Goal: Task Accomplishment & Management: Complete application form

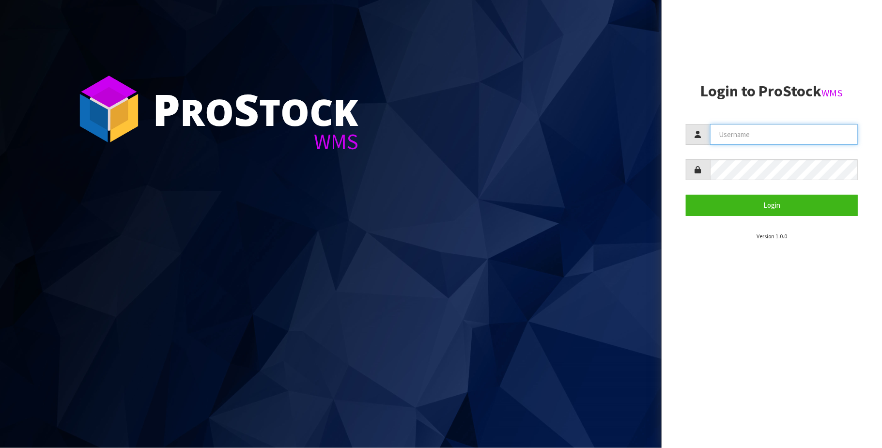
drag, startPoint x: 764, startPoint y: 130, endPoint x: 761, endPoint y: 136, distance: 6.5
click at [762, 131] on input "text" at bounding box center [784, 134] width 148 height 21
type input "[PERSON_NAME][EMAIL_ADDRESS][DOMAIN_NAME]"
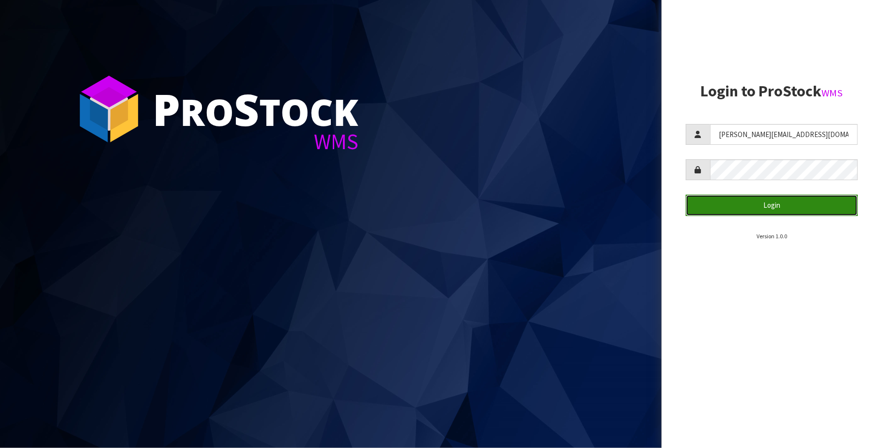
click at [783, 203] on button "Login" at bounding box center [772, 205] width 172 height 21
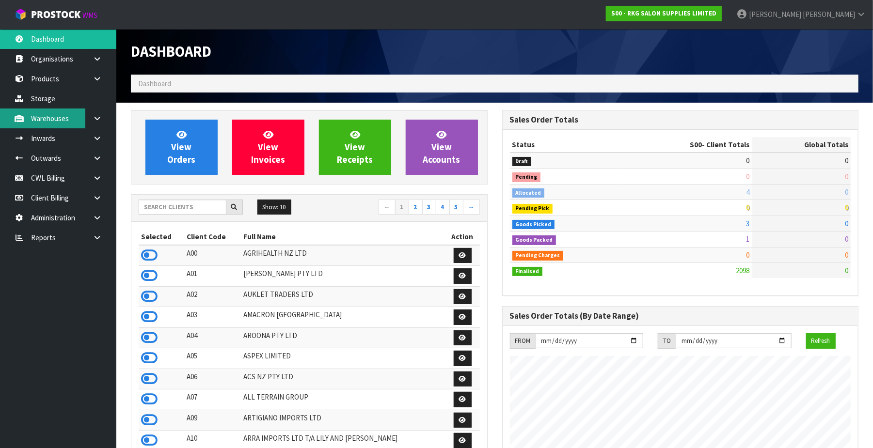
scroll to position [737, 371]
click at [93, 58] on icon at bounding box center [97, 58] width 9 height 7
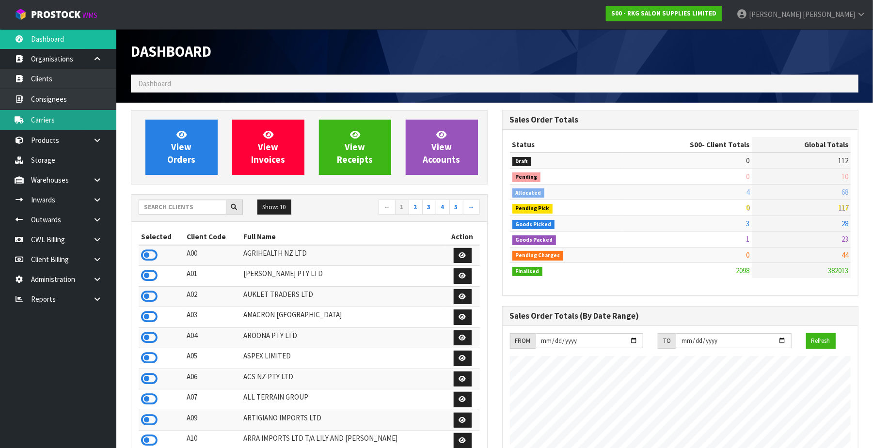
click at [68, 117] on link "Carriers" at bounding box center [58, 120] width 116 height 20
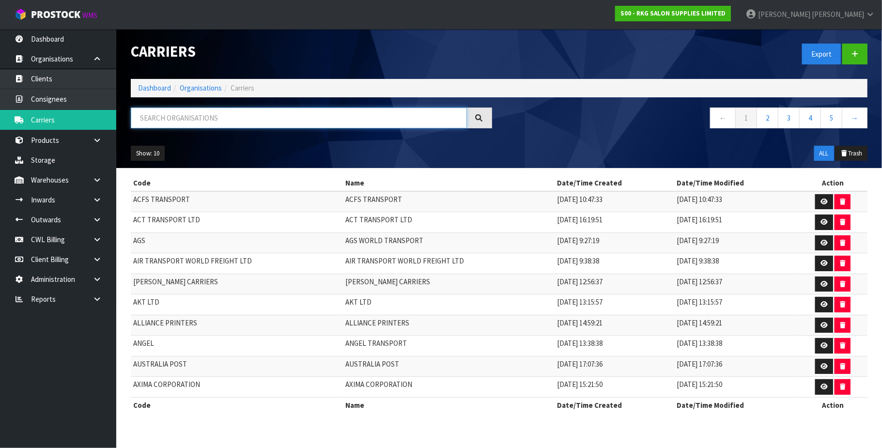
click at [193, 120] on input "text" at bounding box center [299, 118] width 336 height 21
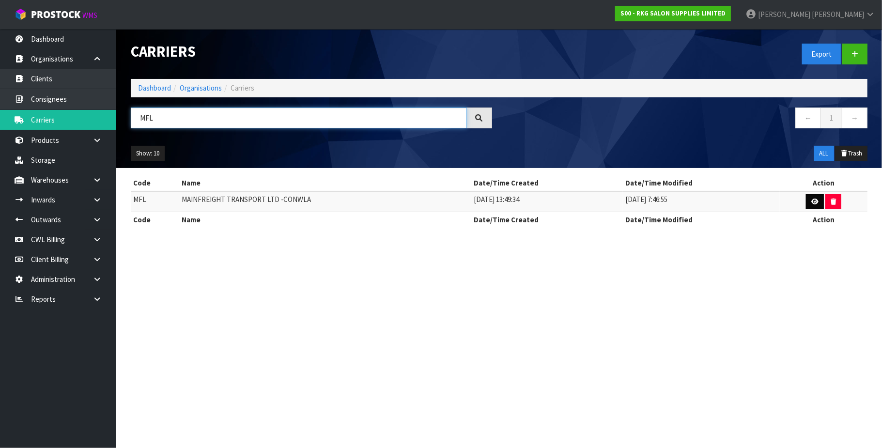
type input "MFL"
click at [812, 201] on icon at bounding box center [815, 202] width 7 height 6
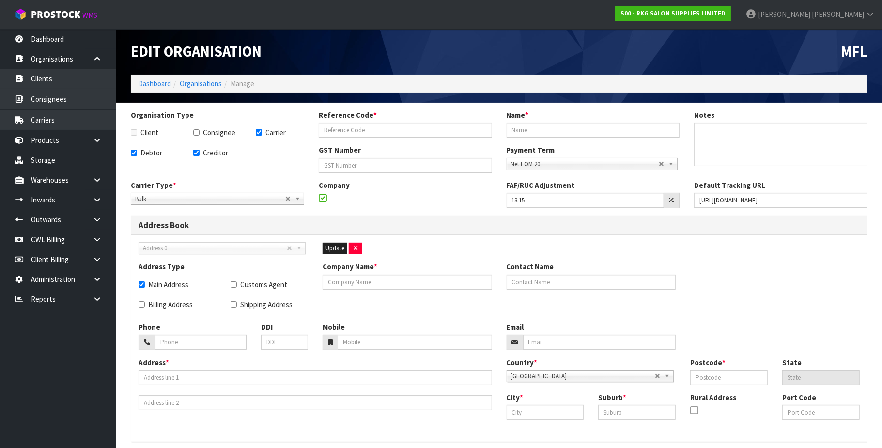
checkbox input "true"
type input "MFL"
type input "MAINFREIGHT TRANSPORT LTD -CONWLA"
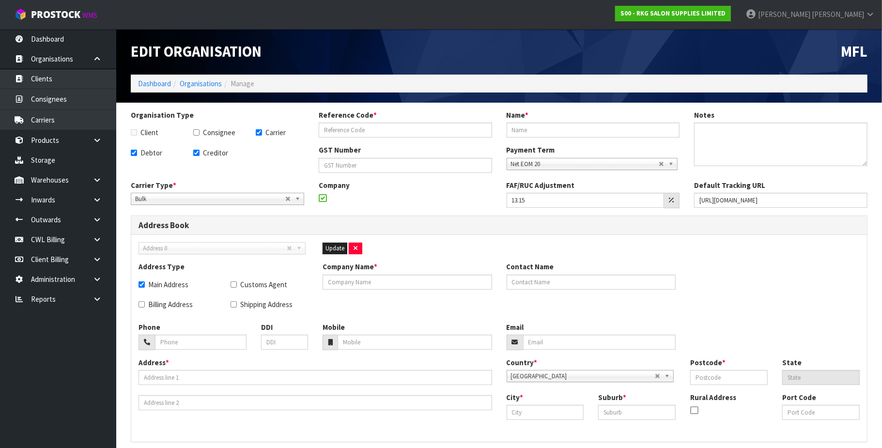
type input "[PHONE_NUMBER]"
checkbox input "true"
type input "MAINFREIGHT TRANSPORT LTD -CONWLA"
type input "[PHONE_NUMBER]"
type input "[STREET_ADDRESS]"
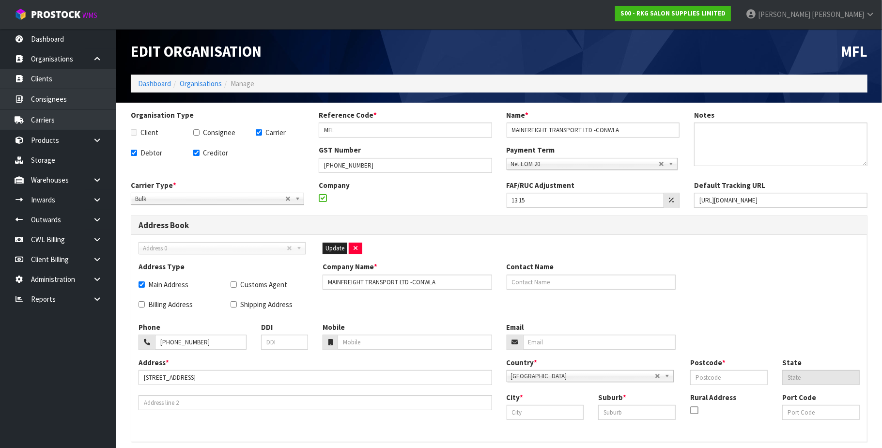
type input "1061"
type input "AUK"
type input "[GEOGRAPHIC_DATA]"
type input "OTAHUHU"
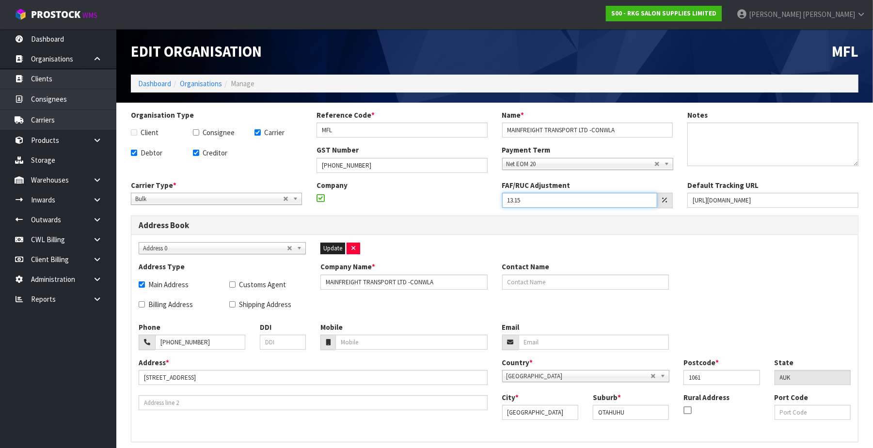
click at [538, 197] on input "13.15" at bounding box center [580, 200] width 156 height 15
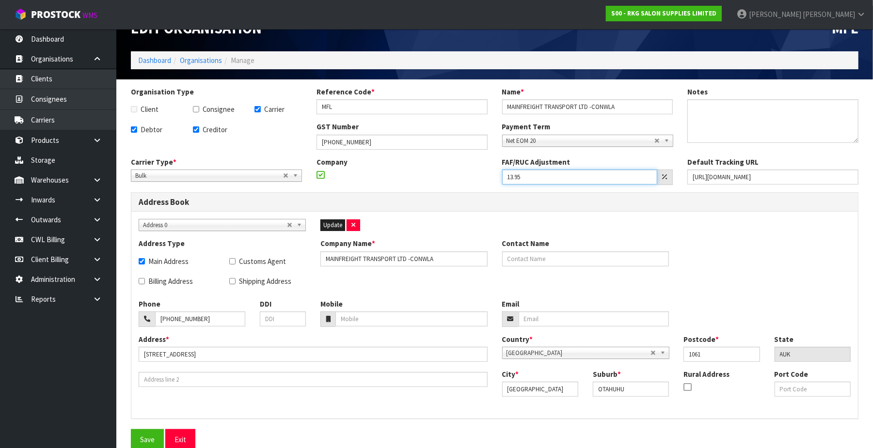
scroll to position [34, 0]
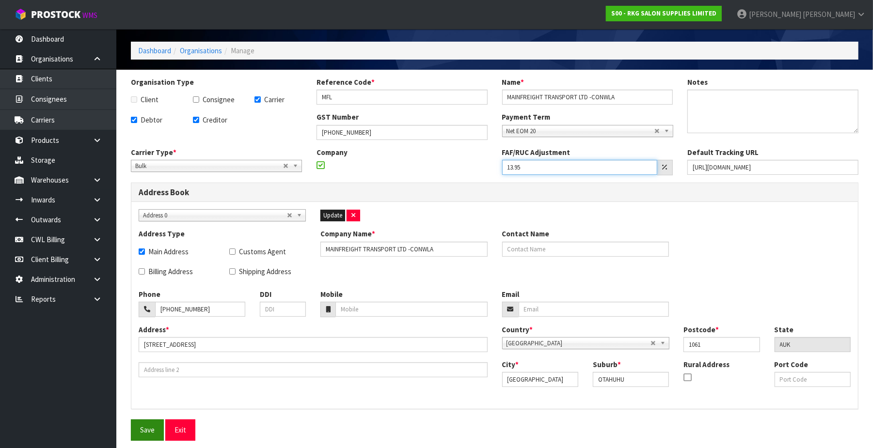
type input "13.95"
click at [143, 432] on button "Save" at bounding box center [147, 430] width 33 height 21
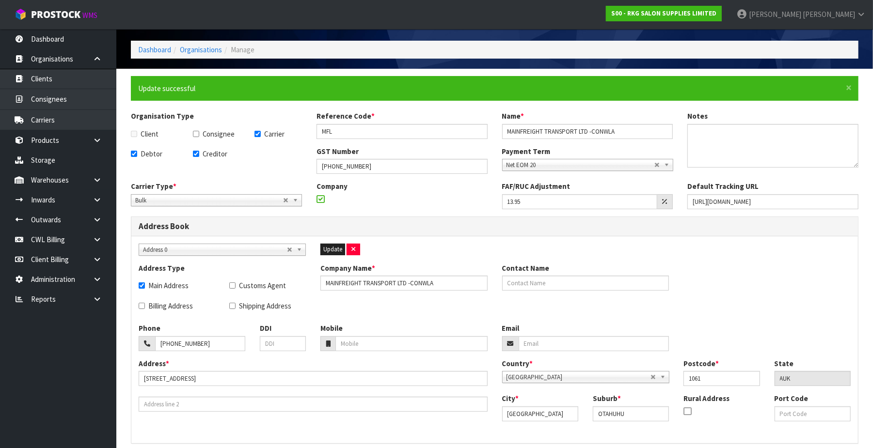
scroll to position [0, 0]
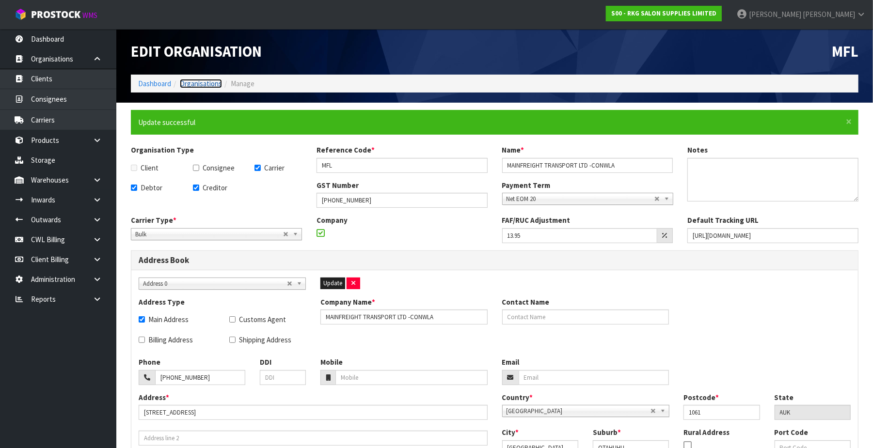
click at [206, 83] on link "Organisations" at bounding box center [201, 83] width 42 height 9
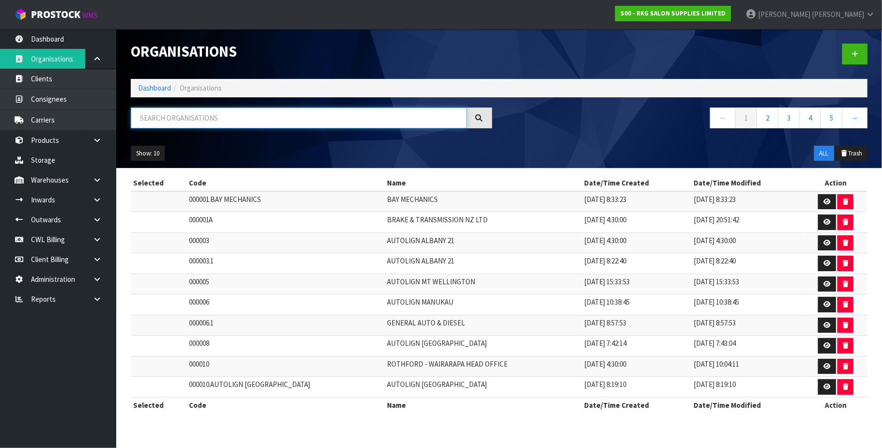
click at [186, 113] on input "text" at bounding box center [299, 118] width 336 height 21
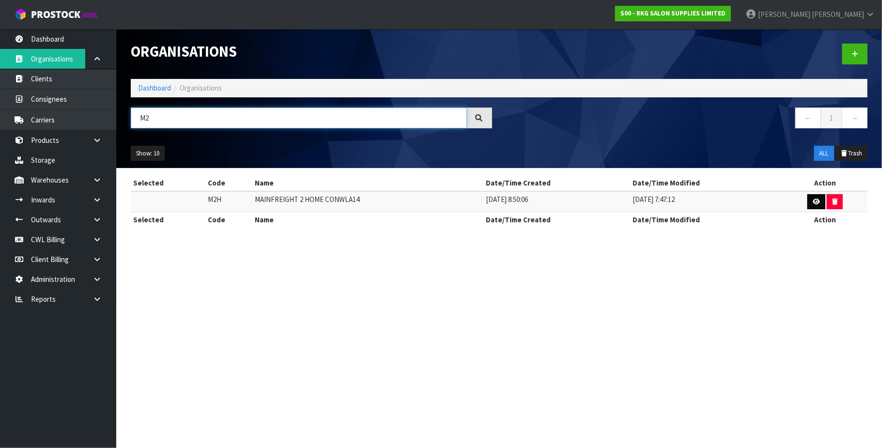
type input "M2"
click at [813, 199] on icon at bounding box center [816, 202] width 7 height 6
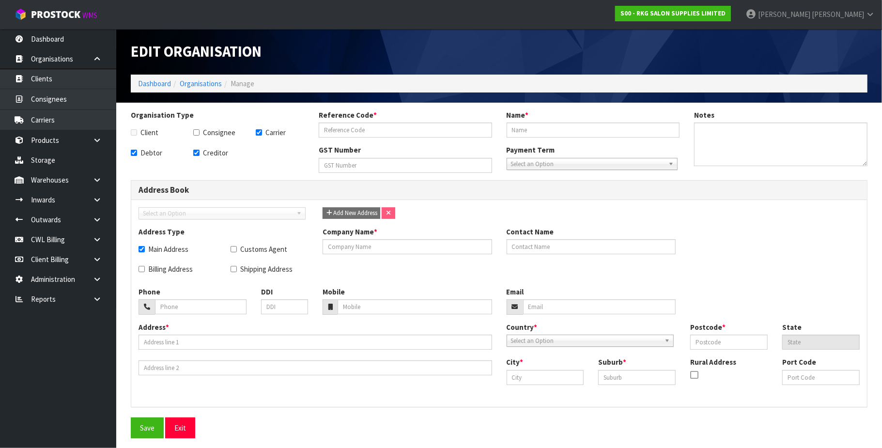
checkbox input "true"
type input "M2H"
type input "MAINFREIGHT 2 HOME CONWLA14"
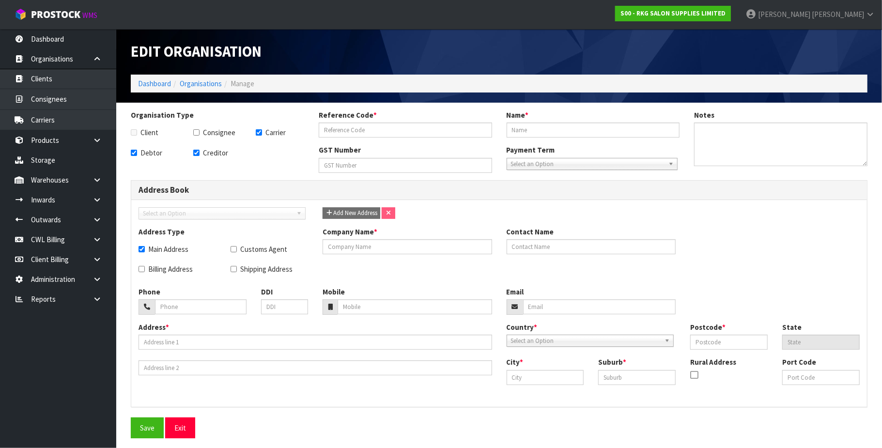
type input "[PHONE_NUMBER]"
checkbox input "true"
type input "MAINFREIGHT 2 HOME CONWLA14"
type input "[PHONE_NUMBER]"
type input "PO BOX 14-038"
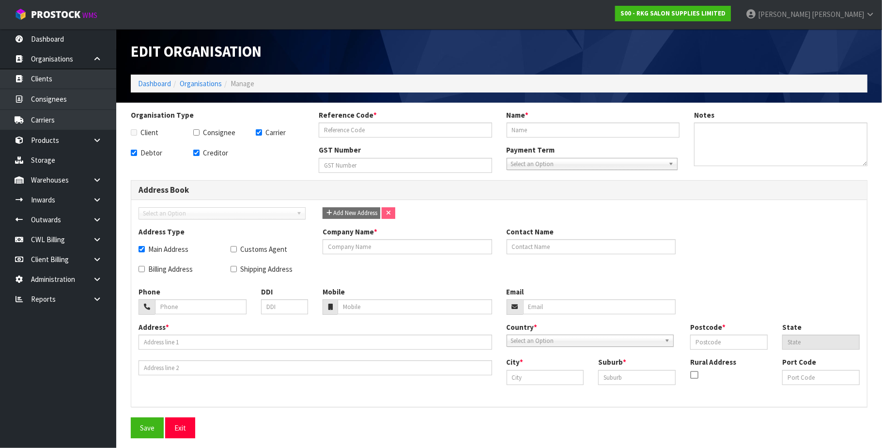
type input "1741"
type input "[GEOGRAPHIC_DATA]"
type input "PANMURE"
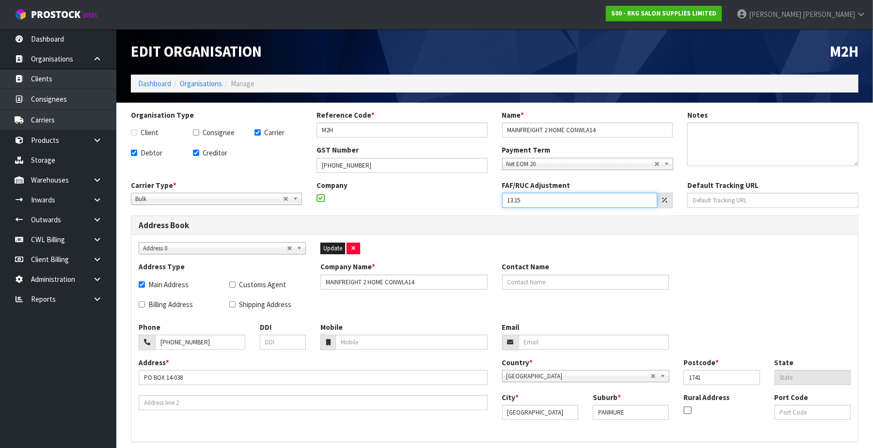
click at [550, 200] on input "13.15" at bounding box center [580, 200] width 156 height 15
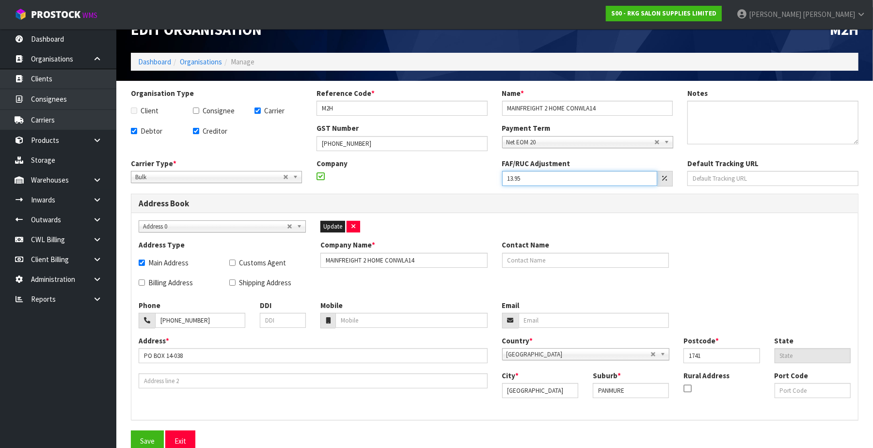
scroll to position [34, 0]
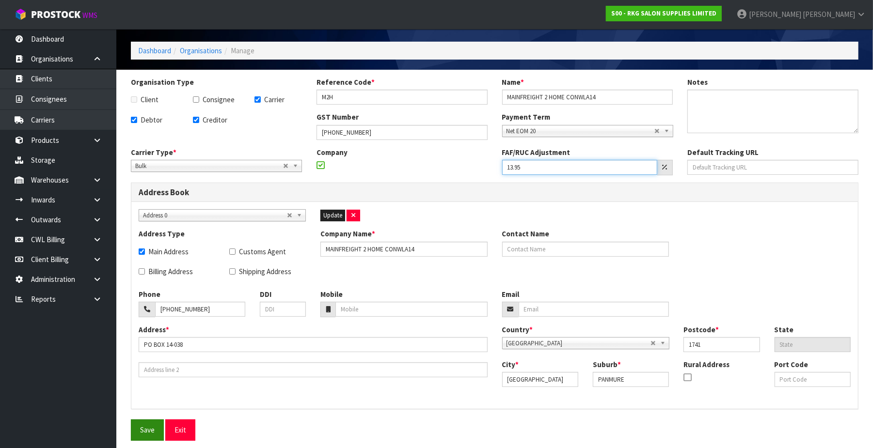
type input "13.95"
click at [145, 433] on button "Save" at bounding box center [147, 430] width 33 height 21
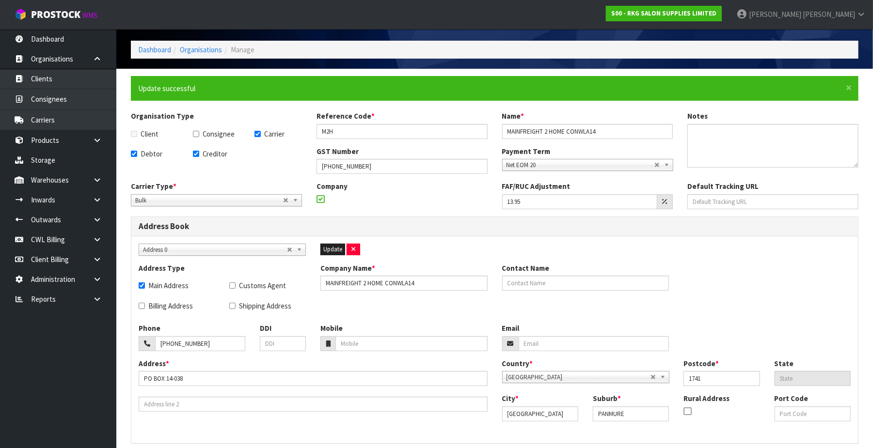
scroll to position [0, 0]
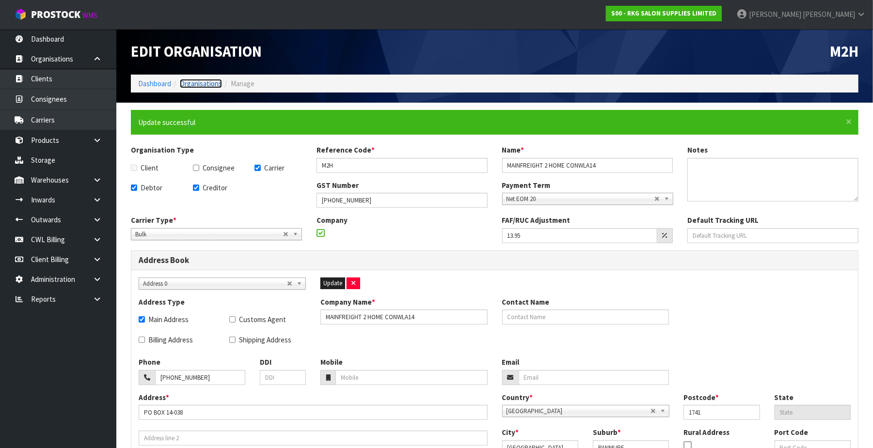
click at [206, 84] on link "Organisations" at bounding box center [201, 83] width 42 height 9
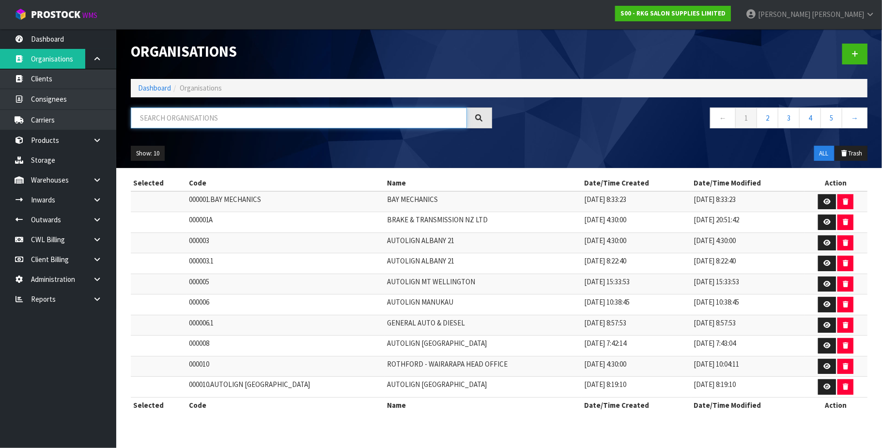
click at [223, 111] on input "text" at bounding box center [299, 118] width 336 height 21
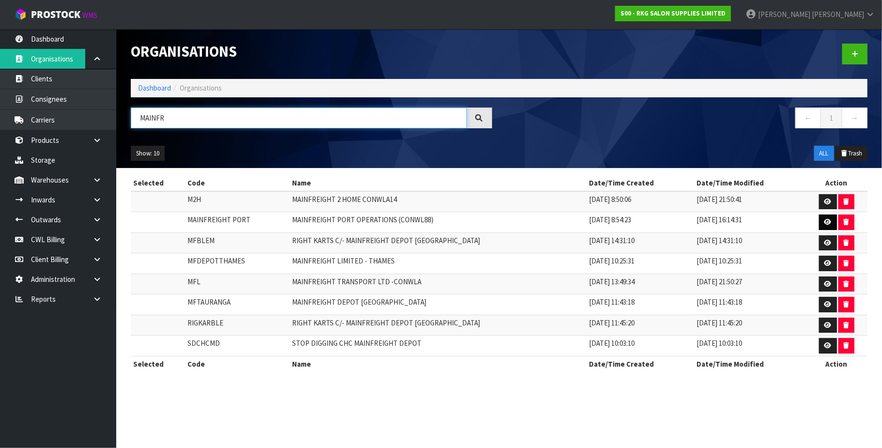
type input "MAINFR"
click at [825, 220] on icon at bounding box center [828, 222] width 7 height 6
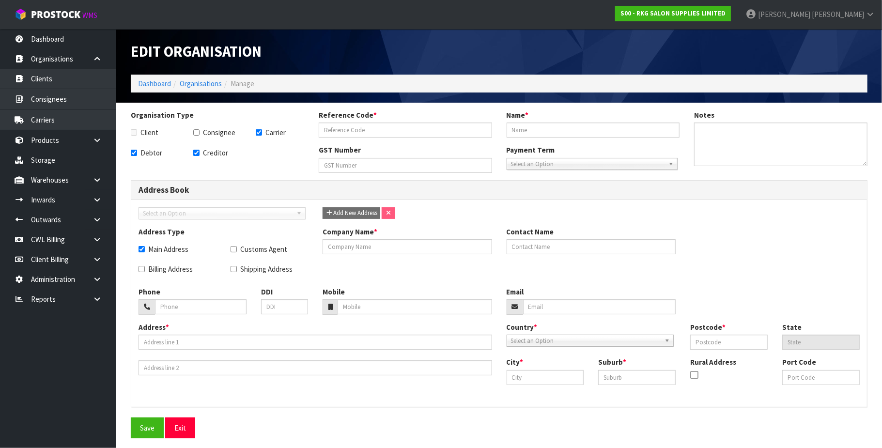
checkbox input "true"
type input "MAINFREIGHT PORT"
type input "MAINFREIGHT PORT OPERATIONS (CONWL88)"
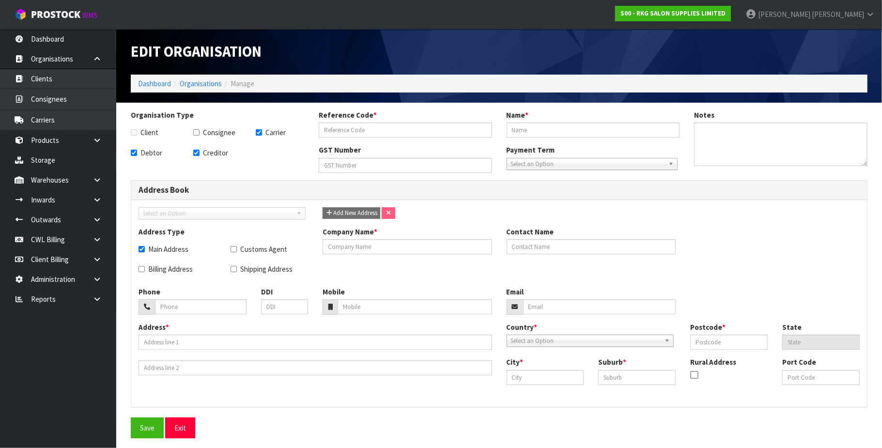
checkbox input "true"
type input "MAINFREIGHT PORT OPERATIONS (CONWL88)"
type input "[STREET_ADDRESS]"
type input "1010"
type input "[GEOGRAPHIC_DATA]"
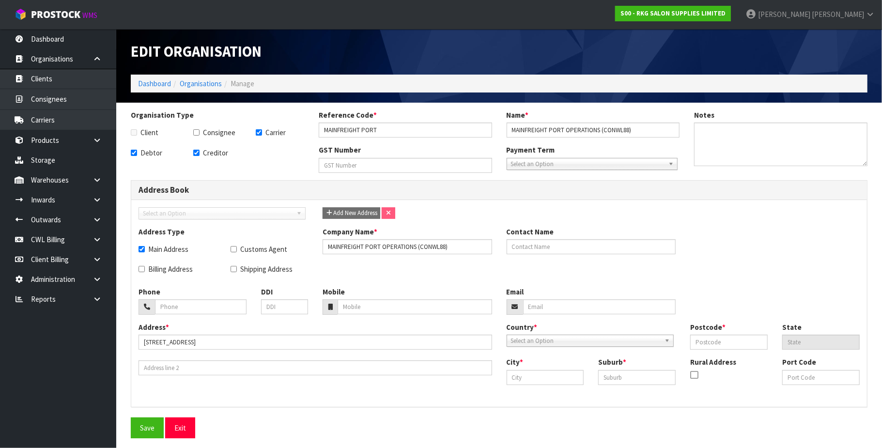
type input "[GEOGRAPHIC_DATA]"
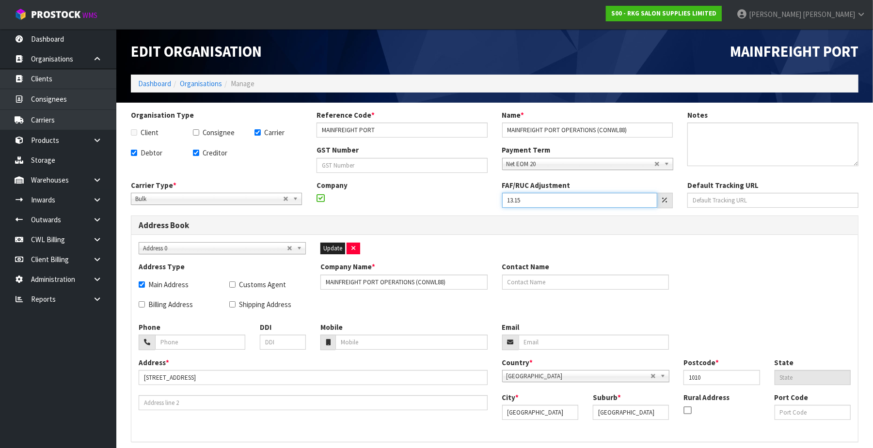
click at [562, 200] on input "13.15" at bounding box center [580, 200] width 156 height 15
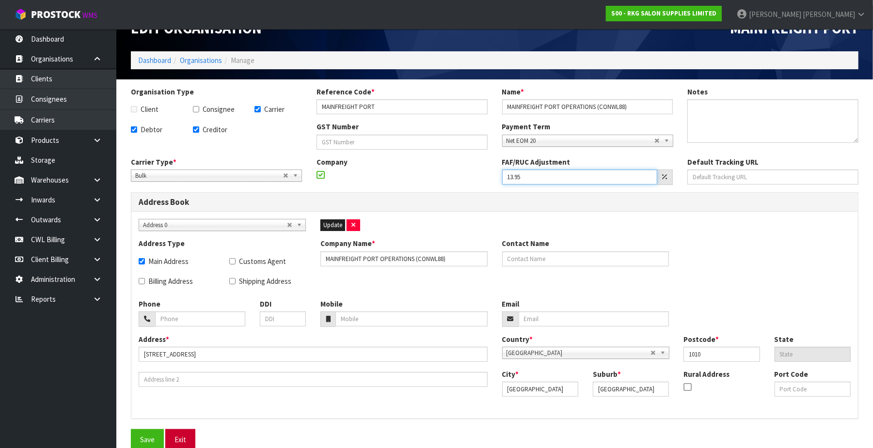
scroll to position [34, 0]
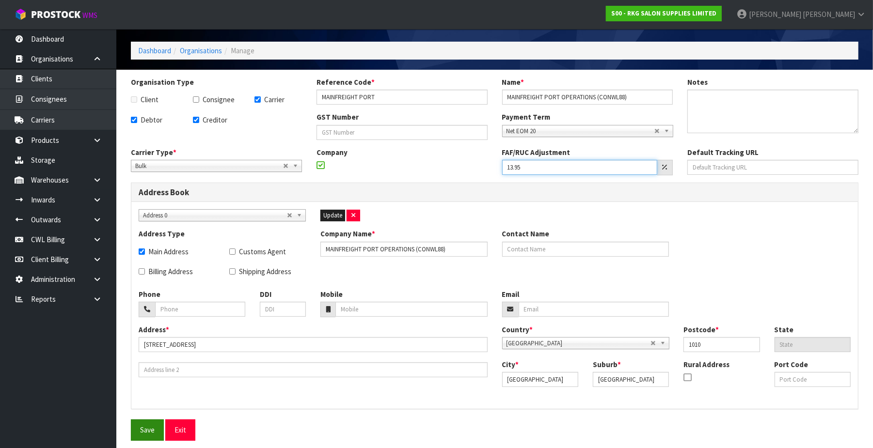
type input "13.95"
click at [157, 425] on button "Save" at bounding box center [147, 430] width 33 height 21
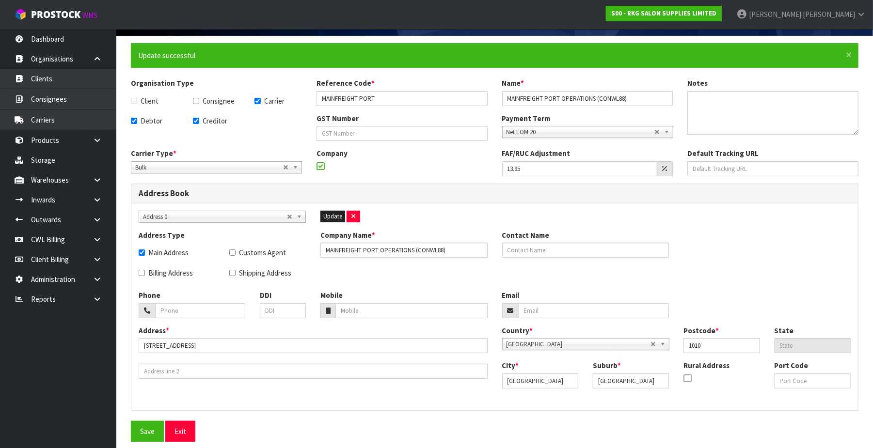
scroll to position [69, 0]
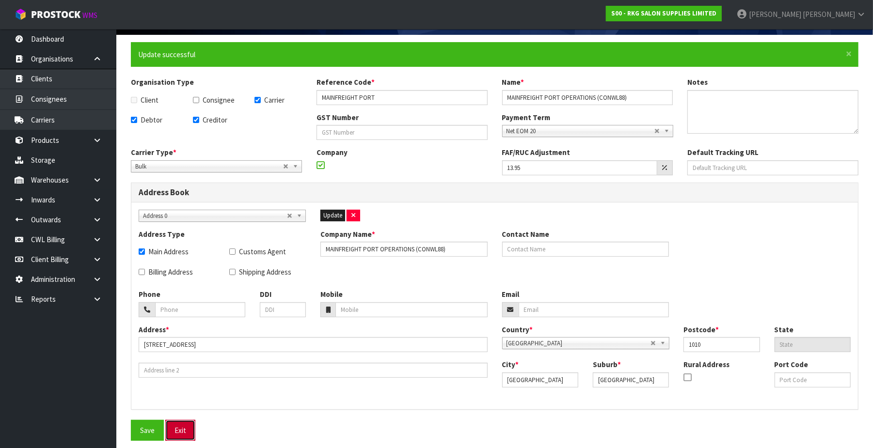
click at [187, 422] on button "Exit" at bounding box center [180, 430] width 30 height 21
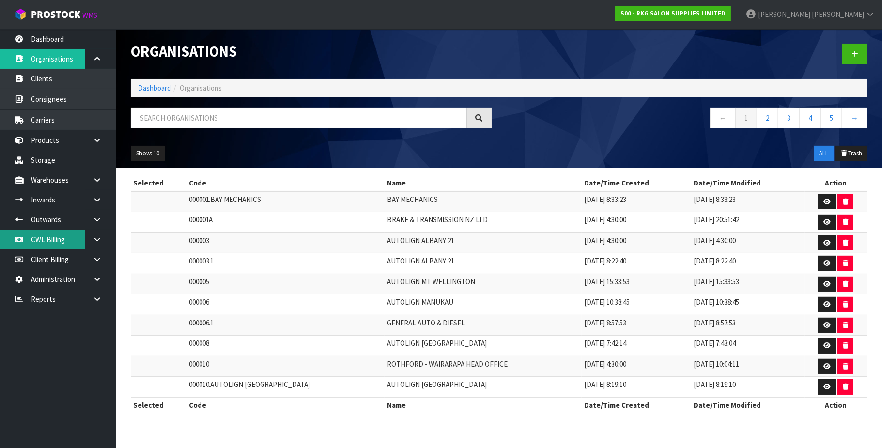
click at [42, 240] on link "CWL Billing" at bounding box center [58, 240] width 116 height 20
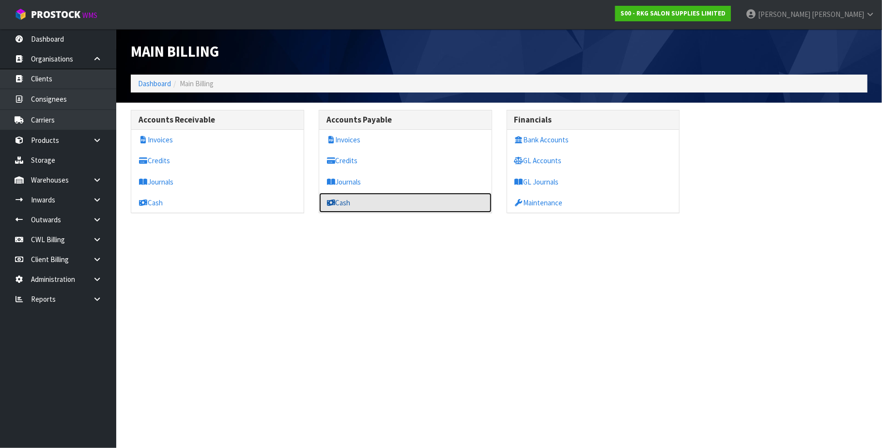
click at [354, 205] on link "Cash" at bounding box center [405, 203] width 172 height 20
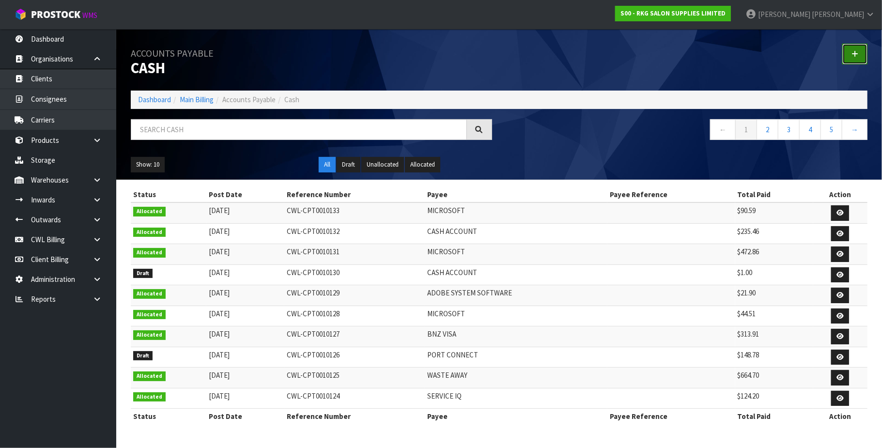
click at [853, 53] on icon at bounding box center [855, 53] width 7 height 7
click at [856, 52] on icon at bounding box center [855, 53] width 7 height 7
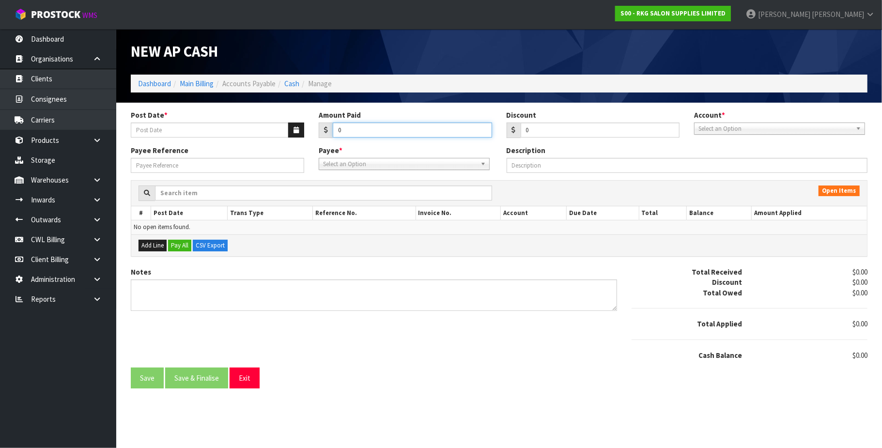
click at [359, 130] on input "0" at bounding box center [412, 130] width 159 height 15
paste input "6362.64"
type input "6362.64"
click at [289, 129] on button "button" at bounding box center [296, 130] width 16 height 15
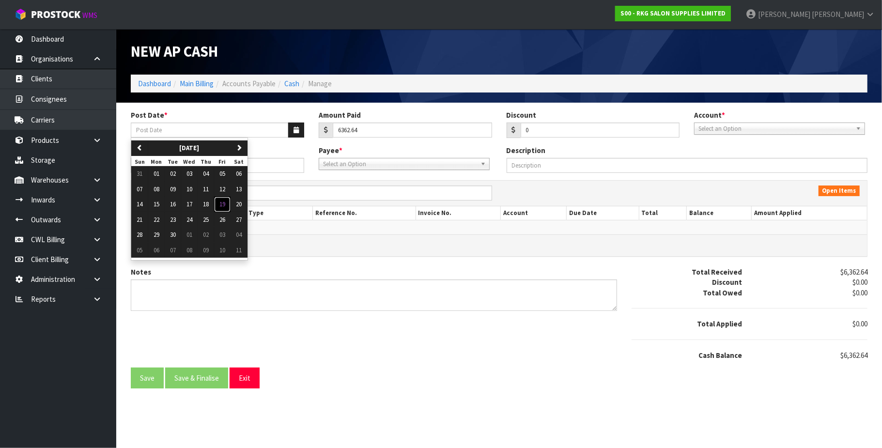
click at [231, 204] on button "19" at bounding box center [222, 205] width 16 height 16
type input "[DATE]"
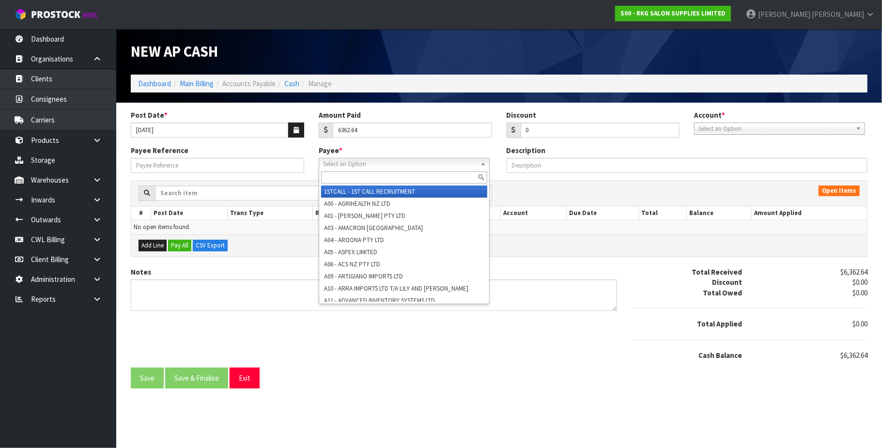
click at [353, 161] on span "Select an Option" at bounding box center [400, 164] width 154 height 12
click at [349, 156] on div "Payee * 1STCALL - 1ST CALL RECRUITMENT A00 - AGRIHEALTH NZ LTD A01 - [PERSON_NA…" at bounding box center [406, 157] width 188 height 25
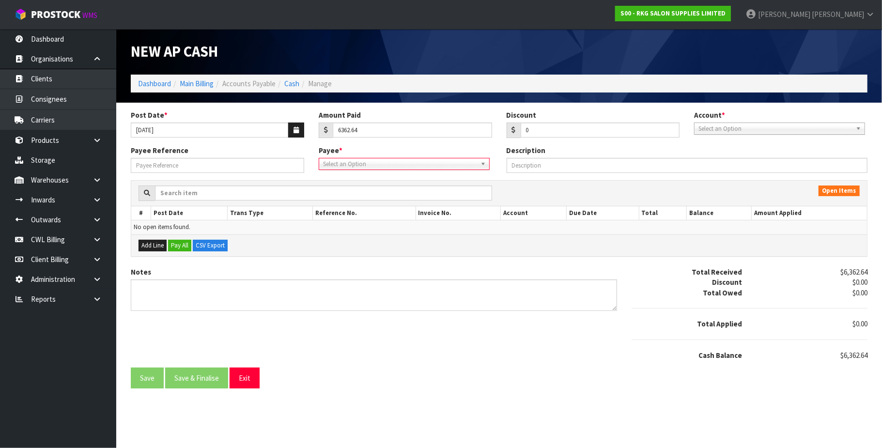
click at [347, 165] on span "Select an Option" at bounding box center [400, 164] width 154 height 12
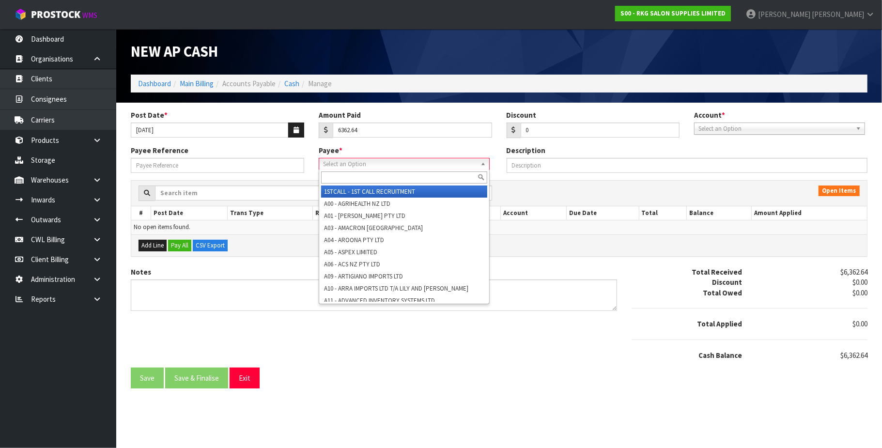
click at [344, 176] on input "text" at bounding box center [404, 178] width 166 height 12
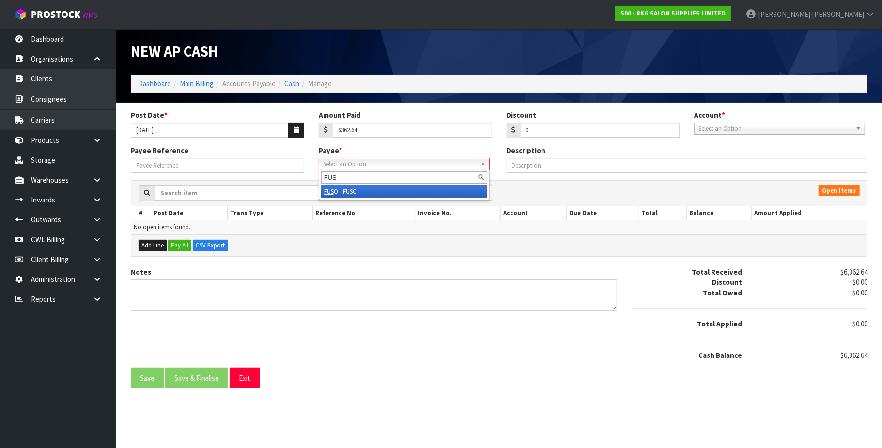
type input "FUS"
click at [363, 192] on li "FUS O - FUSO" at bounding box center [404, 192] width 166 height 12
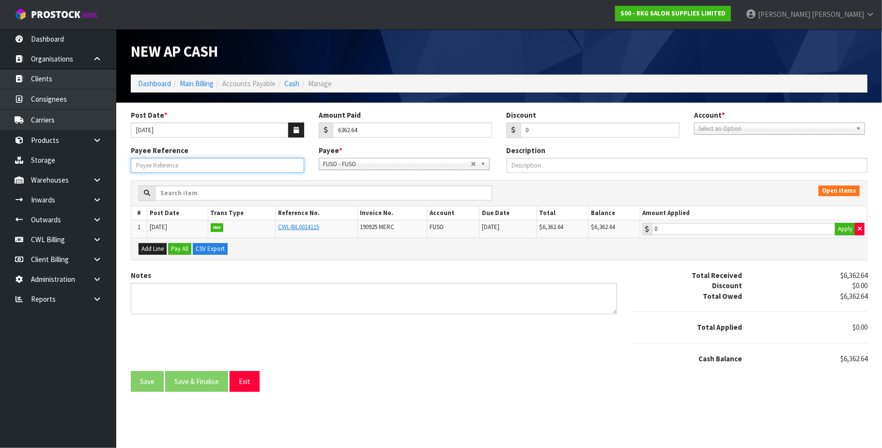
drag, startPoint x: 186, startPoint y: 168, endPoint x: 190, endPoint y: 161, distance: 7.7
click at [187, 164] on input "Payee Reference" at bounding box center [217, 165] width 173 height 15
type input "250960"
click at [838, 228] on button "Apply" at bounding box center [845, 229] width 20 height 13
type input "6362.64"
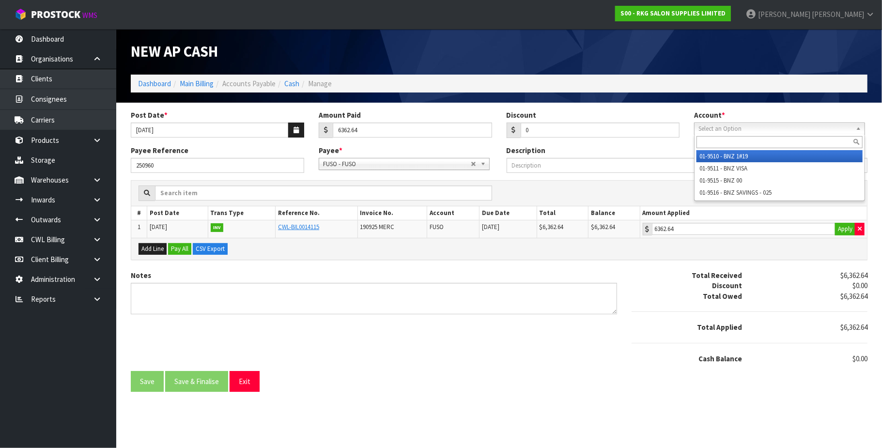
click at [756, 128] on span "Select an Option" at bounding box center [776, 129] width 154 height 12
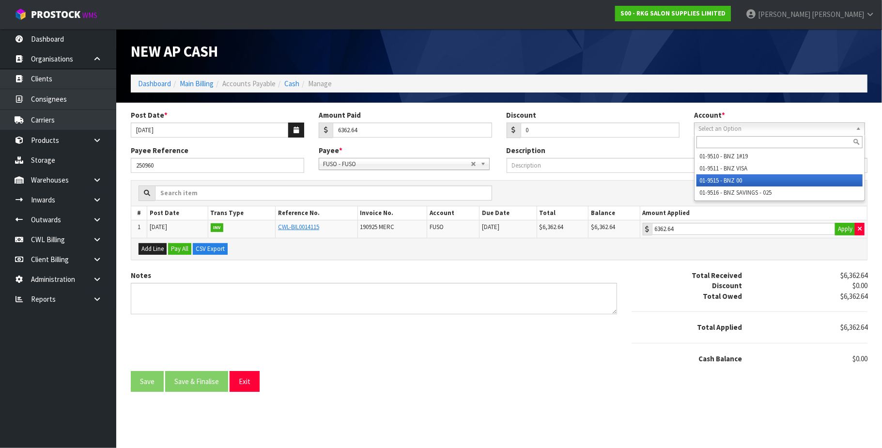
click at [746, 179] on li "01-9515 - BNZ 00" at bounding box center [780, 180] width 166 height 12
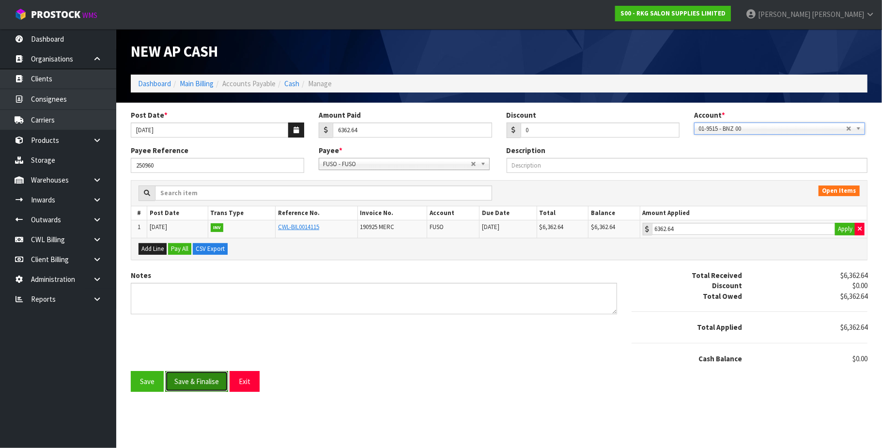
click at [210, 382] on button "Save & Finalise" at bounding box center [196, 381] width 63 height 21
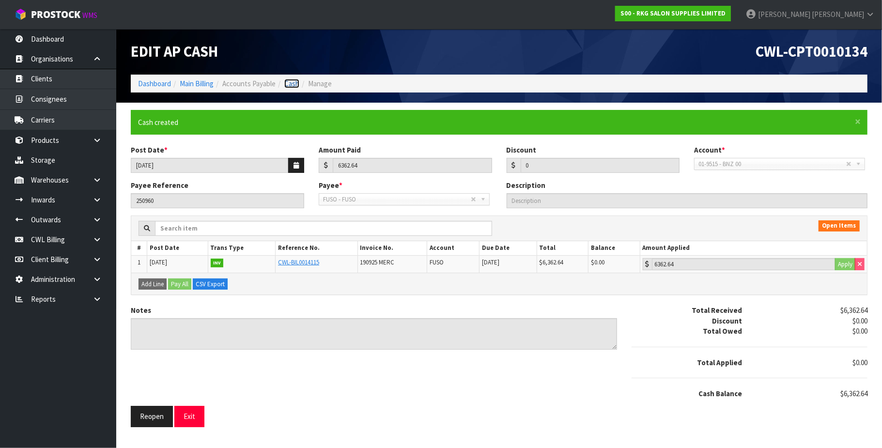
click at [288, 82] on link "Cash" at bounding box center [291, 83] width 15 height 9
click at [294, 84] on link "Cash" at bounding box center [291, 83] width 15 height 9
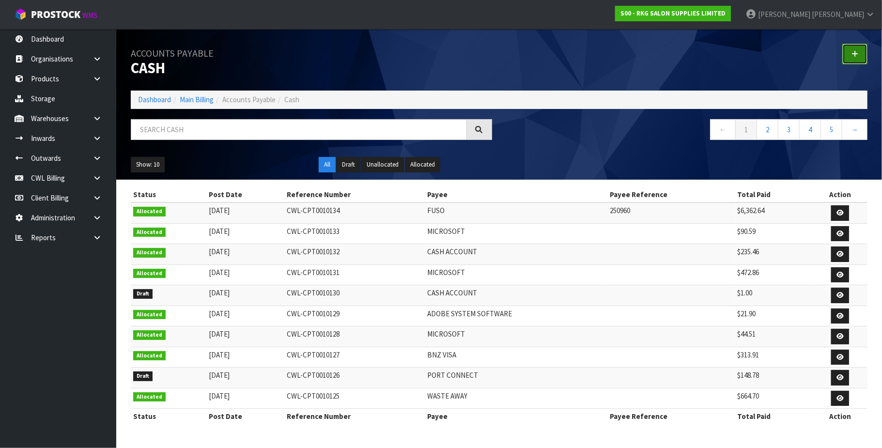
click at [855, 54] on icon at bounding box center [855, 53] width 7 height 7
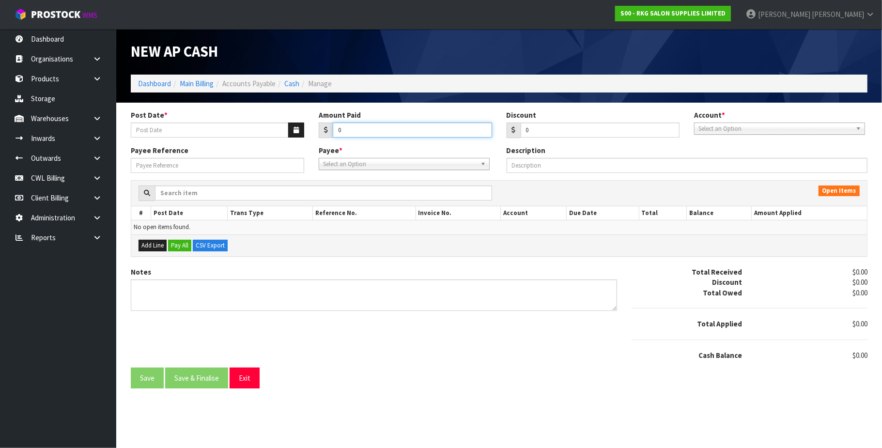
click at [349, 128] on input "0" at bounding box center [412, 130] width 159 height 15
paste input "63.25"
type input "063.25"
click at [294, 129] on icon "button" at bounding box center [296, 130] width 5 height 6
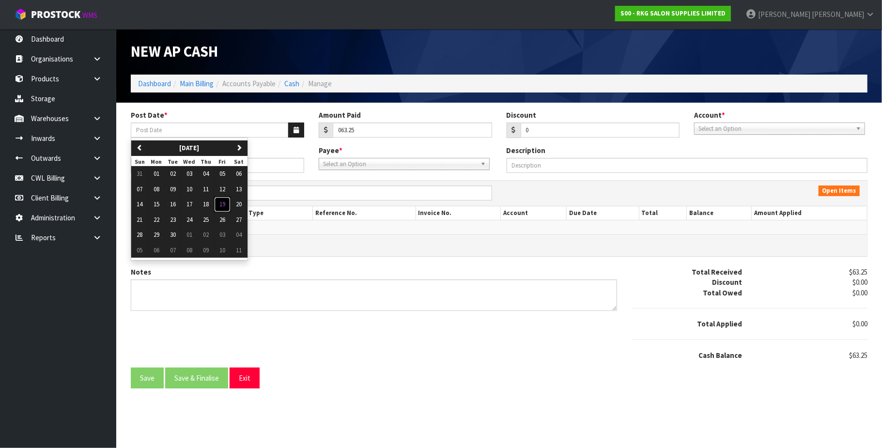
click at [225, 202] on span "19" at bounding box center [222, 204] width 6 height 8
type input "[DATE]"
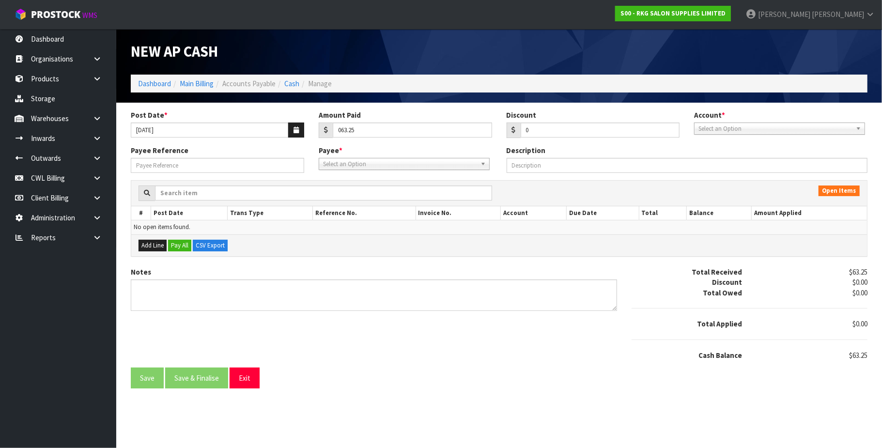
click at [349, 166] on span "Select an Option" at bounding box center [400, 164] width 154 height 12
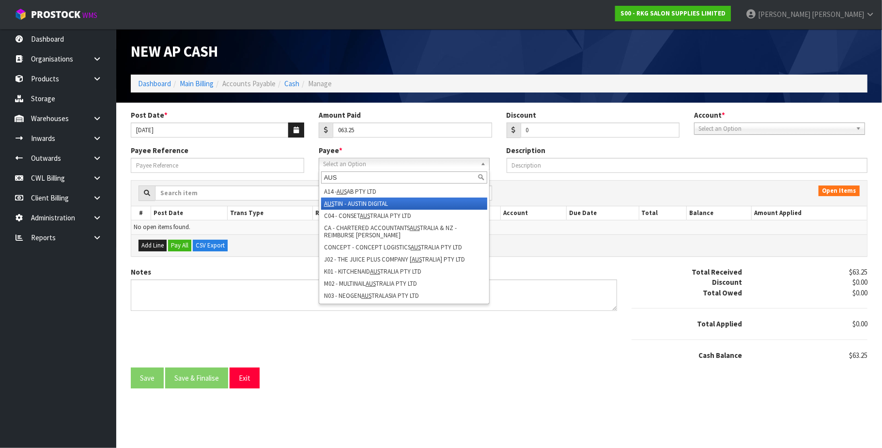
type input "AUS"
click at [386, 204] on li "AUS TIN - AUSTIN DIGITAL" at bounding box center [404, 204] width 166 height 12
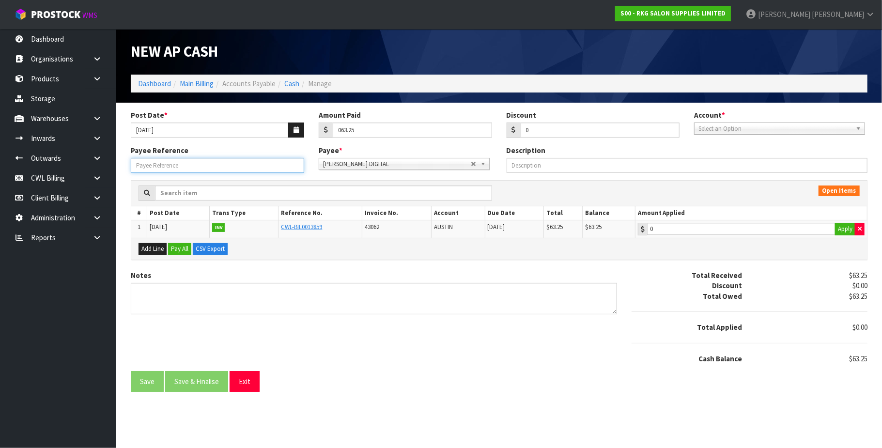
click at [185, 167] on input "Payee Reference" at bounding box center [217, 165] width 173 height 15
type input "250961"
type input "63.25"
click at [737, 229] on input "63.25" at bounding box center [741, 229] width 188 height 12
click at [838, 227] on button "Apply" at bounding box center [845, 229] width 20 height 13
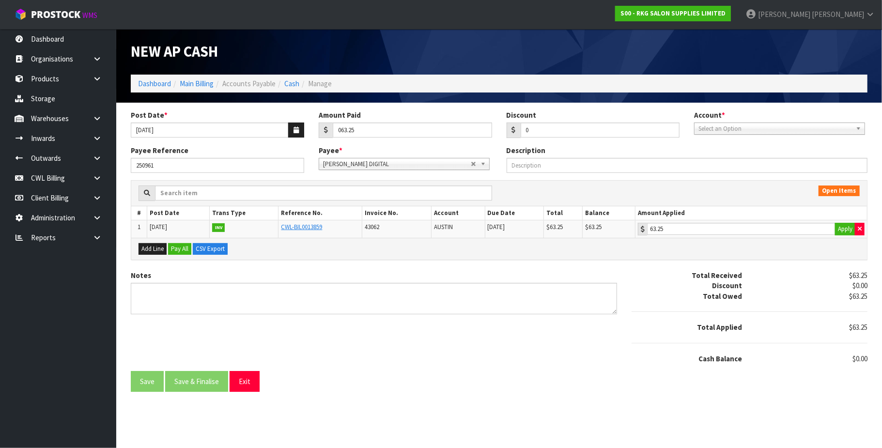
click at [731, 132] on span "Select an Option" at bounding box center [776, 129] width 154 height 12
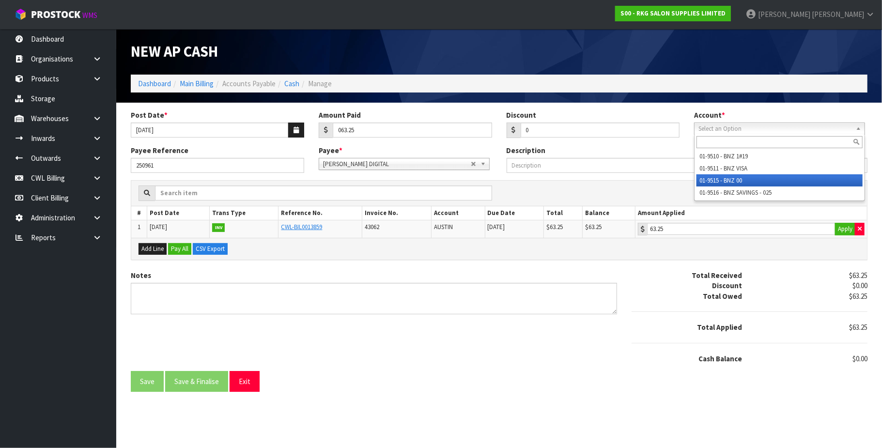
click at [737, 175] on li "01-9515 - BNZ 00" at bounding box center [780, 180] width 166 height 12
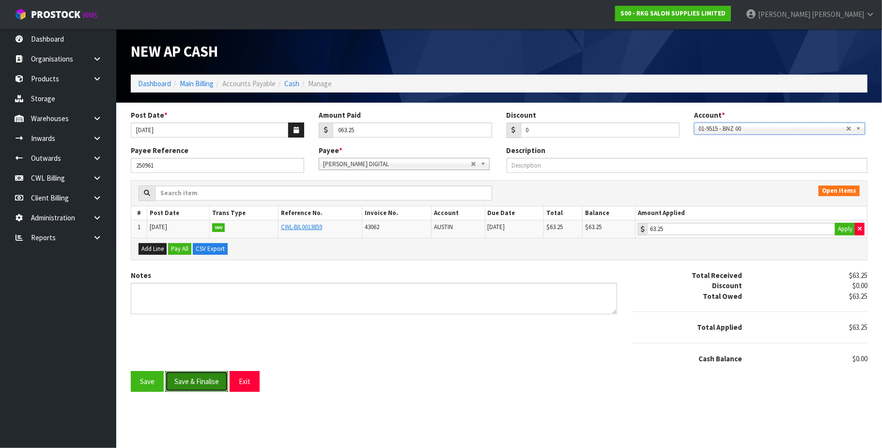
click at [192, 386] on button "Save & Finalise" at bounding box center [196, 381] width 63 height 21
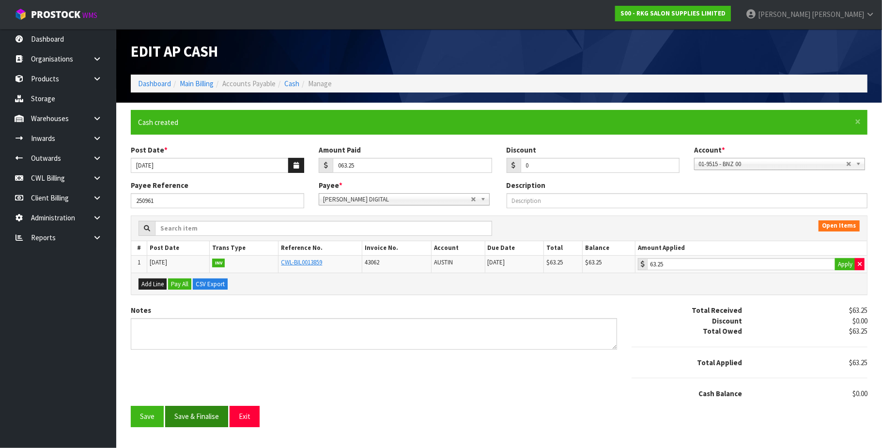
type input "63.25"
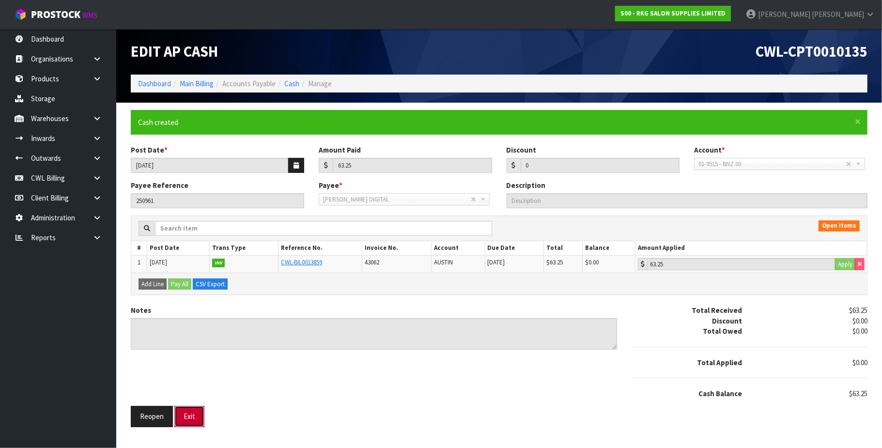
click at [200, 416] on button "Exit" at bounding box center [189, 416] width 30 height 21
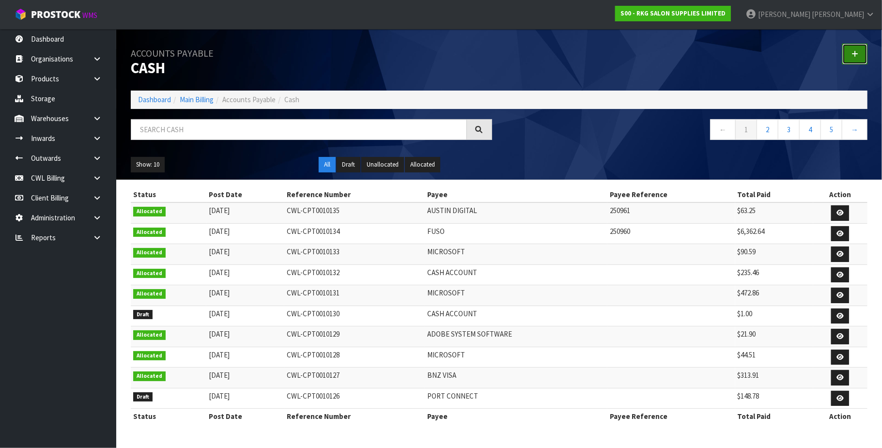
click at [851, 54] on link at bounding box center [855, 54] width 25 height 21
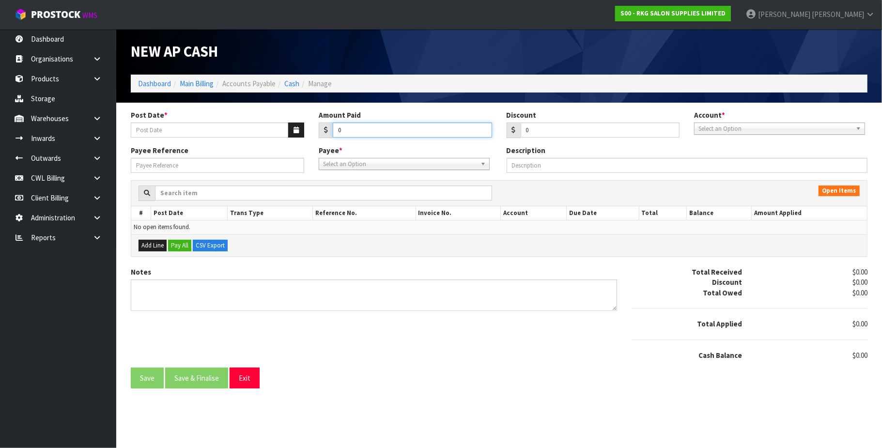
click at [349, 132] on input "0" at bounding box center [412, 130] width 159 height 15
paste input "159.89"
type input "0159.89"
click at [297, 128] on icon "button" at bounding box center [296, 130] width 5 height 6
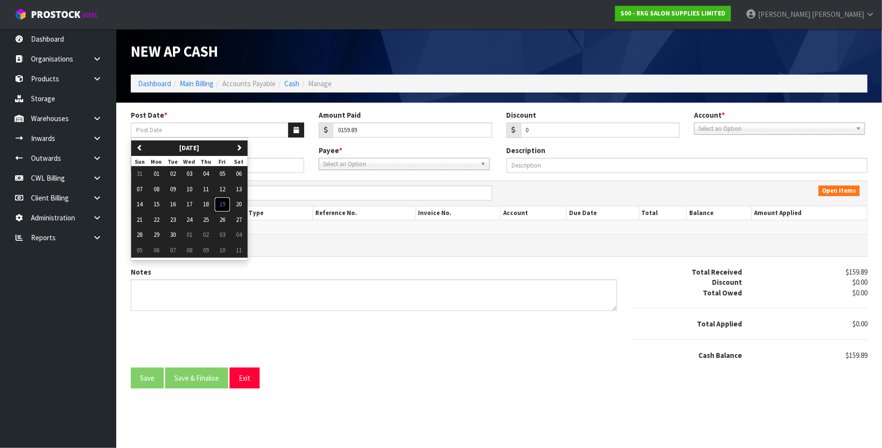
click at [225, 205] on span "19" at bounding box center [222, 204] width 6 height 8
type input "[DATE]"
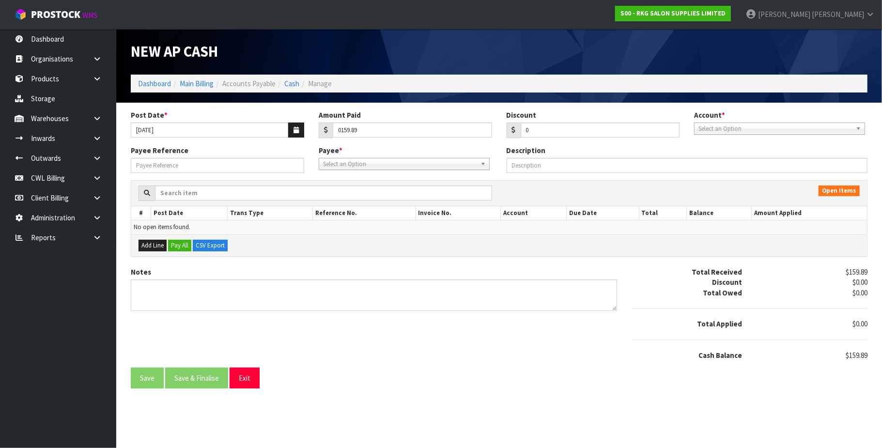
click at [340, 165] on span "Select an Option" at bounding box center [400, 164] width 154 height 12
type input "CHEP"
click at [355, 190] on li "CHEP NZ - CHEP NEW ZEALAND" at bounding box center [404, 192] width 166 height 12
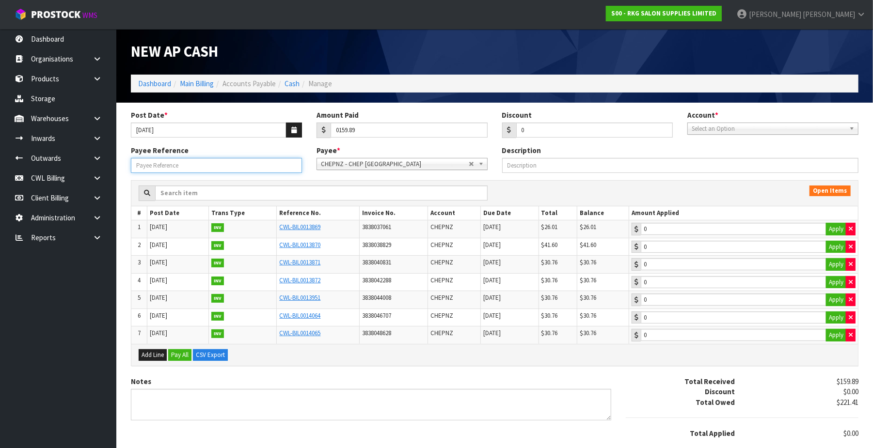
click at [210, 166] on input "Payee Reference" at bounding box center [216, 165] width 171 height 15
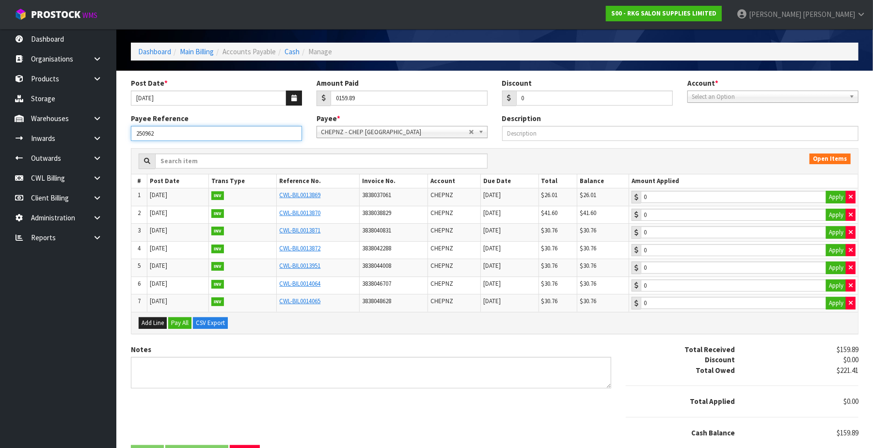
scroll to position [63, 0]
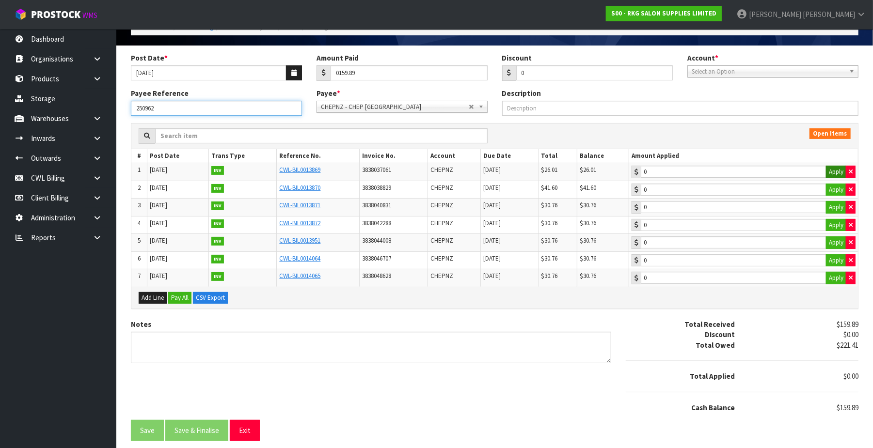
type input "250962"
click at [836, 166] on button "Apply" at bounding box center [836, 172] width 20 height 13
type input "26.01"
click at [834, 187] on button "Apply" at bounding box center [836, 190] width 20 height 13
type input "41.6"
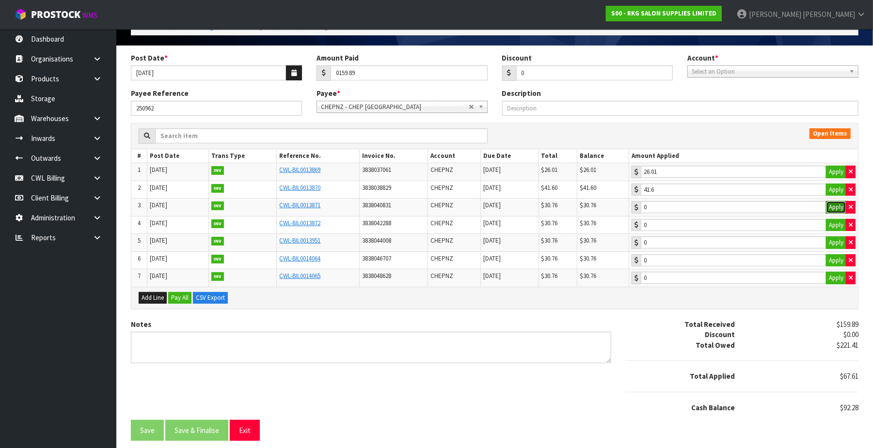
click at [830, 203] on button "Apply" at bounding box center [836, 207] width 20 height 13
type input "30.76"
click at [835, 219] on button "Apply" at bounding box center [836, 225] width 20 height 13
type input "30.76"
click at [836, 241] on button "Apply" at bounding box center [836, 242] width 20 height 13
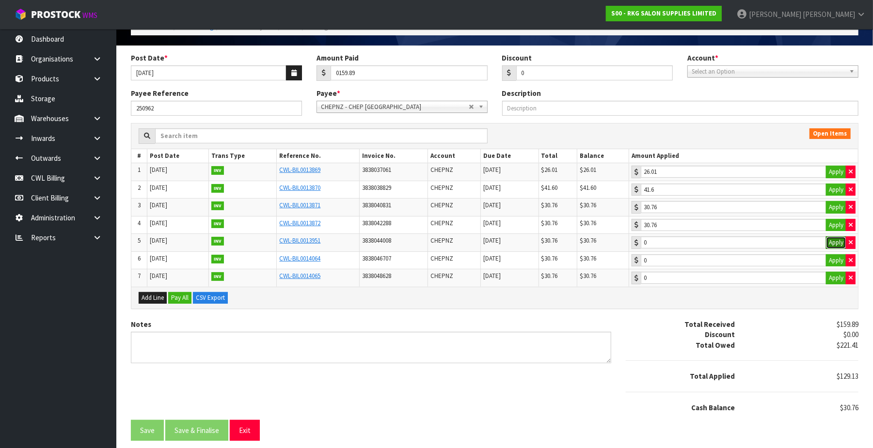
type input "30.76"
click at [809, 66] on span "Select an Option" at bounding box center [768, 72] width 154 height 12
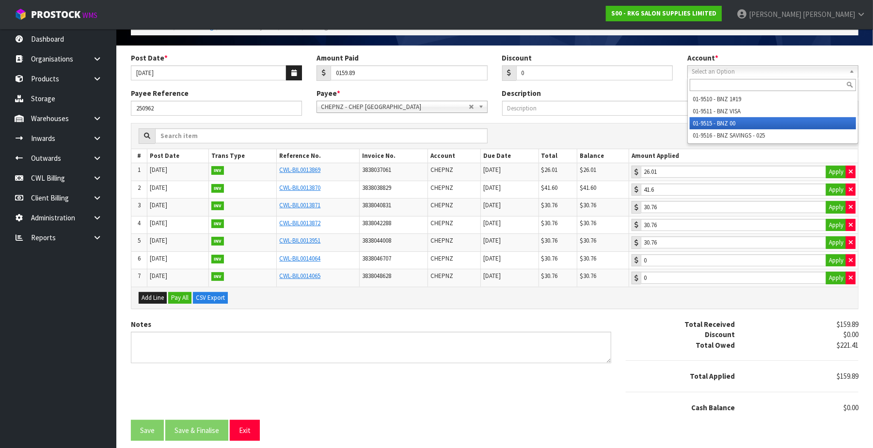
click at [745, 117] on li "01-9515 - BNZ 00" at bounding box center [772, 123] width 166 height 12
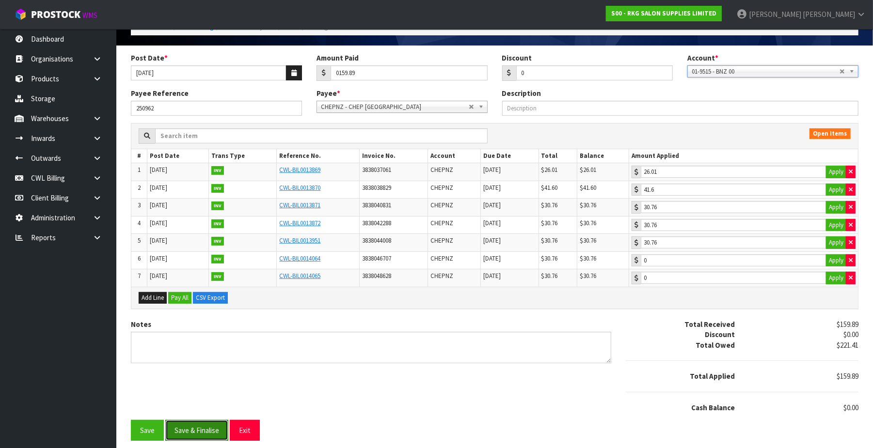
click at [191, 426] on button "Save & Finalise" at bounding box center [196, 430] width 63 height 21
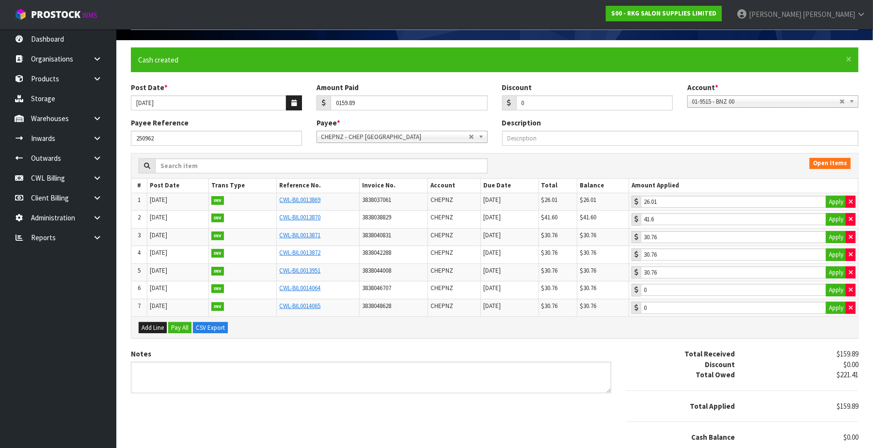
scroll to position [0, 0]
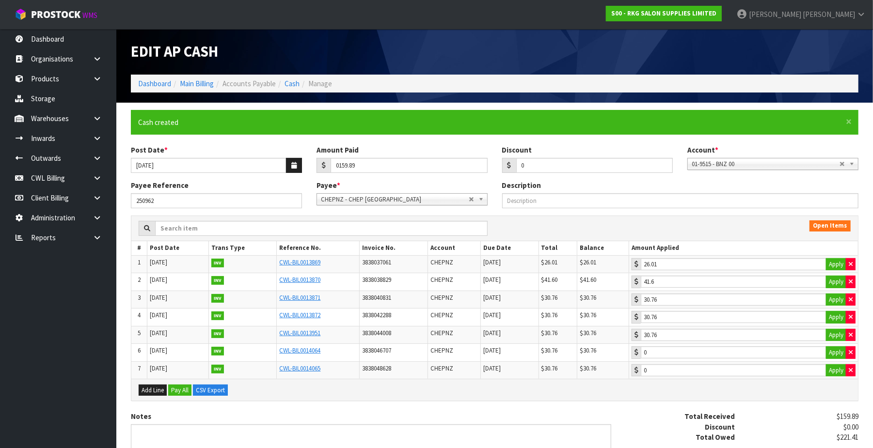
type input "159.89"
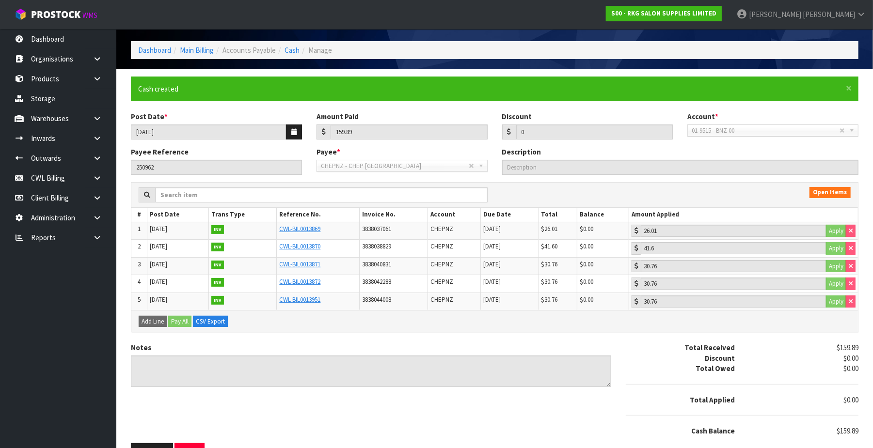
scroll to position [61, 0]
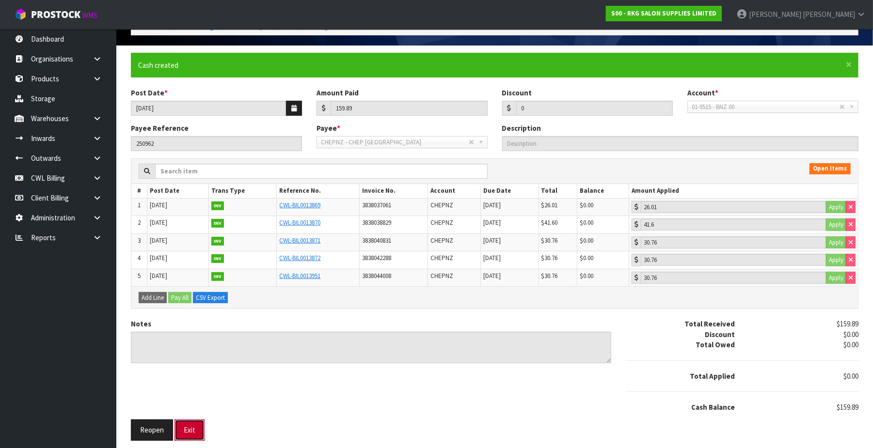
click at [193, 434] on button "Exit" at bounding box center [189, 430] width 30 height 21
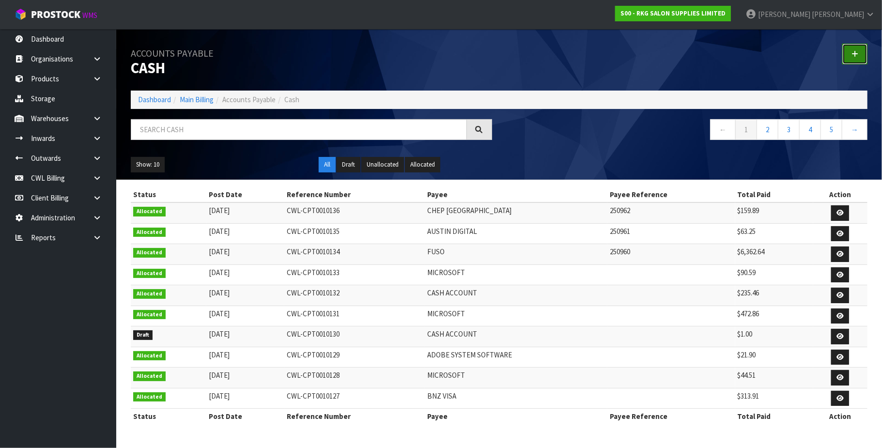
click at [858, 53] on icon at bounding box center [855, 53] width 7 height 7
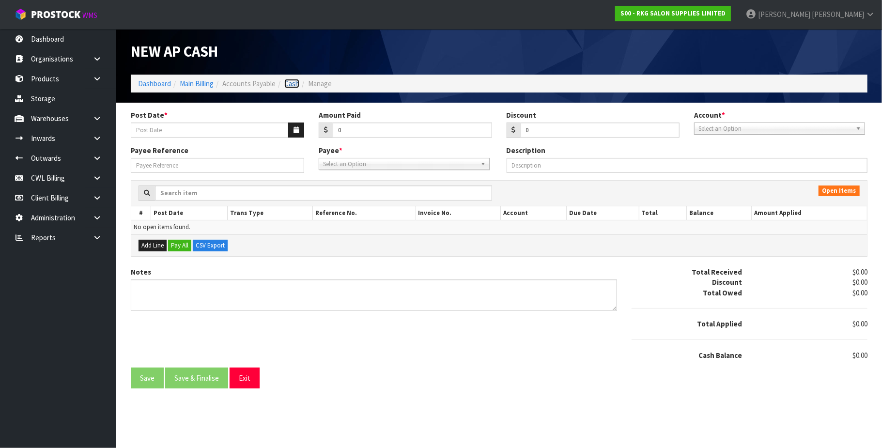
click at [293, 82] on link "Cash" at bounding box center [291, 83] width 15 height 9
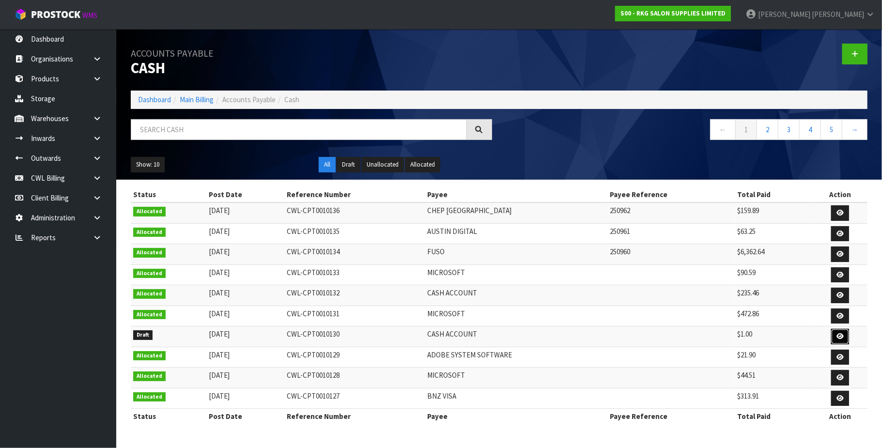
click at [839, 340] on icon at bounding box center [840, 336] width 7 height 6
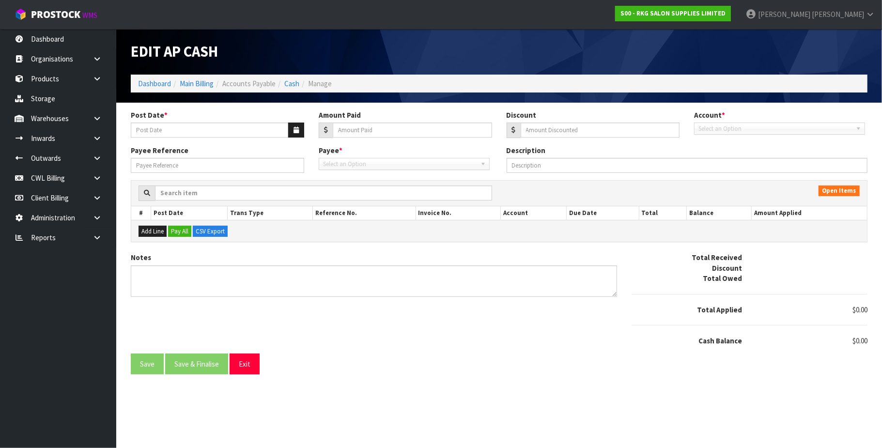
type input "[DATE]"
type input "1"
type input "0"
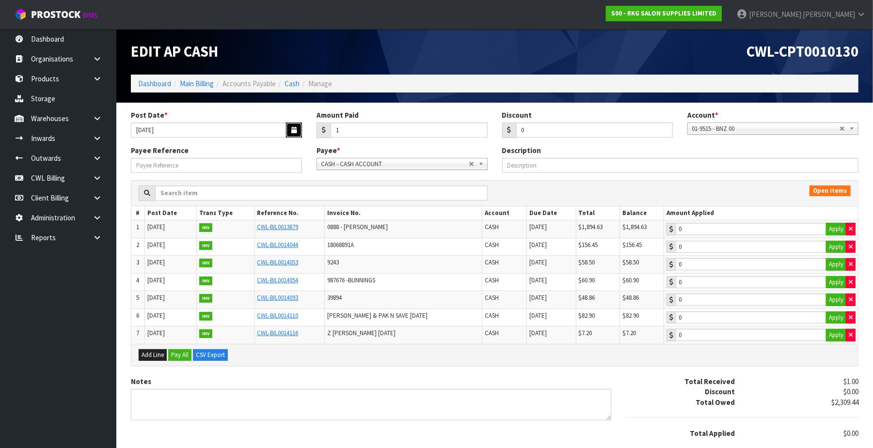
click at [294, 128] on icon "button" at bounding box center [293, 130] width 5 height 6
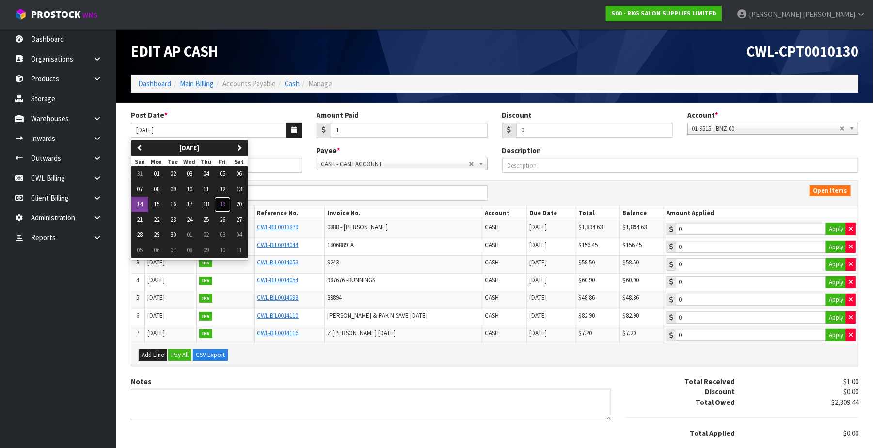
click at [230, 206] on button "19" at bounding box center [222, 205] width 16 height 16
type input "[DATE]"
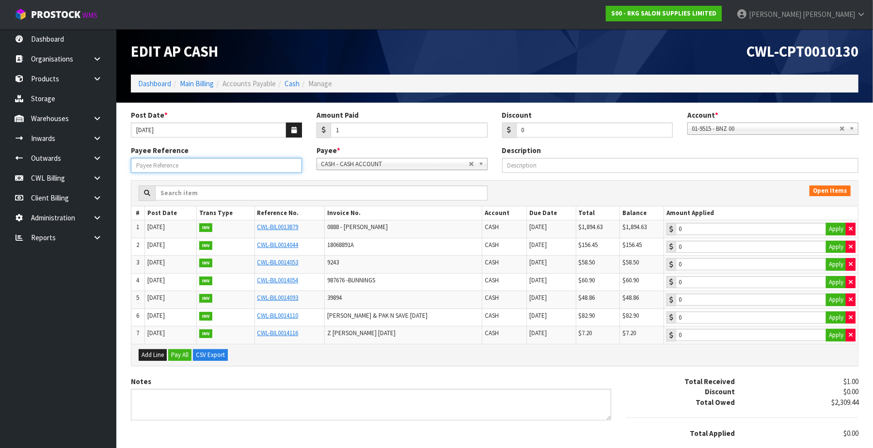
click at [214, 164] on input "Payee Reference" at bounding box center [216, 165] width 171 height 15
type input "205963"
click at [396, 132] on input "1" at bounding box center [408, 130] width 157 height 15
paste input "4352.61"
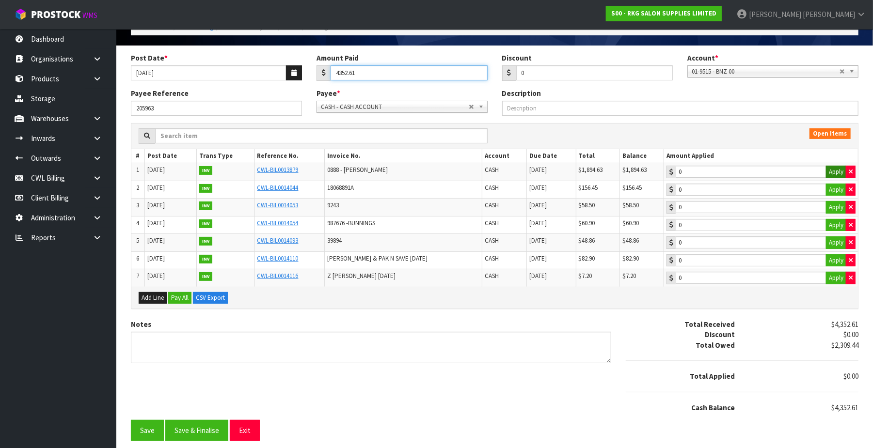
type input "4352.61"
click at [838, 167] on button "Apply" at bounding box center [836, 172] width 20 height 13
type input "1894.63"
click at [835, 185] on button "Apply" at bounding box center [836, 190] width 20 height 13
type input "156.45"
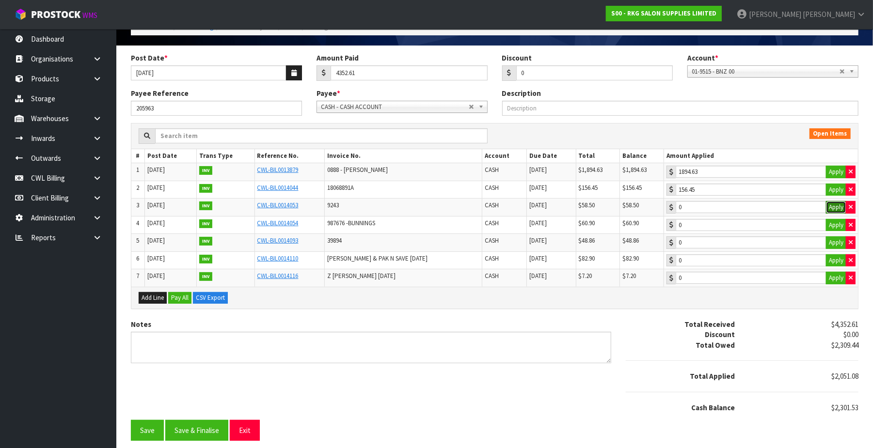
click at [834, 204] on button "Apply" at bounding box center [836, 207] width 20 height 13
type input "58.5"
click at [832, 221] on button "Apply" at bounding box center [836, 225] width 20 height 13
type input "60.9"
click at [850, 169] on icon "button" at bounding box center [850, 172] width 4 height 6
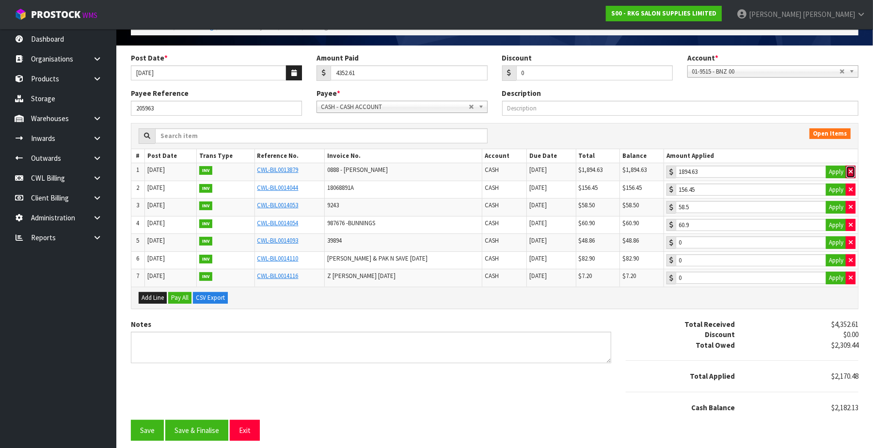
type input "0"
click at [848, 187] on icon "button" at bounding box center [850, 190] width 4 height 6
type input "0"
click at [851, 204] on icon "button" at bounding box center [850, 207] width 4 height 6
type input "0"
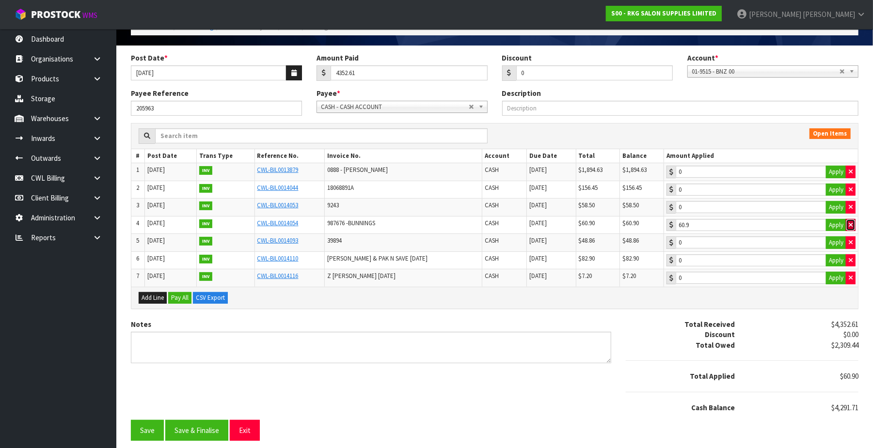
click at [852, 220] on button "button" at bounding box center [850, 225] width 10 height 13
type input "0"
click at [402, 95] on div "Payee * 1STCALL - 1ST CALL RECRUITMENT A00 - AGRIHEALTH NZ LTD A01 - [PERSON_NA…" at bounding box center [402, 100] width 186 height 25
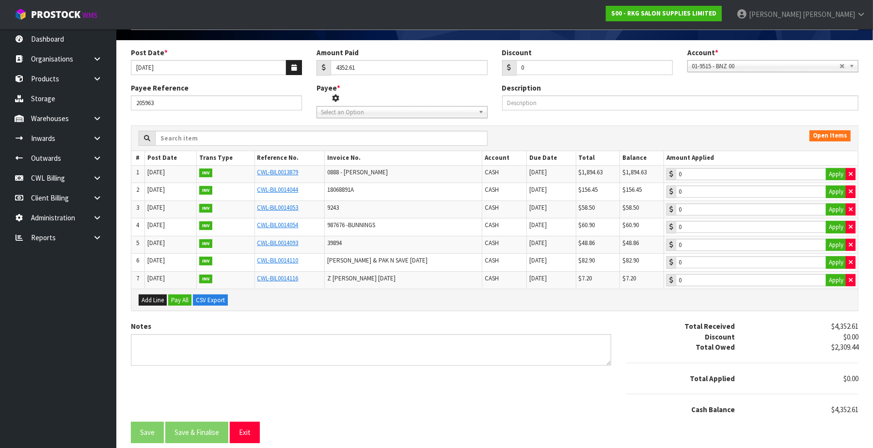
click at [355, 109] on span "Select an Option" at bounding box center [395, 113] width 148 height 12
type input "AMEX"
click at [352, 142] on li "AMEX - AMEX" at bounding box center [402, 140] width 166 height 12
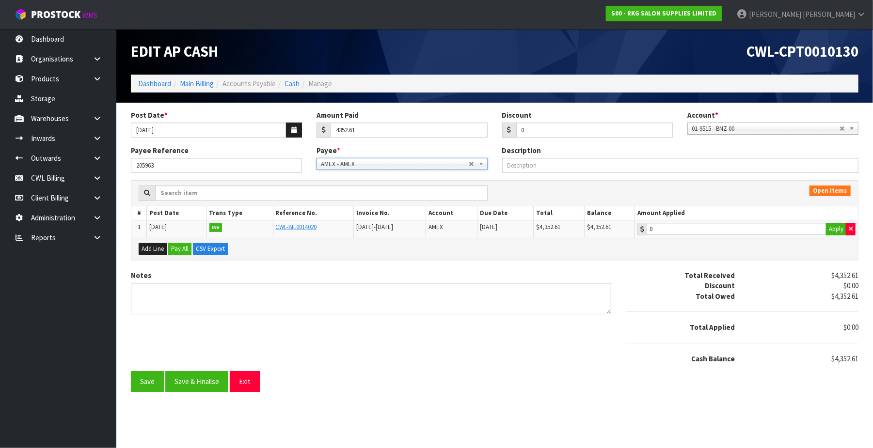
scroll to position [0, 0]
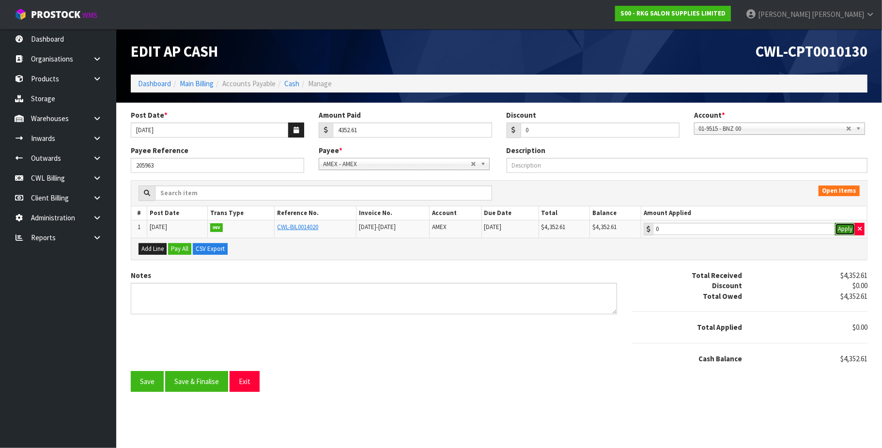
click at [848, 230] on button "Apply" at bounding box center [845, 229] width 20 height 13
type input "4352.61"
click at [177, 387] on button "Save & Finalise" at bounding box center [196, 381] width 63 height 21
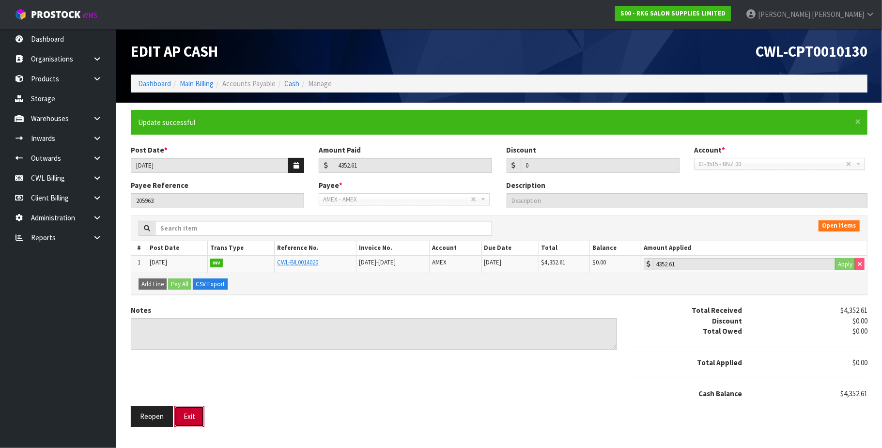
click at [201, 413] on button "Exit" at bounding box center [189, 416] width 30 height 21
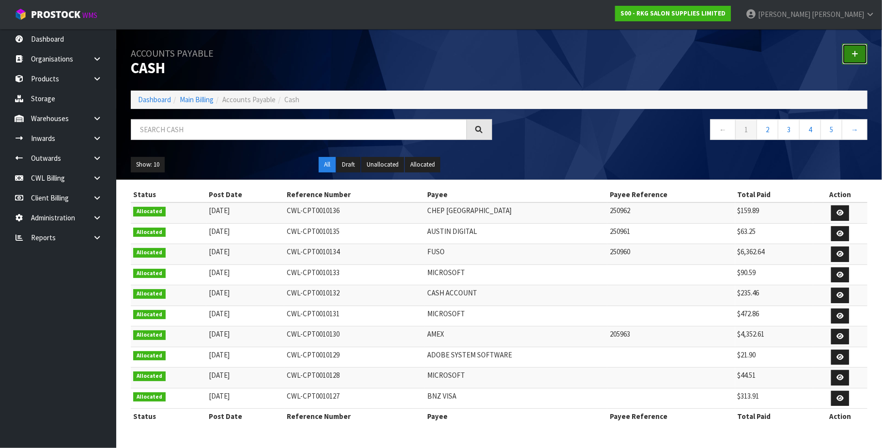
click at [859, 54] on link at bounding box center [855, 54] width 25 height 21
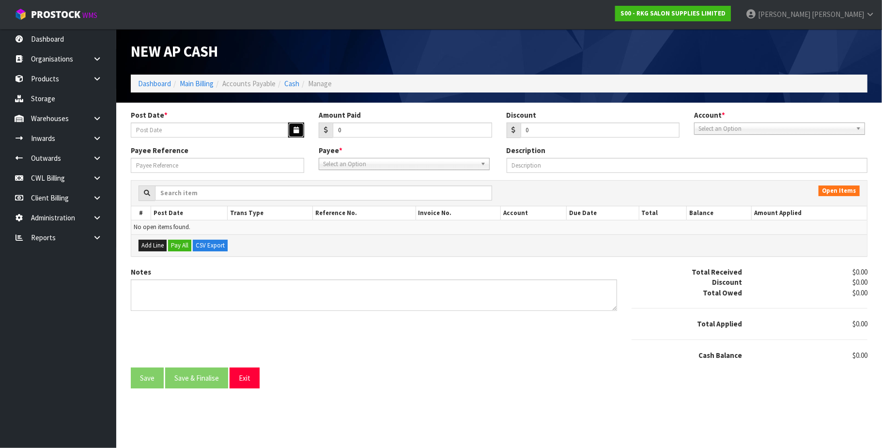
click at [296, 127] on icon "button" at bounding box center [296, 130] width 5 height 6
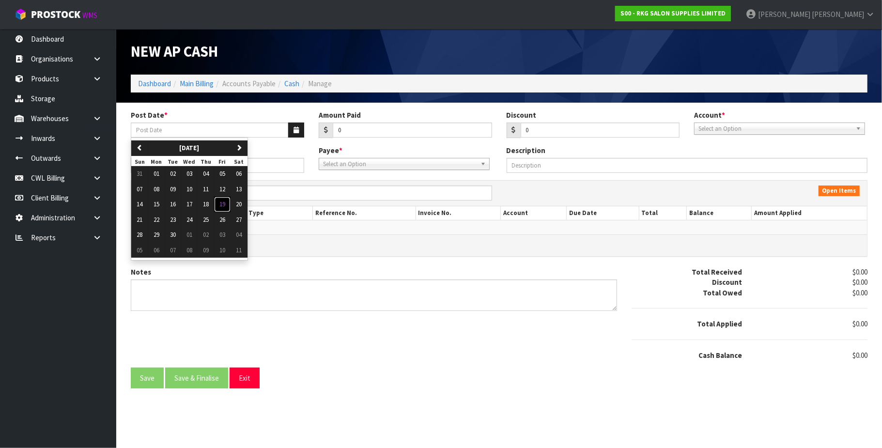
click at [225, 204] on span "19" at bounding box center [222, 204] width 6 height 8
type input "[DATE]"
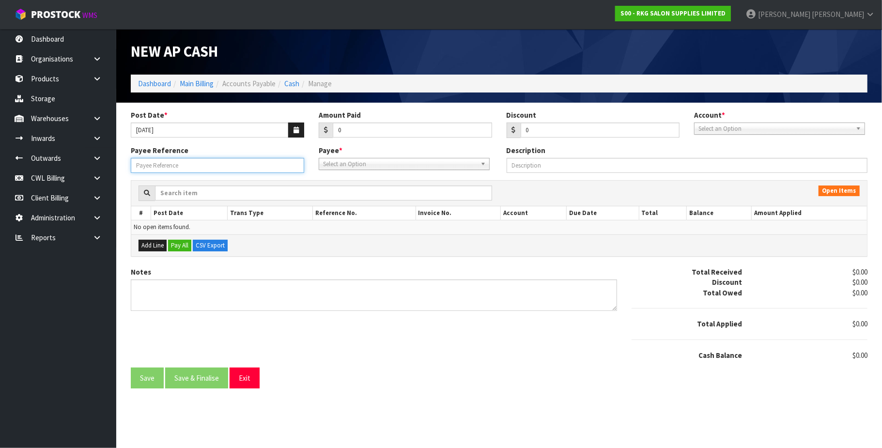
click at [212, 159] on input "Payee Reference" at bounding box center [217, 165] width 173 height 15
type input "250964"
click at [349, 130] on input "0" at bounding box center [412, 130] width 159 height 15
paste input "82.90"
type input "082.90"
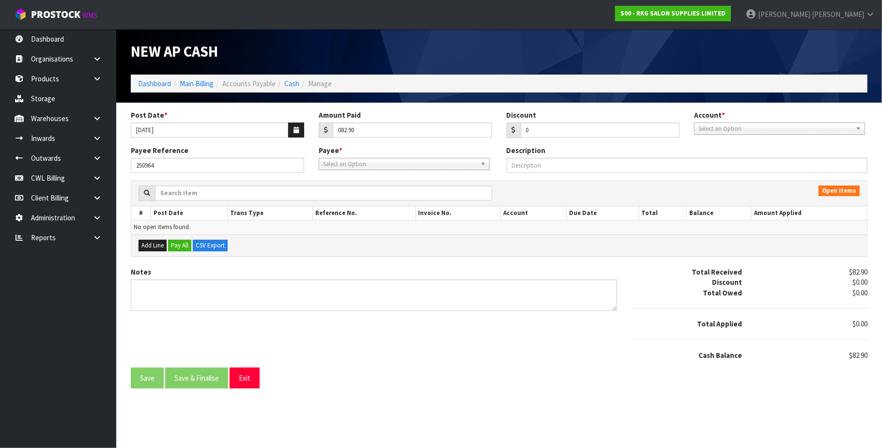
click at [364, 164] on span "Select an Option" at bounding box center [400, 164] width 154 height 12
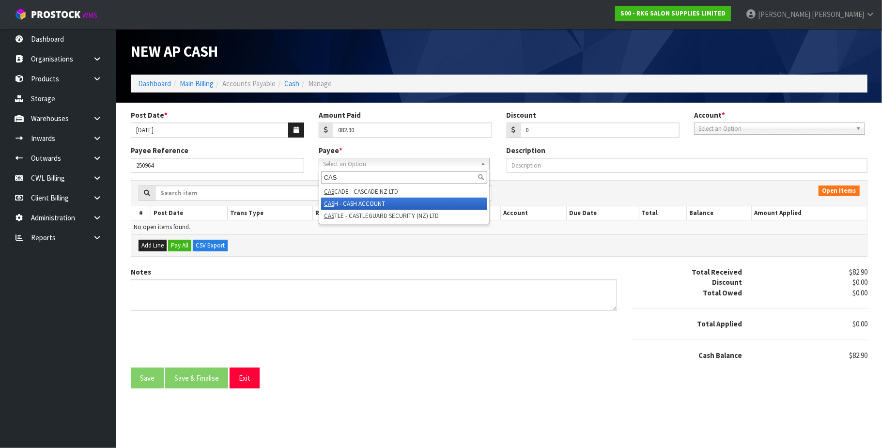
type input "CAS"
click at [369, 202] on li "CAS H - CASH ACCOUNT" at bounding box center [404, 204] width 166 height 12
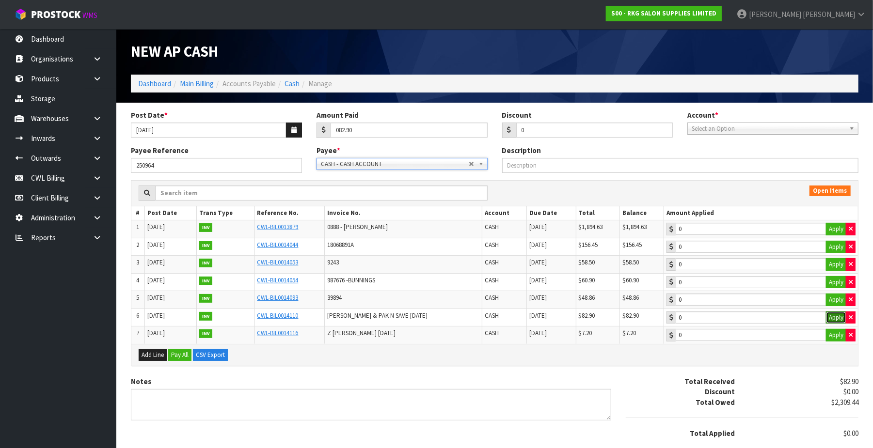
click at [836, 318] on button "Apply" at bounding box center [836, 318] width 20 height 13
type input "82.9"
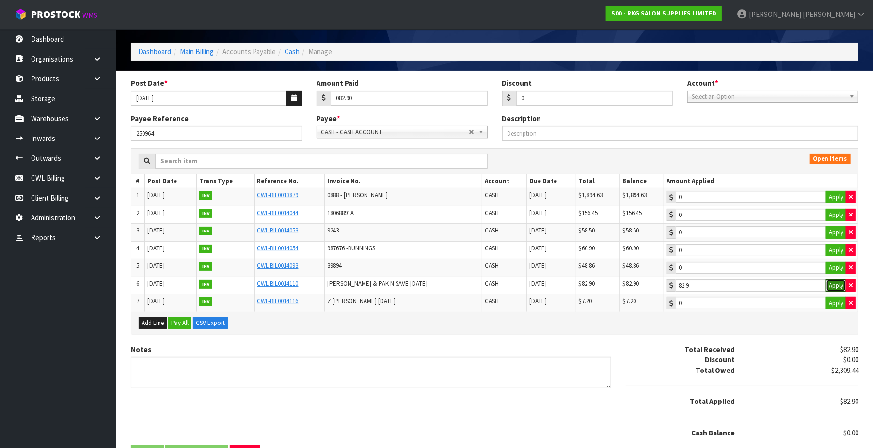
scroll to position [63, 0]
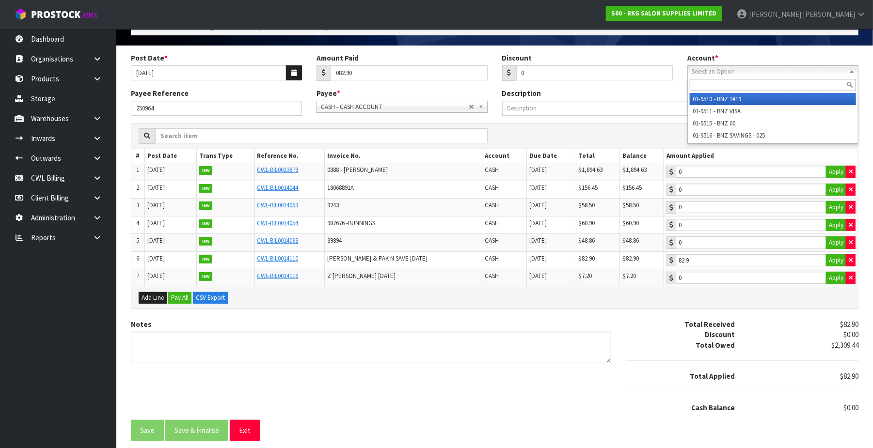
click at [777, 68] on span "Select an Option" at bounding box center [768, 72] width 154 height 12
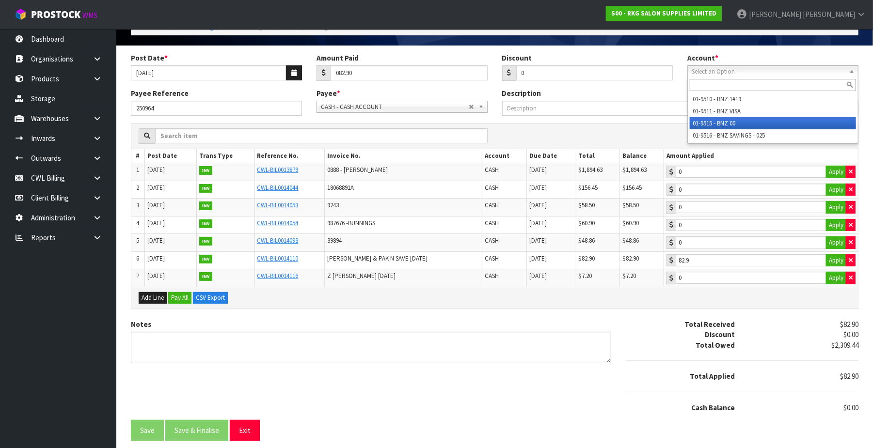
click at [747, 117] on li "01-9515 - BNZ 00" at bounding box center [772, 123] width 166 height 12
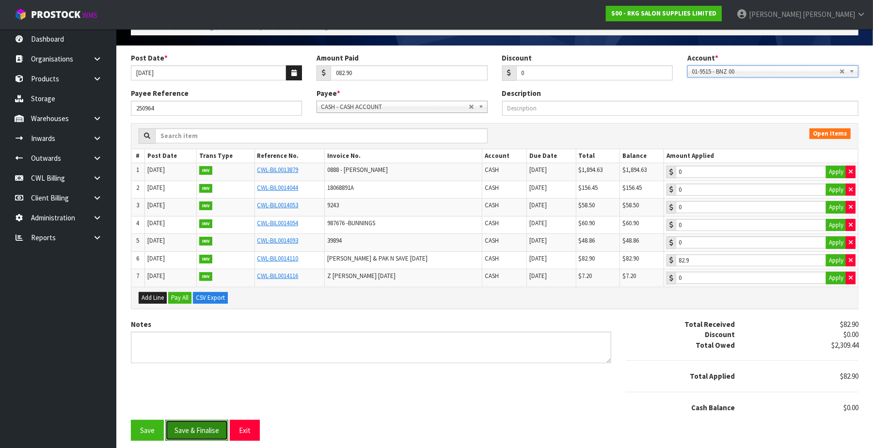
click at [190, 432] on button "Save & Finalise" at bounding box center [196, 430] width 63 height 21
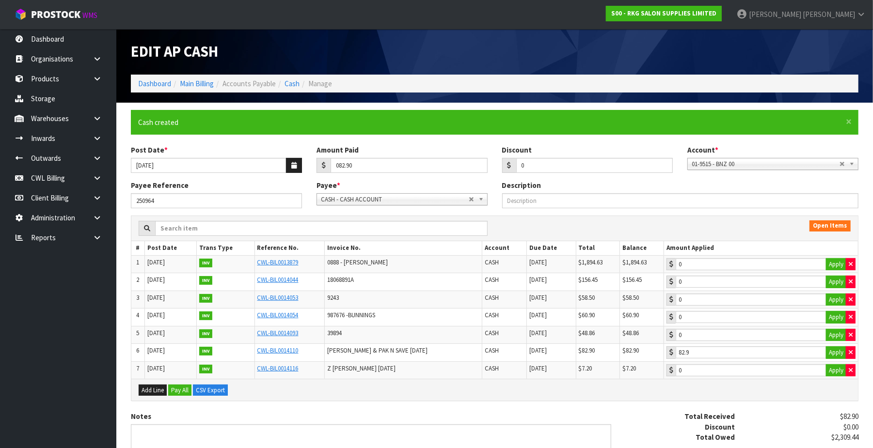
type input "82.9"
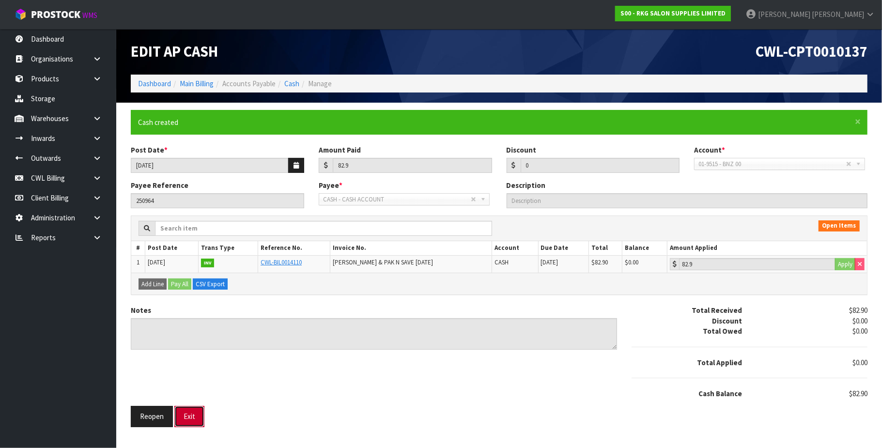
click at [194, 419] on button "Exit" at bounding box center [189, 416] width 30 height 21
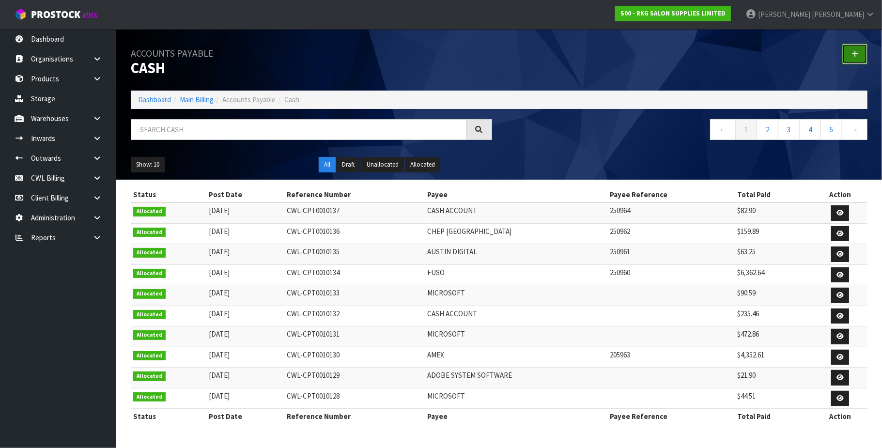
click at [847, 48] on link at bounding box center [855, 54] width 25 height 21
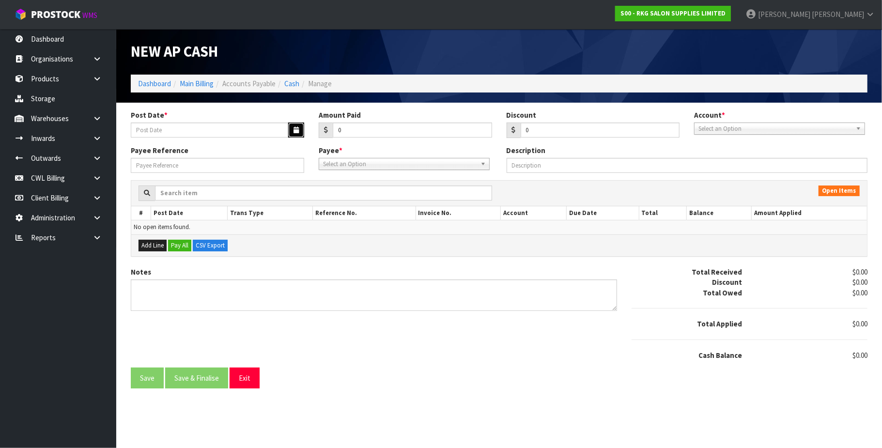
click at [297, 130] on icon "button" at bounding box center [296, 130] width 5 height 6
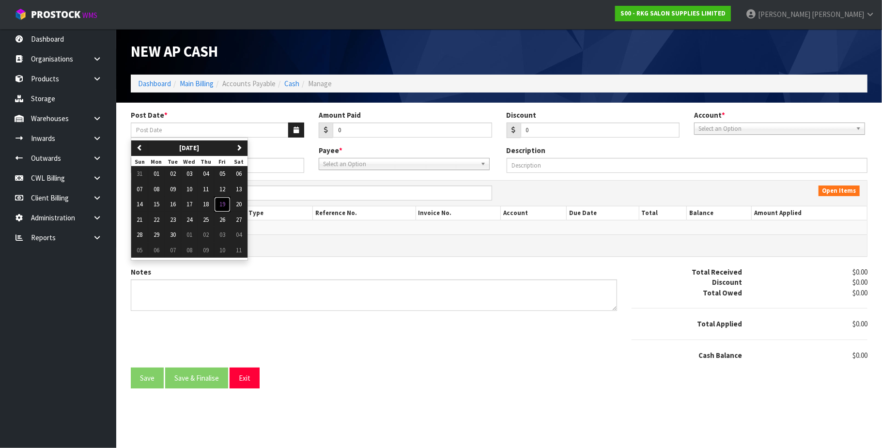
drag, startPoint x: 228, startPoint y: 206, endPoint x: 334, endPoint y: 161, distance: 115.3
click at [225, 205] on span "19" at bounding box center [222, 204] width 6 height 8
type input "[DATE]"
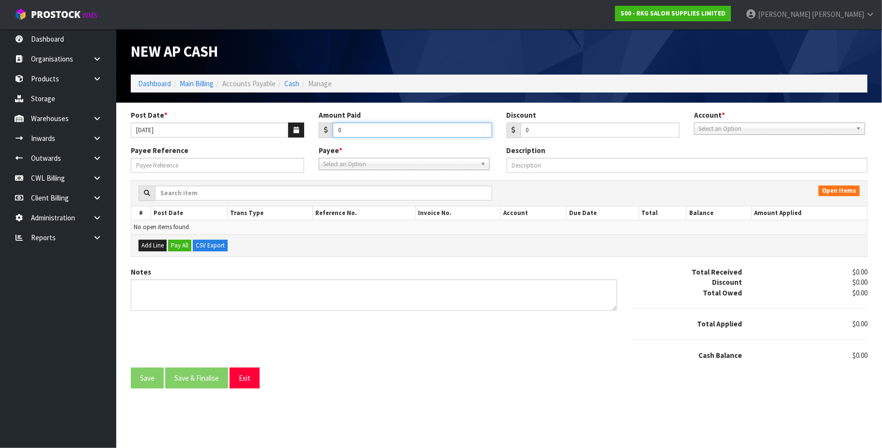
click at [367, 126] on input "0" at bounding box center [412, 130] width 159 height 15
paste input "1739.38"
type input "01739.38"
click at [819, 131] on span "Select an Option" at bounding box center [776, 129] width 154 height 12
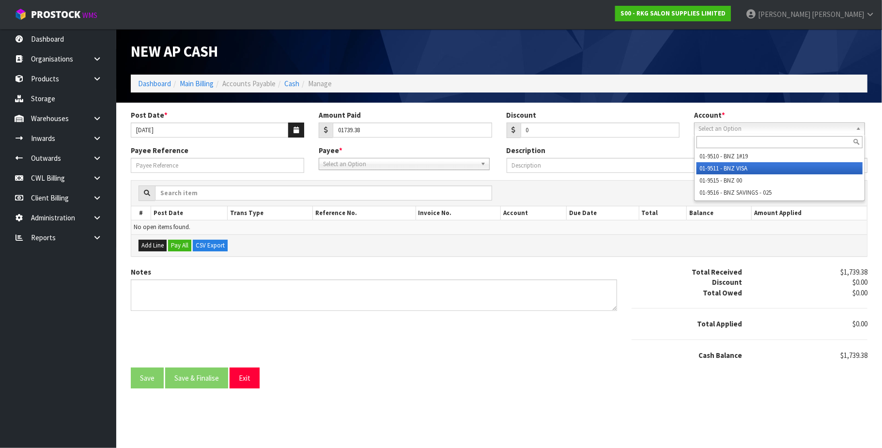
click at [769, 171] on li "01-9511 - BNZ VISA" at bounding box center [780, 168] width 166 height 12
click at [795, 126] on span "01-9511 - BNZ VISA" at bounding box center [773, 129] width 148 height 12
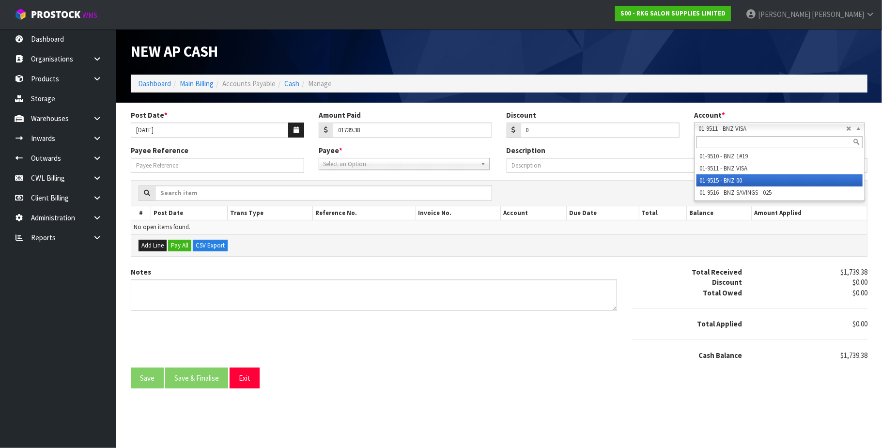
click at [769, 175] on li "01-9515 - BNZ 00" at bounding box center [780, 180] width 166 height 12
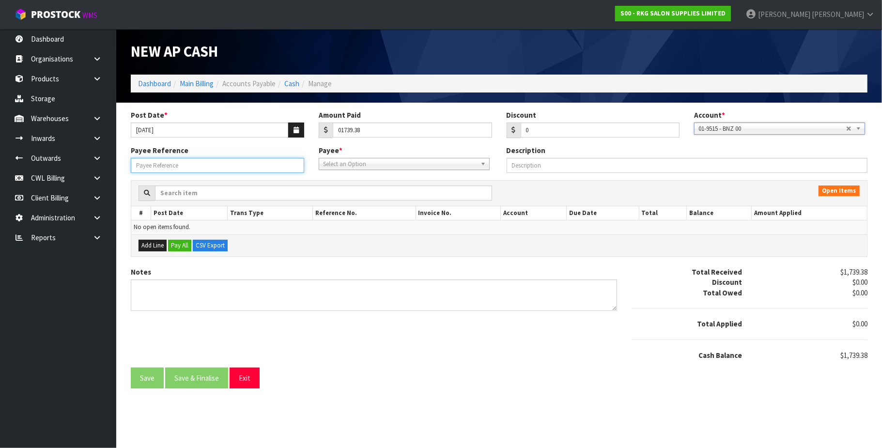
click at [241, 168] on input "Payee Reference" at bounding box center [217, 165] width 173 height 15
type input "250965"
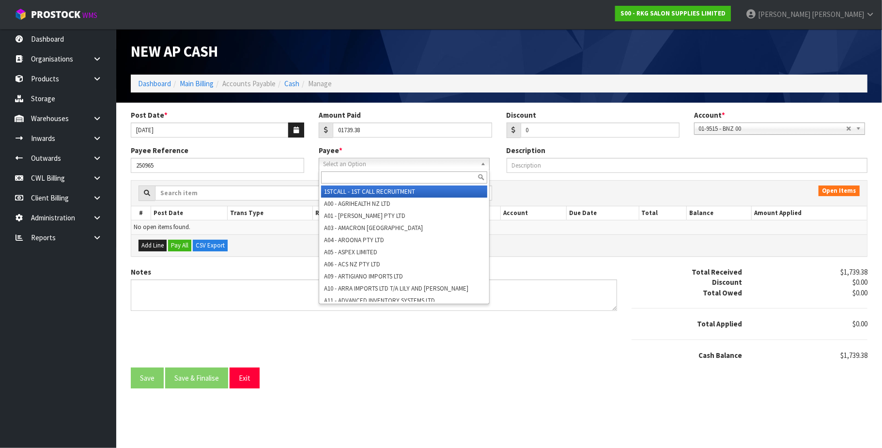
click at [331, 169] on span "Select an Option" at bounding box center [400, 164] width 154 height 12
drag, startPoint x: 346, startPoint y: 165, endPoint x: 352, endPoint y: 160, distance: 7.6
click at [349, 160] on span "Select an Option" at bounding box center [400, 164] width 154 height 12
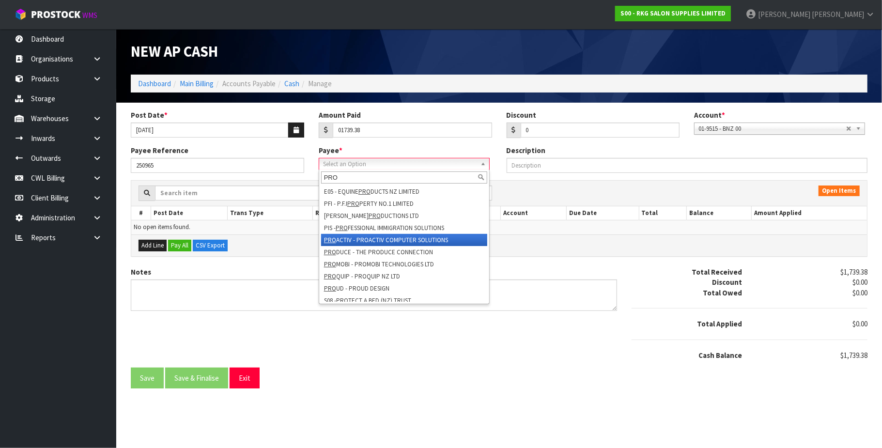
type input "PRO"
click at [400, 238] on li "PRO ACTIV - PROACTIV COMPUTER SOLUTIONS" at bounding box center [404, 240] width 166 height 12
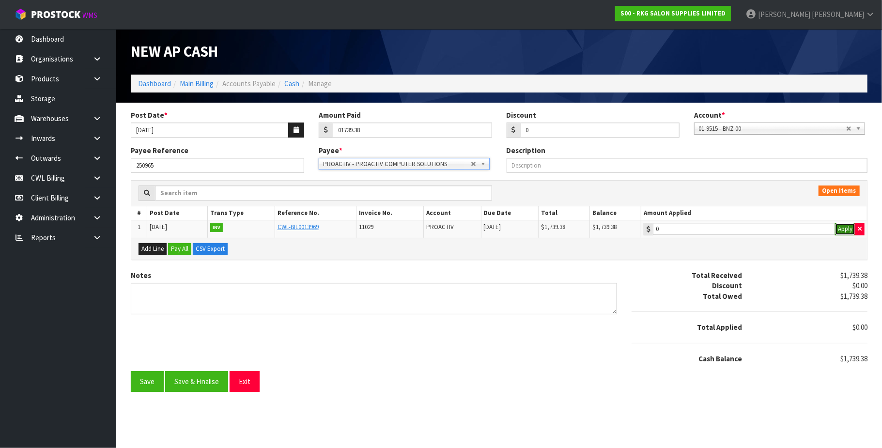
click at [843, 229] on button "Apply" at bounding box center [845, 229] width 20 height 13
type input "1739.38"
click at [206, 387] on button "Save & Finalise" at bounding box center [196, 381] width 63 height 21
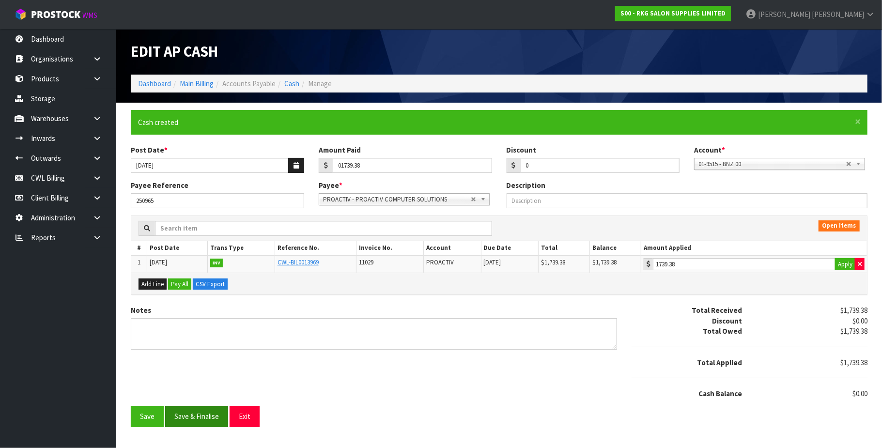
type input "1739.38"
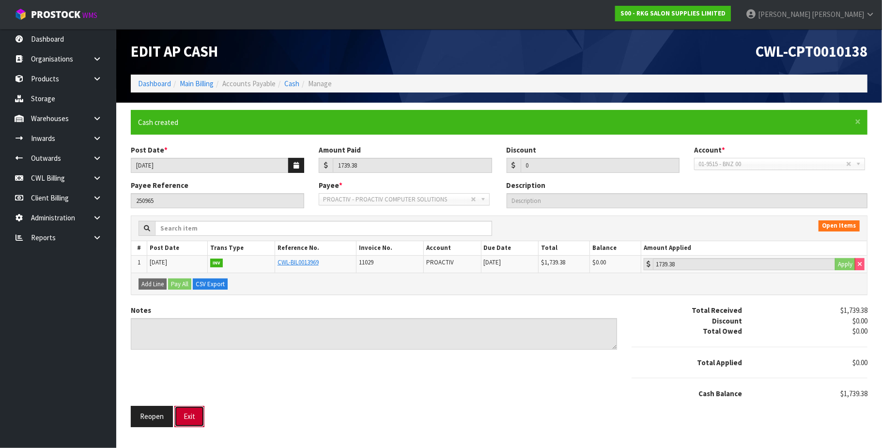
click at [198, 414] on button "Exit" at bounding box center [189, 416] width 30 height 21
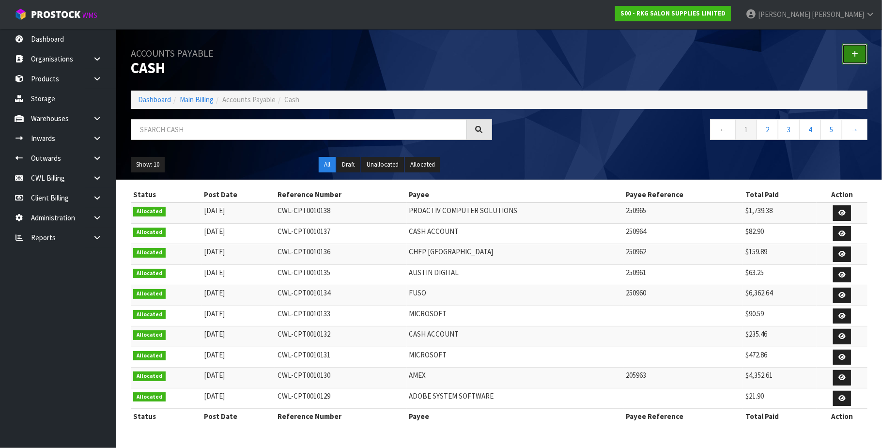
click at [851, 51] on link at bounding box center [855, 54] width 25 height 21
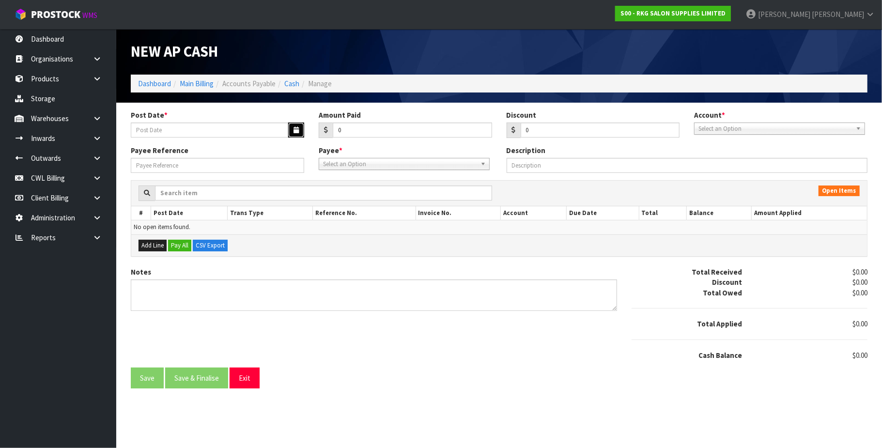
click at [294, 128] on icon "button" at bounding box center [296, 130] width 5 height 6
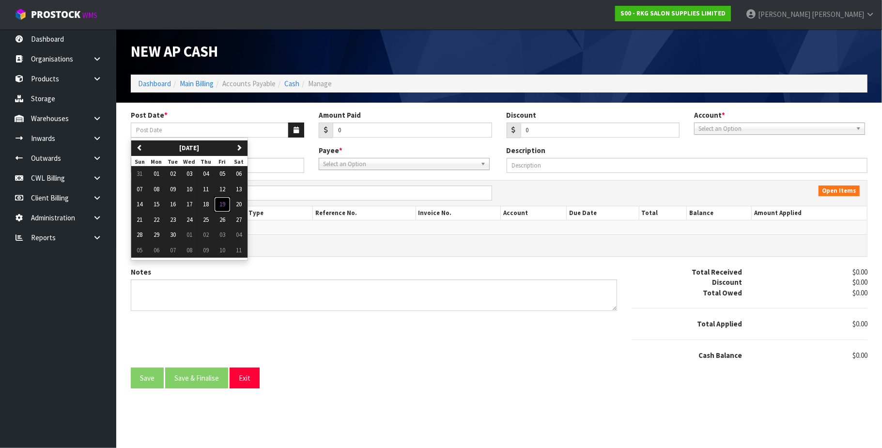
click at [223, 205] on span "19" at bounding box center [222, 204] width 6 height 8
type input "[DATE]"
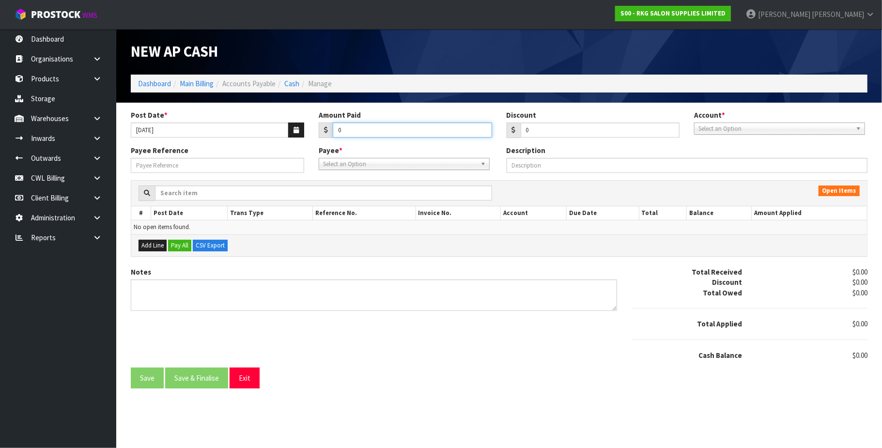
click at [351, 129] on input "0" at bounding box center [412, 130] width 159 height 15
paste input "1707.75"
type input "01707.75"
click at [731, 130] on span "Select an Option" at bounding box center [776, 129] width 154 height 12
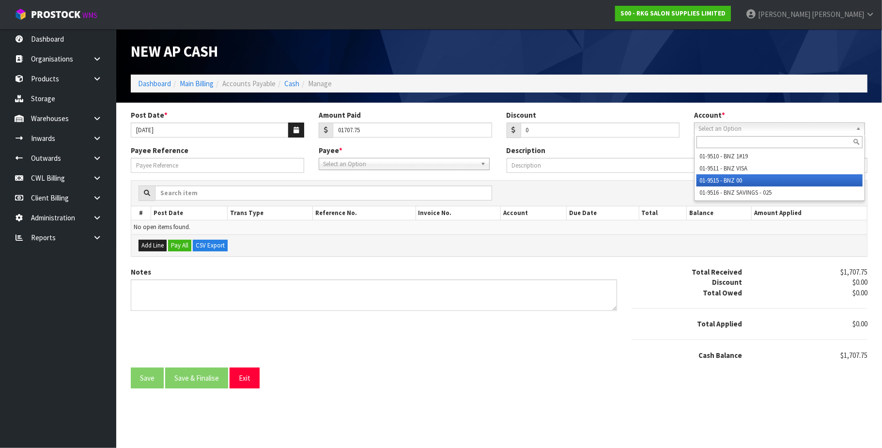
click at [734, 178] on li "01-9515 - BNZ 00" at bounding box center [780, 180] width 166 height 12
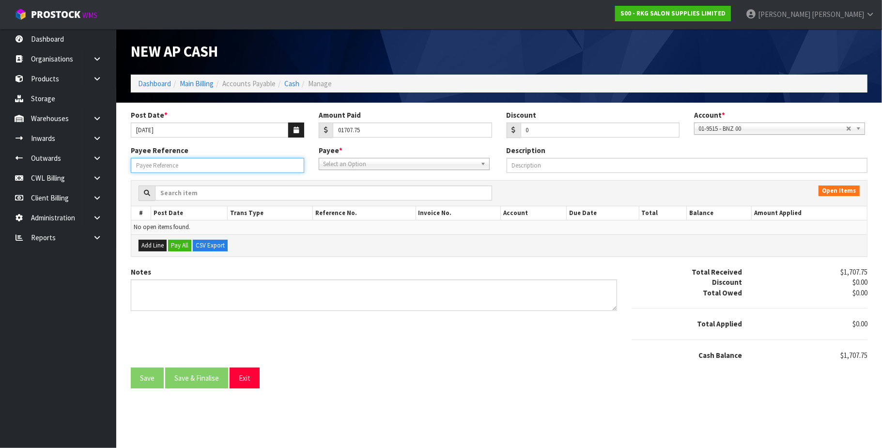
click at [258, 169] on input "Payee Reference" at bounding box center [217, 165] width 173 height 15
type input "250966"
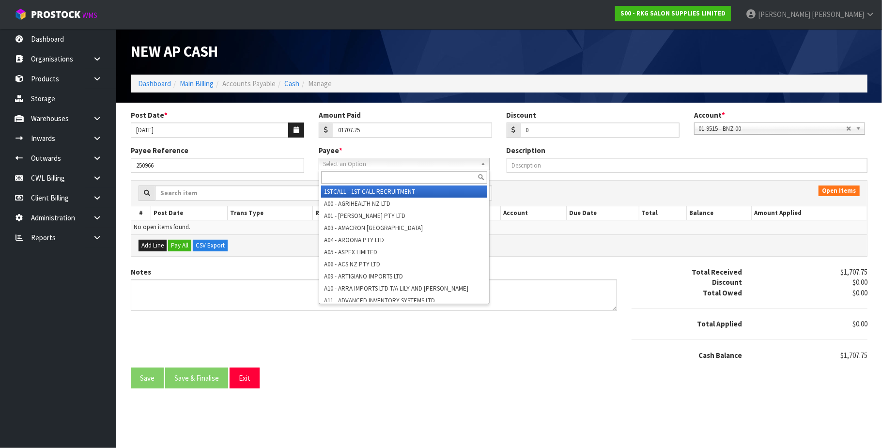
click at [369, 163] on span "Select an Option" at bounding box center [400, 164] width 154 height 12
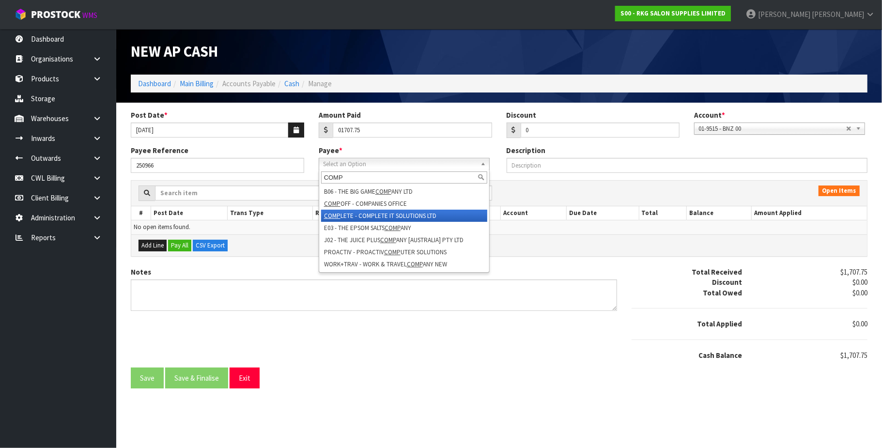
type input "COMP"
click at [427, 215] on li "COMP LETE - COMPLETE IT SOLUTIONS LTD" at bounding box center [404, 216] width 166 height 12
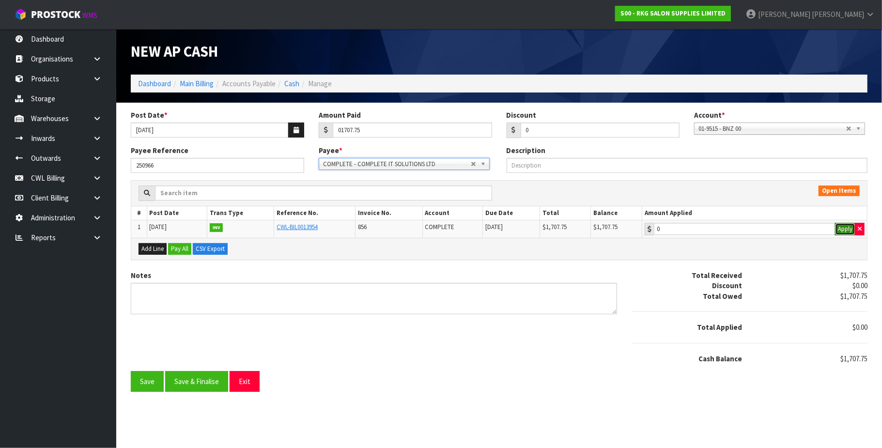
click at [838, 231] on button "Apply" at bounding box center [845, 229] width 20 height 13
type input "1707.75"
click at [207, 382] on button "Save & Finalise" at bounding box center [196, 381] width 63 height 21
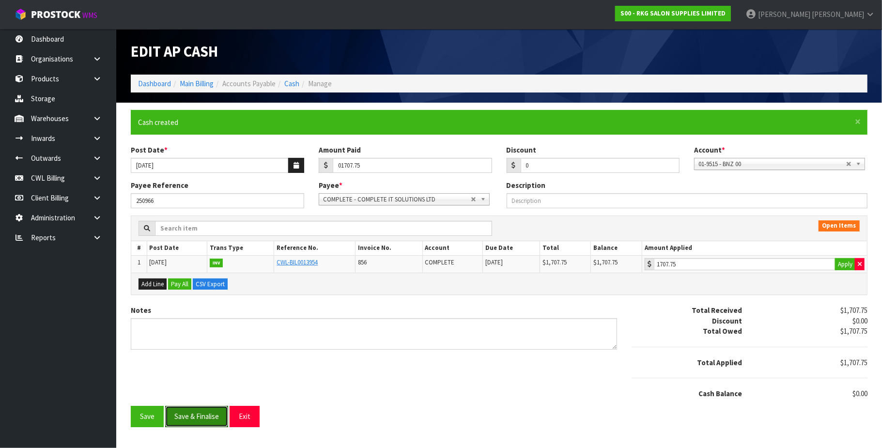
type input "1707.75"
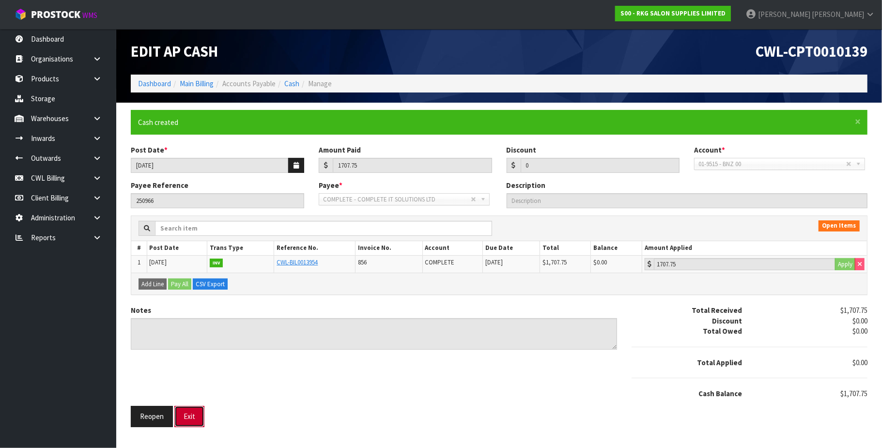
click at [199, 418] on button "Exit" at bounding box center [189, 416] width 30 height 21
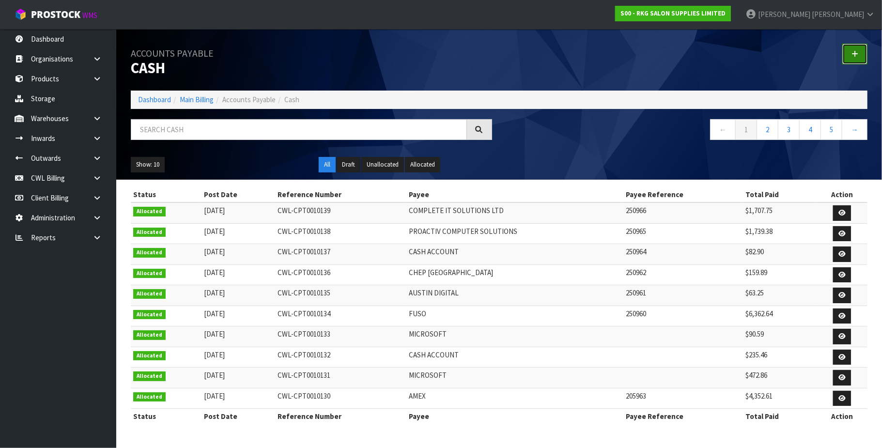
click at [857, 56] on icon at bounding box center [855, 53] width 7 height 7
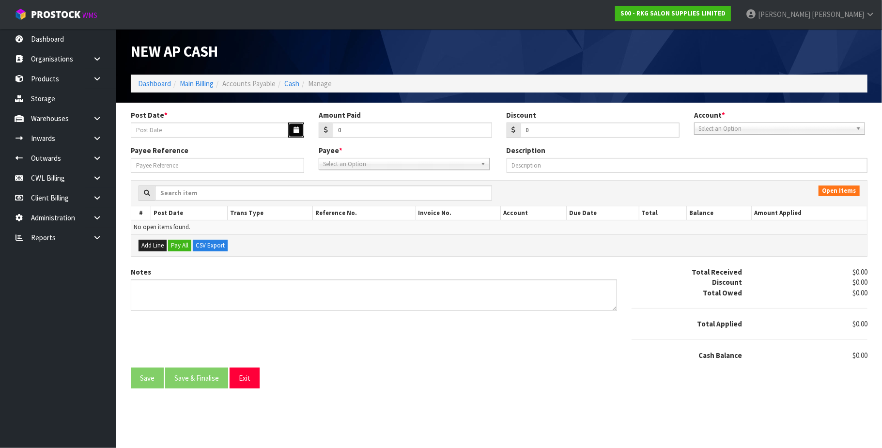
click at [294, 129] on icon "button" at bounding box center [296, 130] width 5 height 6
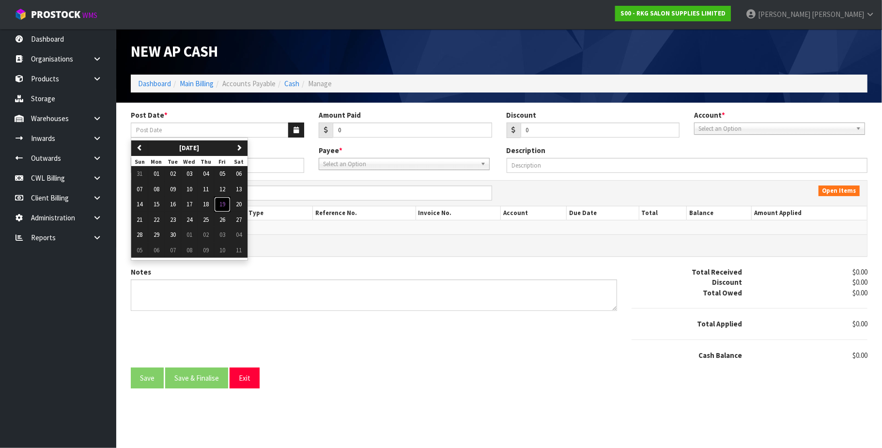
click at [224, 204] on span "19" at bounding box center [222, 204] width 6 height 8
type input "[DATE]"
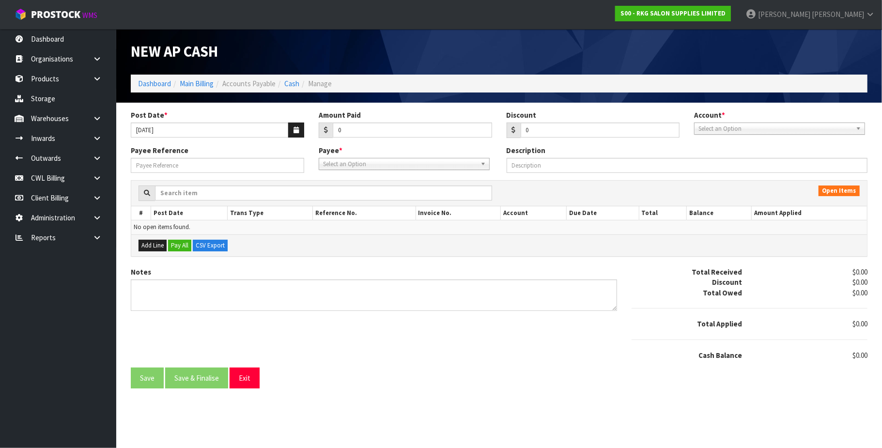
click at [745, 128] on span "Select an Option" at bounding box center [776, 129] width 154 height 12
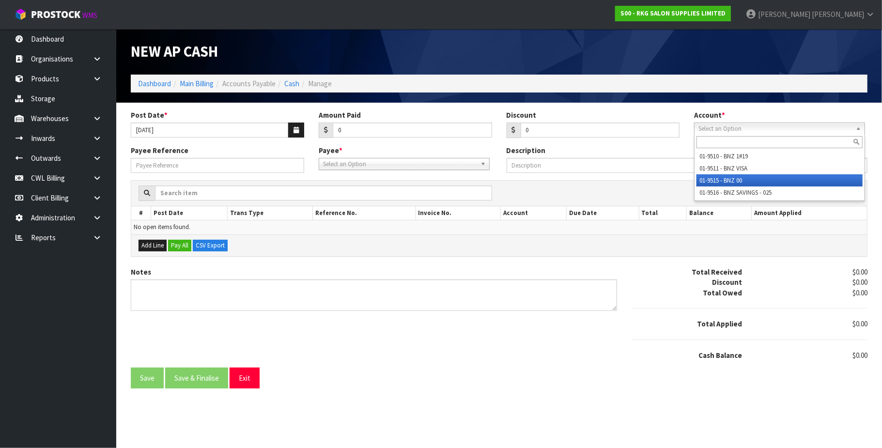
click at [734, 179] on li "01-9515 - BNZ 00" at bounding box center [780, 180] width 166 height 12
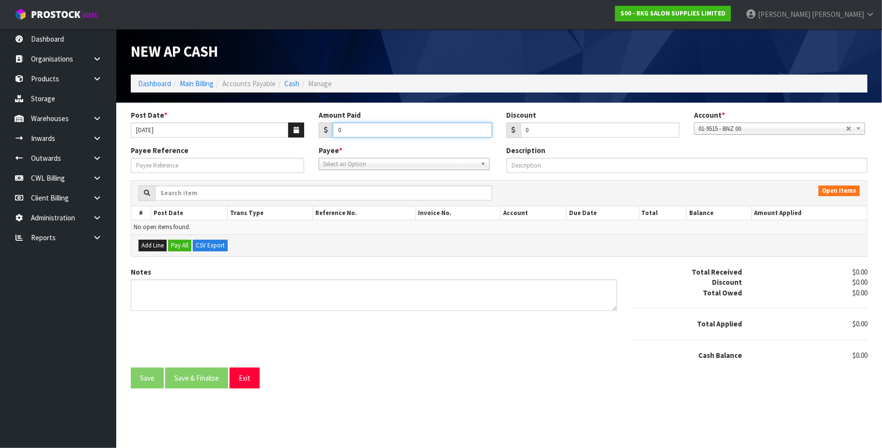
click at [351, 130] on input "0" at bounding box center [412, 130] width 159 height 15
paste input "22068.00"
type input "022068.00"
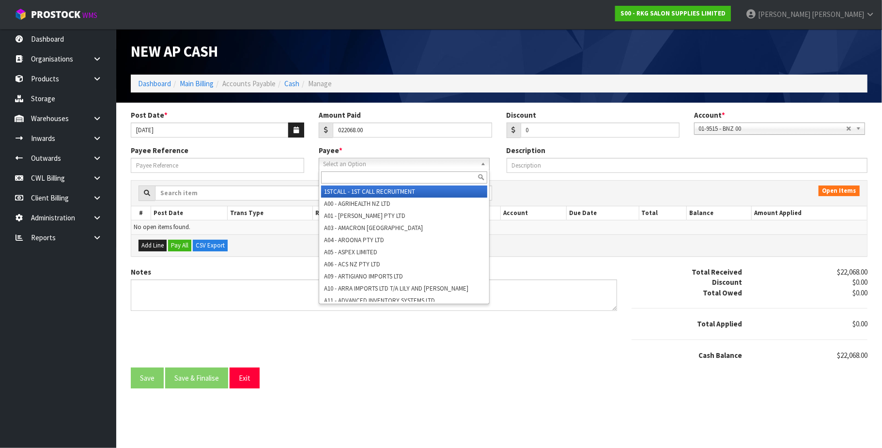
click at [359, 163] on span "Select an Option" at bounding box center [400, 164] width 154 height 12
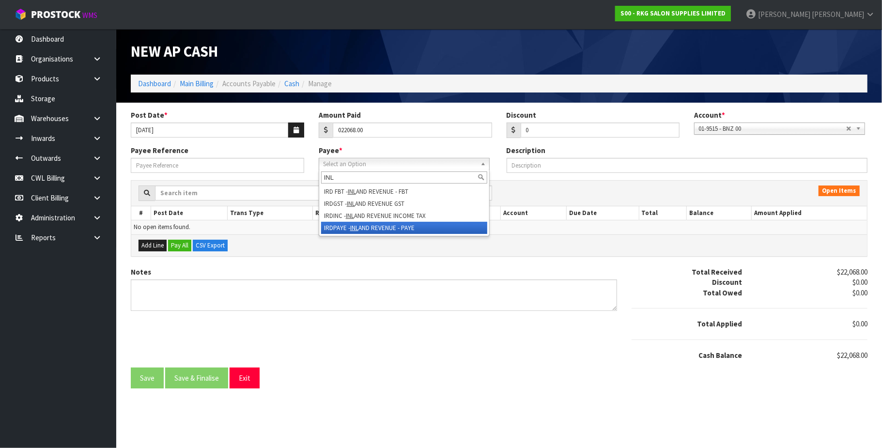
type input "INL"
click at [392, 229] on li "IRDPAYE - INL AND REVENUE - PAYE" at bounding box center [404, 228] width 166 height 12
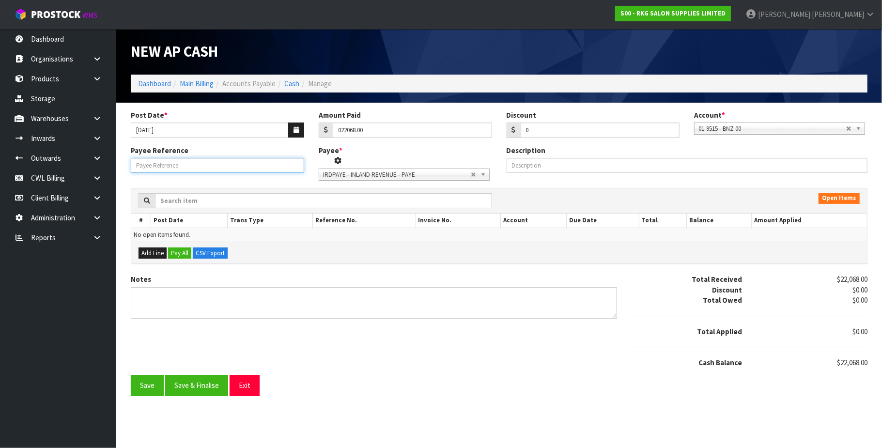
click at [249, 168] on input "Payee Reference" at bounding box center [217, 165] width 173 height 15
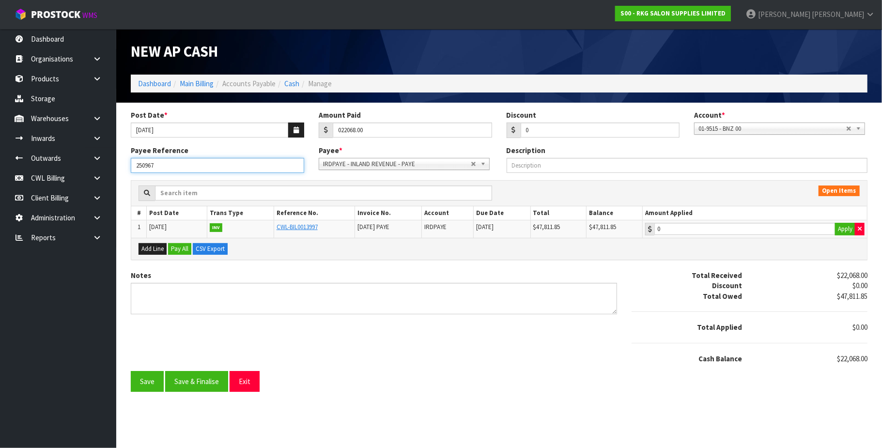
type input "250967"
type input "22068"
click at [766, 224] on input "22068" at bounding box center [745, 229] width 181 height 12
click at [204, 383] on button "Save & Finalise" at bounding box center [196, 381] width 63 height 21
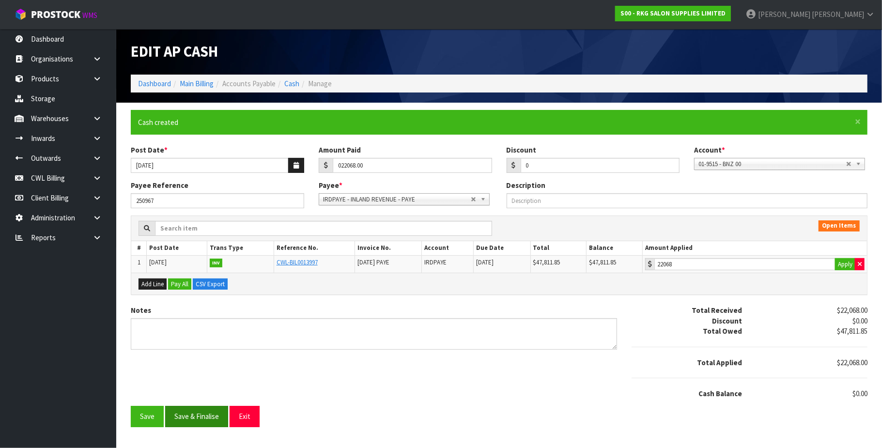
type input "22068"
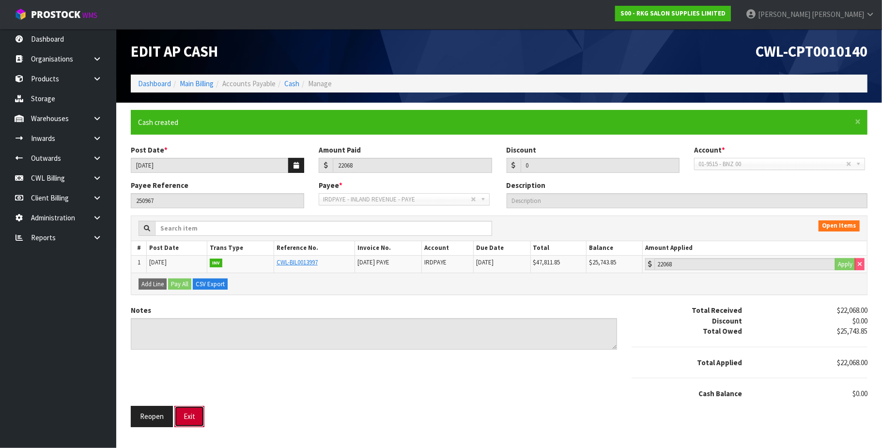
click at [192, 415] on button "Exit" at bounding box center [189, 416] width 30 height 21
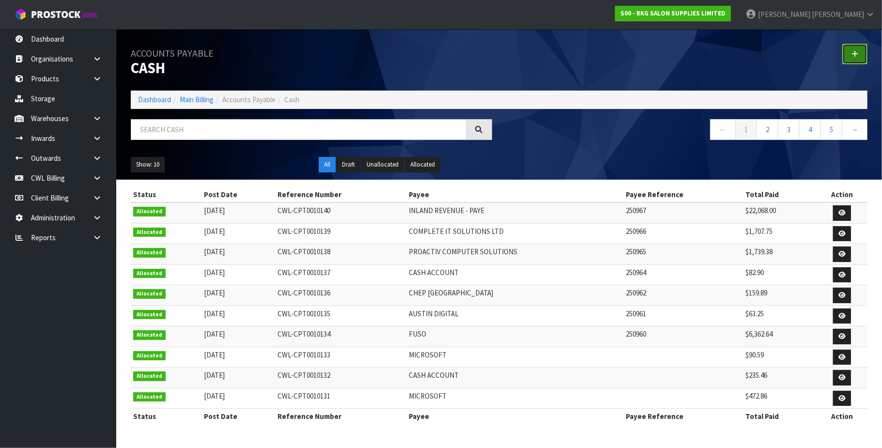
click at [849, 53] on link at bounding box center [855, 54] width 25 height 21
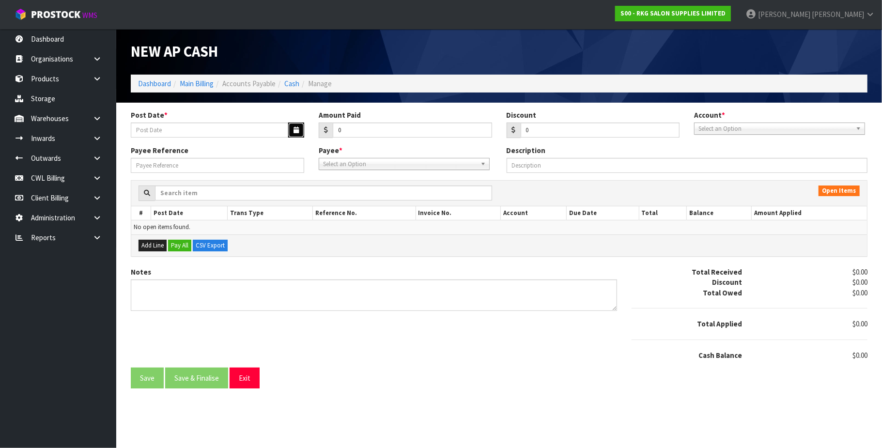
click at [292, 133] on button "button" at bounding box center [296, 130] width 16 height 15
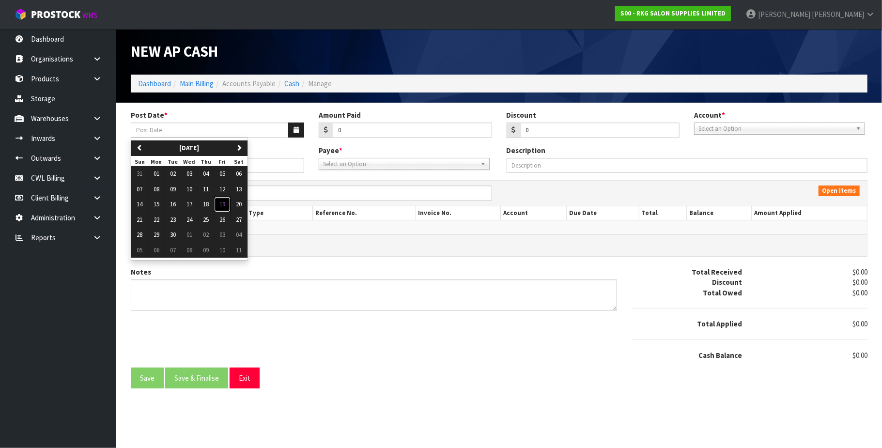
click at [225, 205] on span "19" at bounding box center [222, 204] width 6 height 8
type input "[DATE]"
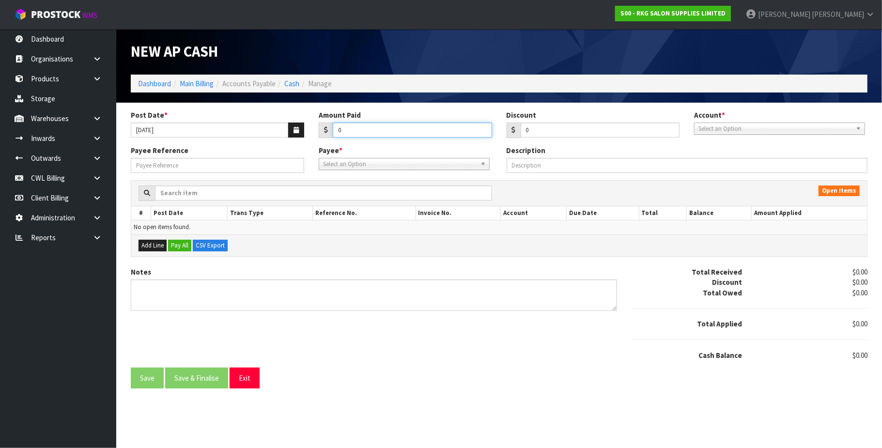
click at [356, 128] on input "0" at bounding box center [412, 130] width 159 height 15
paste input "4629.06"
type input "04629.06"
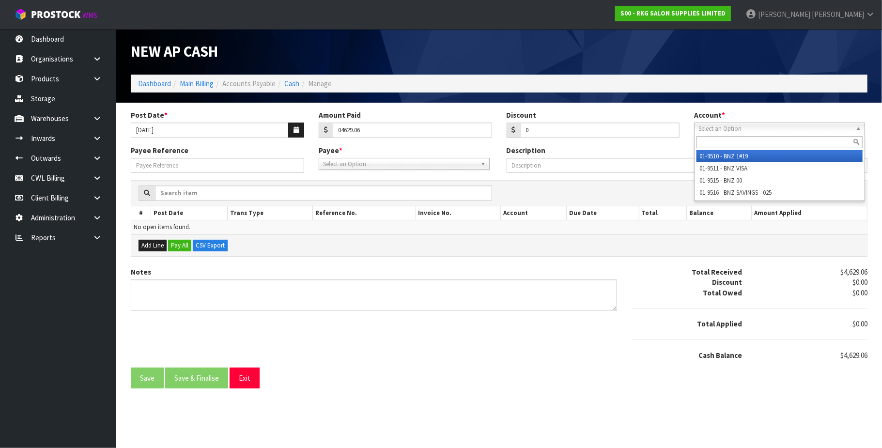
click at [762, 126] on span "Select an Option" at bounding box center [776, 129] width 154 height 12
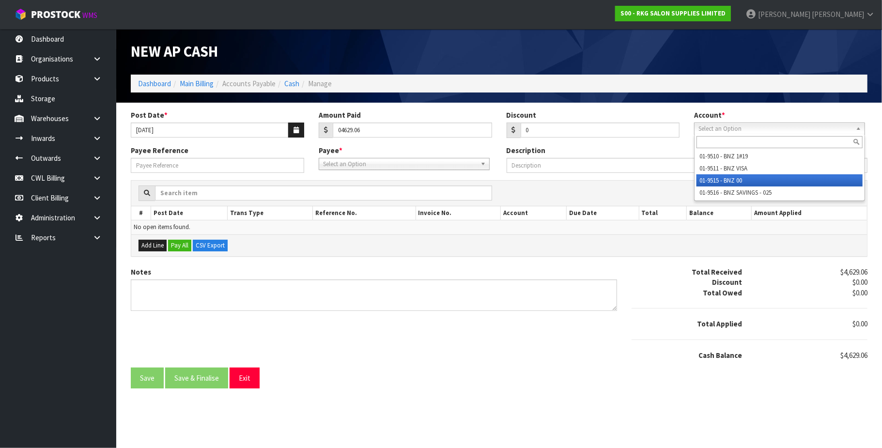
click at [736, 179] on li "01-9515 - BNZ 00" at bounding box center [780, 180] width 166 height 12
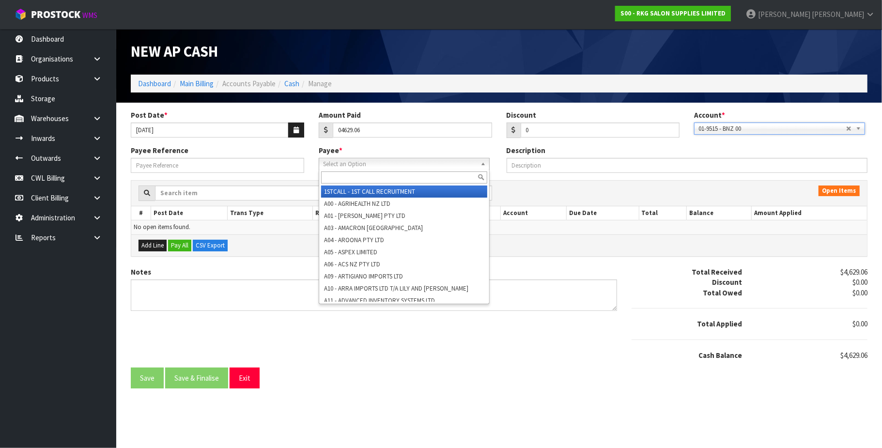
click at [373, 163] on span "Select an Option" at bounding box center [400, 164] width 154 height 12
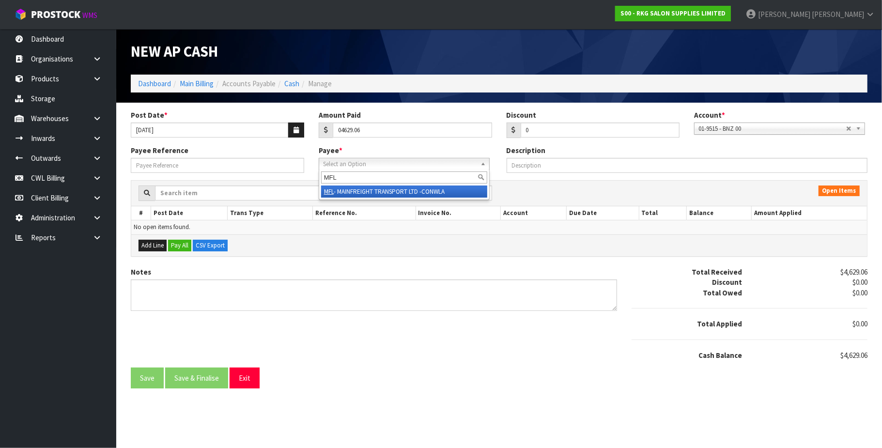
type input "MFL"
click at [389, 192] on li "MFL - MAINFREIGHT TRANSPORT LTD -CONWLA" at bounding box center [404, 192] width 166 height 12
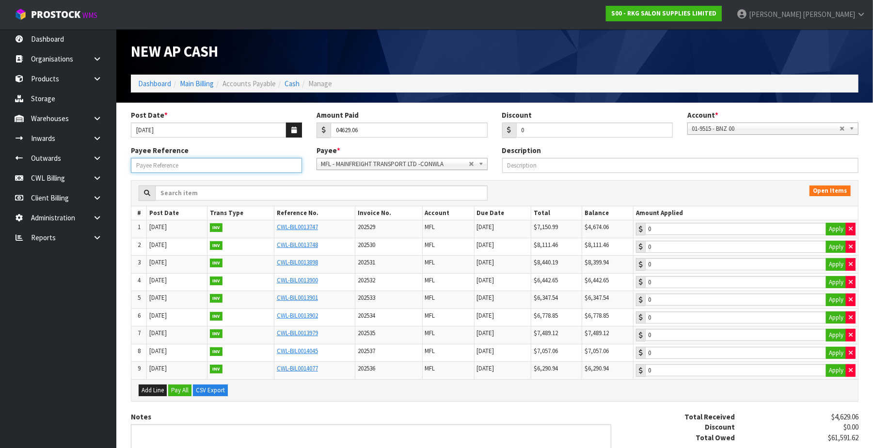
click at [190, 163] on input "Payee Reference" at bounding box center [216, 165] width 171 height 15
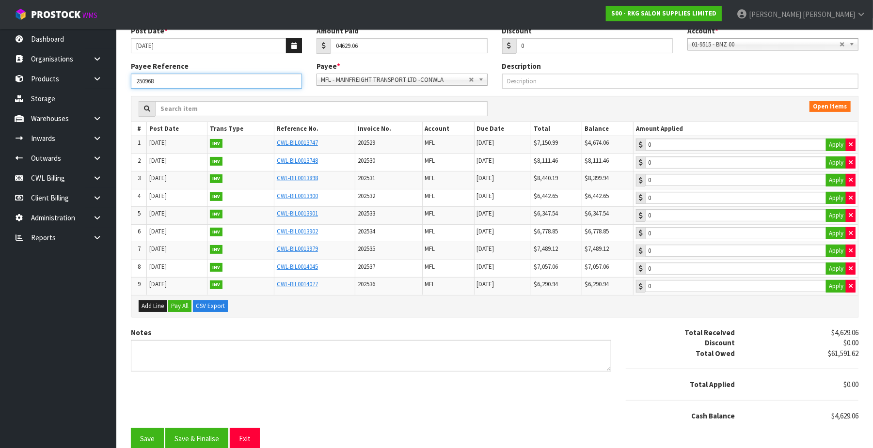
scroll to position [99, 0]
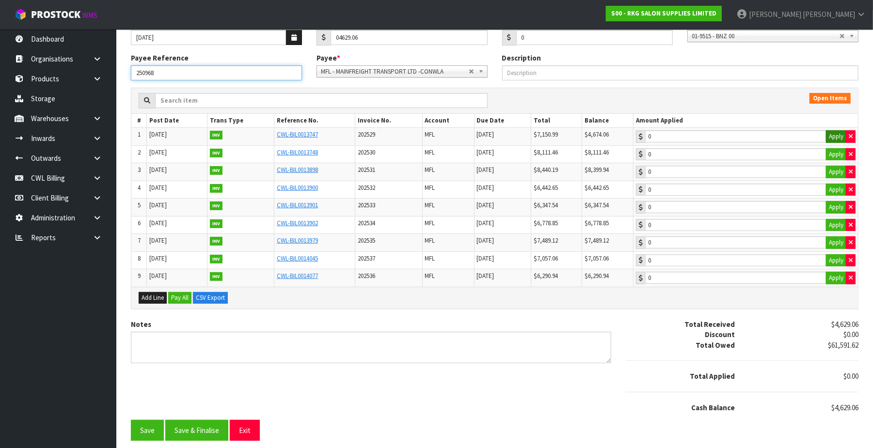
type input "250968"
click at [828, 130] on button "Apply" at bounding box center [836, 136] width 20 height 13
type input "4674.06"
click at [832, 155] on button "Apply" at bounding box center [836, 154] width 20 height 13
type input "8111.46"
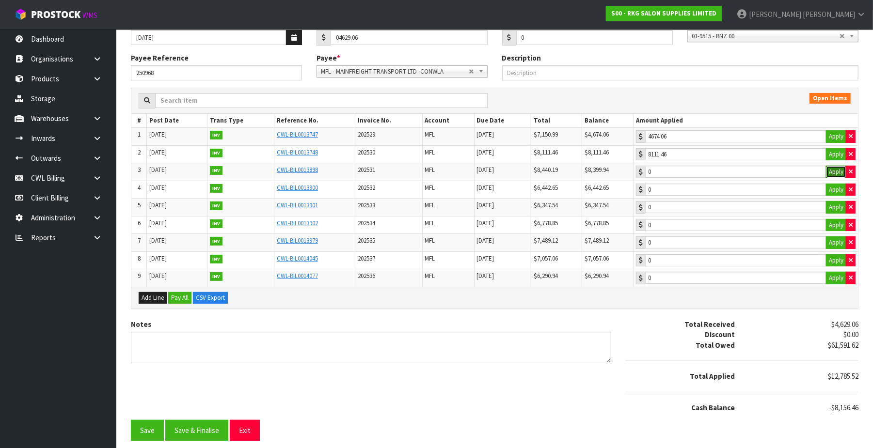
click at [832, 170] on button "Apply" at bounding box center [836, 172] width 20 height 13
type input "8399.94"
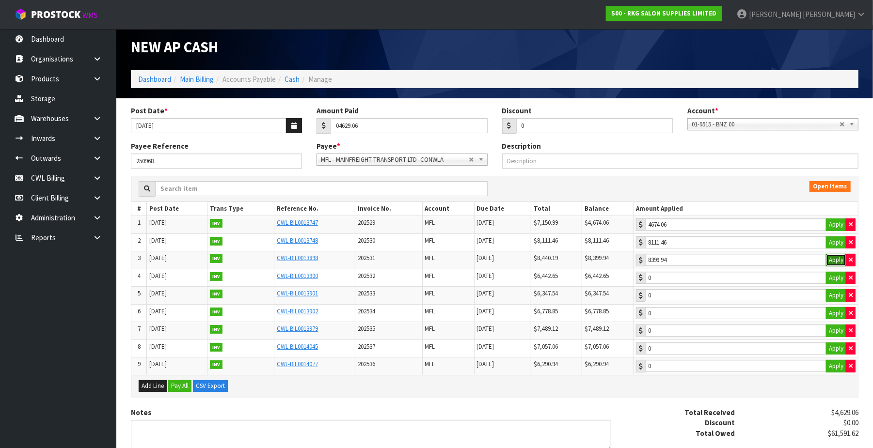
scroll to position [0, 0]
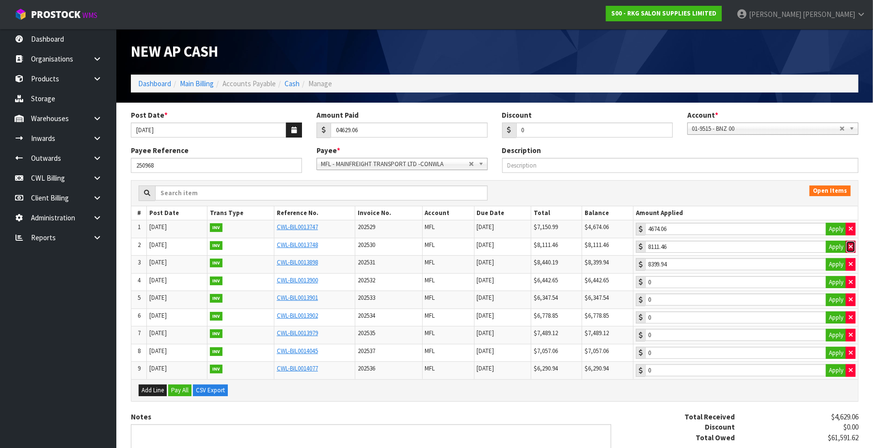
click at [849, 247] on icon "button" at bounding box center [850, 247] width 4 height 6
type input "0"
click at [851, 266] on icon "button" at bounding box center [850, 264] width 4 height 6
type input "0"
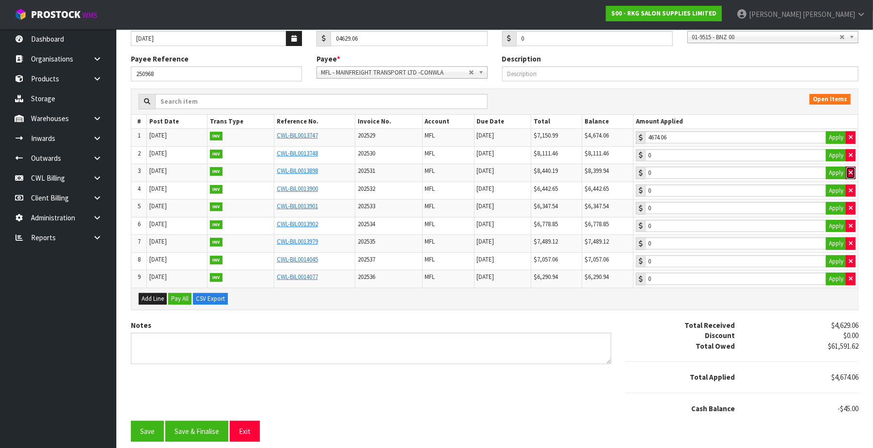
scroll to position [99, 0]
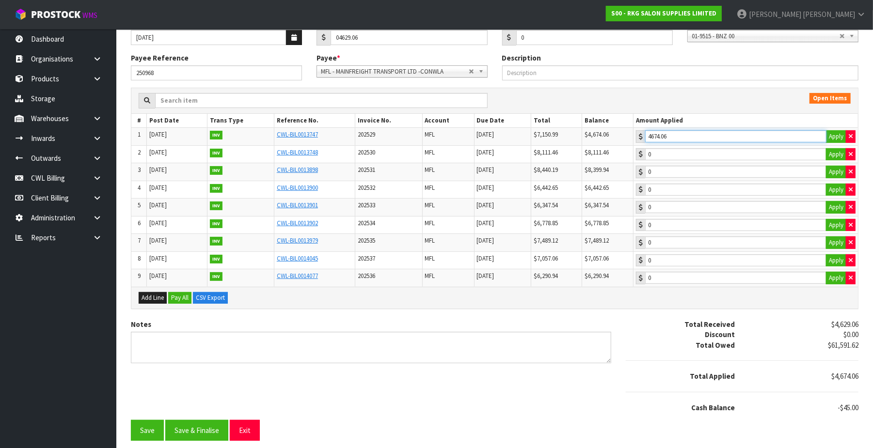
type input "4629.06"
click at [771, 132] on input "4629.06" at bounding box center [735, 136] width 181 height 12
click at [192, 431] on button "Save & Finalise" at bounding box center [196, 430] width 63 height 21
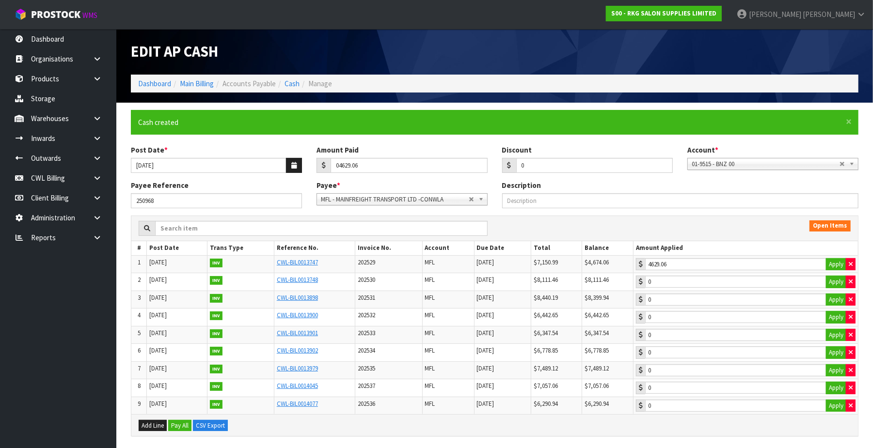
type input "4629.06"
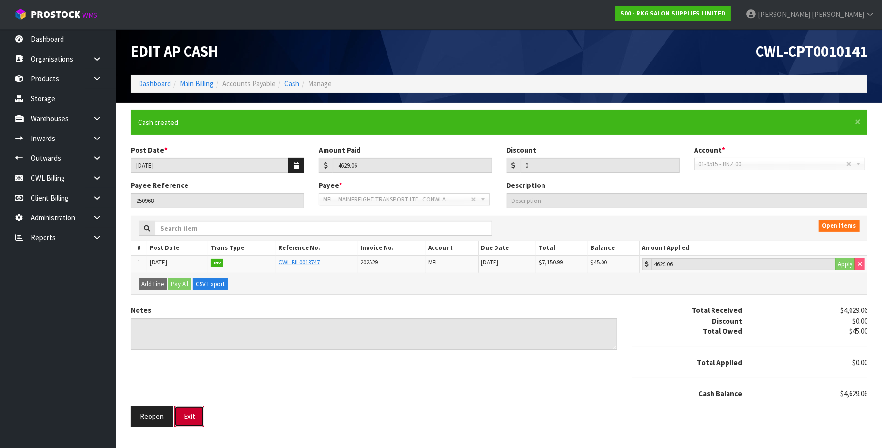
click at [190, 422] on button "Exit" at bounding box center [189, 416] width 30 height 21
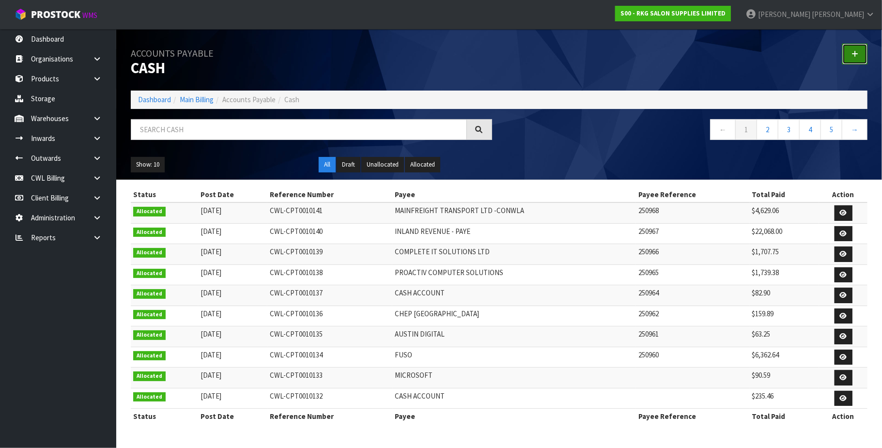
click at [853, 48] on link at bounding box center [855, 54] width 25 height 21
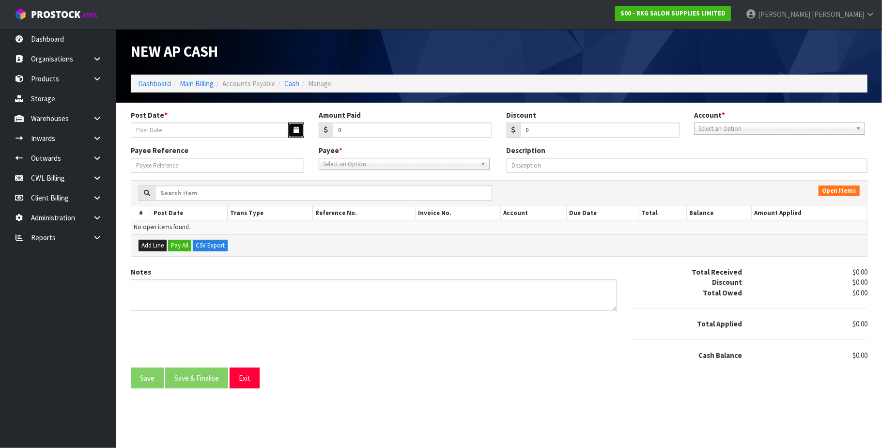
click at [294, 130] on icon "button" at bounding box center [296, 130] width 5 height 6
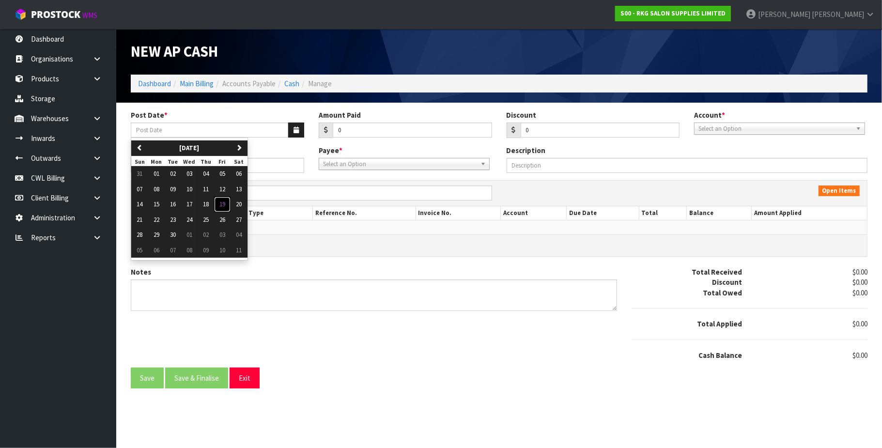
click at [225, 207] on span "19" at bounding box center [222, 204] width 6 height 8
type input "[DATE]"
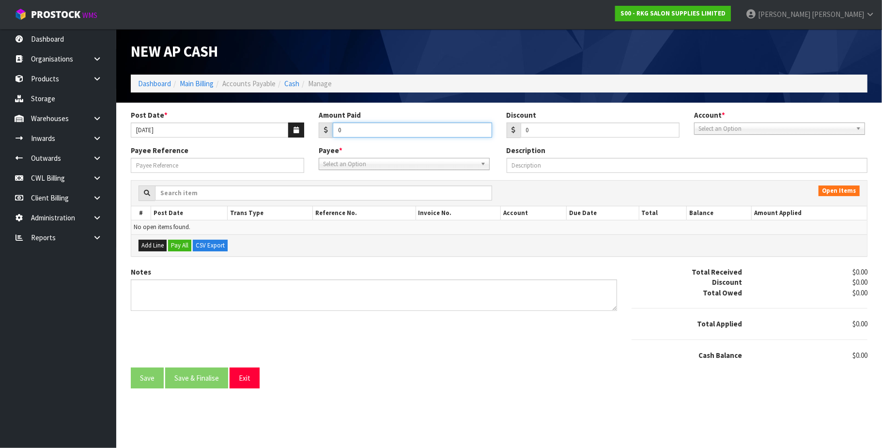
click at [354, 131] on input "0" at bounding box center [412, 130] width 159 height 15
paste input "19007.12"
type input "019007.12"
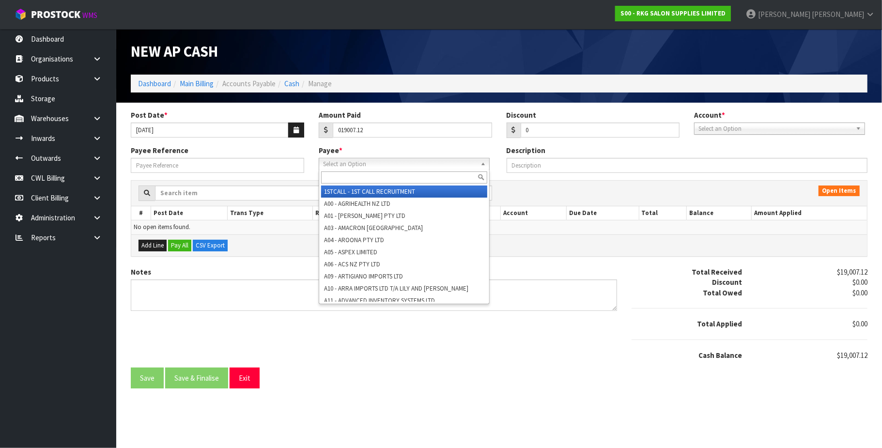
click at [355, 165] on span "Select an Option" at bounding box center [400, 164] width 154 height 12
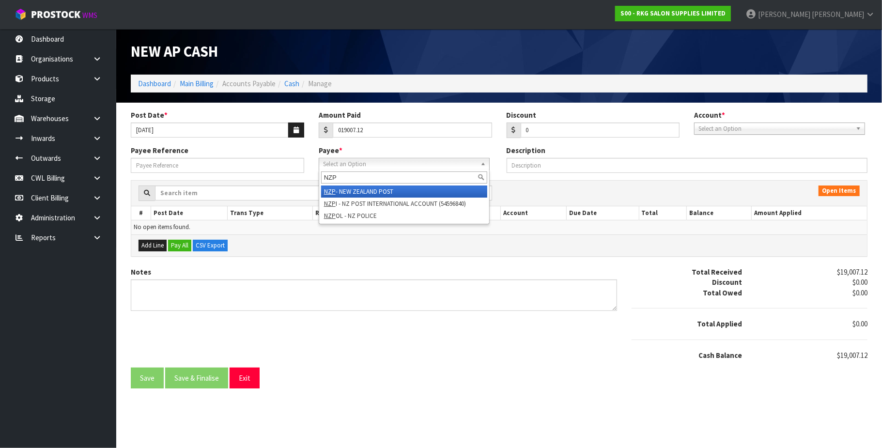
type input "NZP"
click at [367, 191] on li "NZP - NEW ZEALAND POST" at bounding box center [404, 192] width 166 height 12
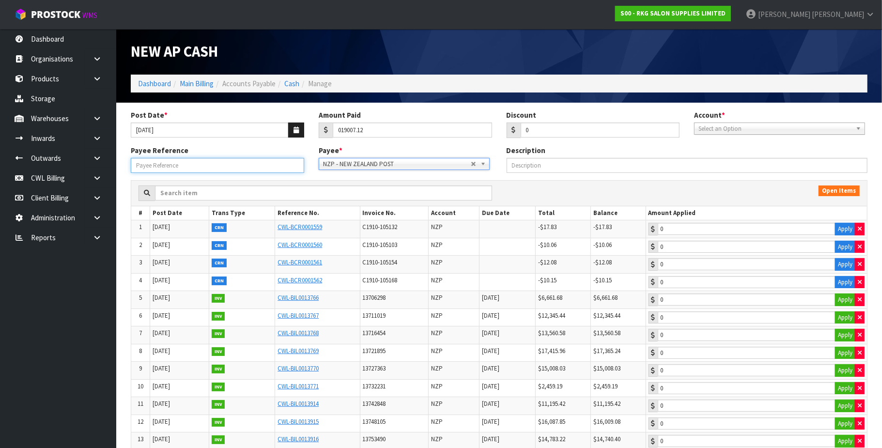
drag, startPoint x: 227, startPoint y: 171, endPoint x: 229, endPoint y: 159, distance: 11.8
click at [227, 169] on input "Payee Reference" at bounding box center [217, 165] width 173 height 15
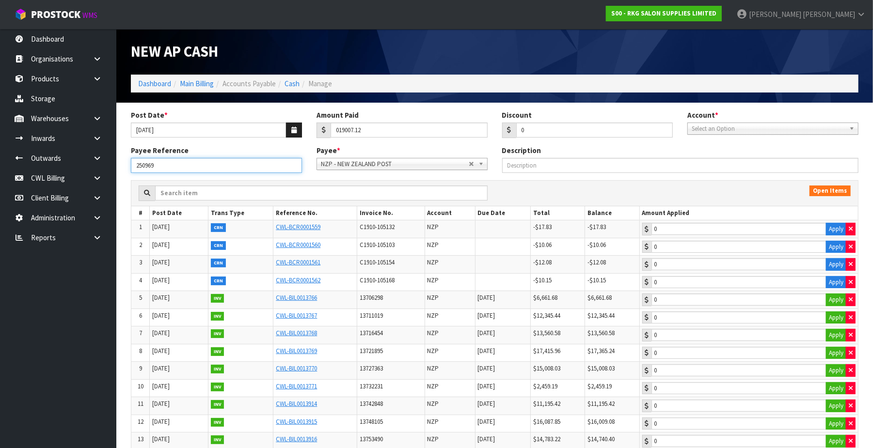
type input "250969"
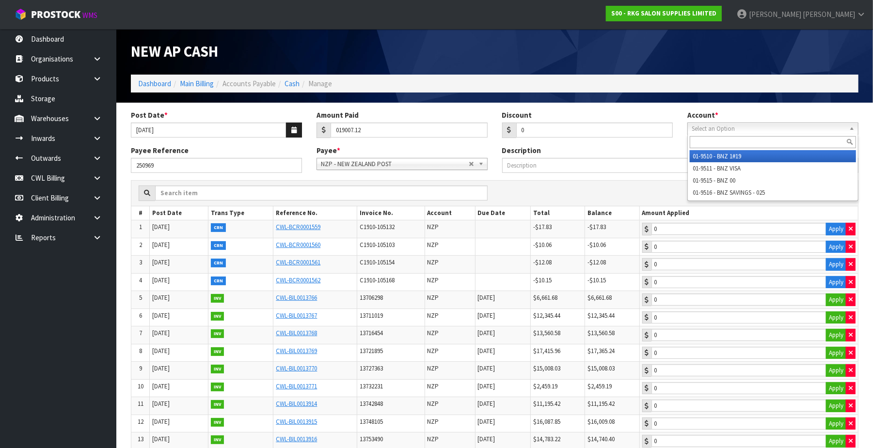
click at [708, 132] on span "Select an Option" at bounding box center [768, 129] width 154 height 12
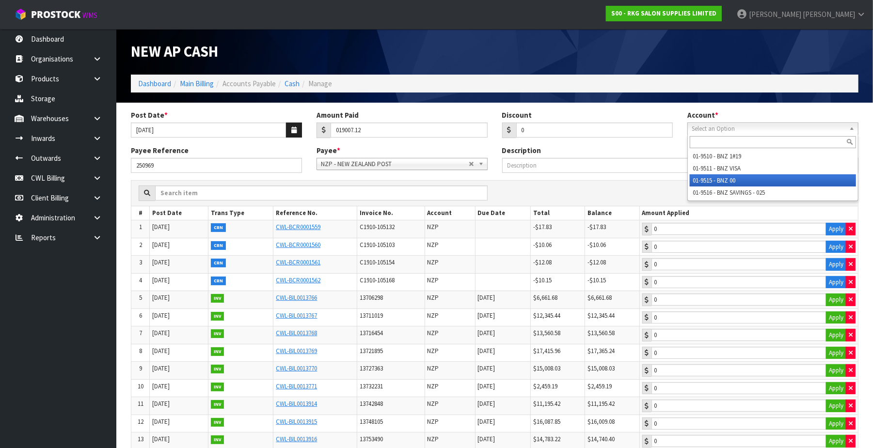
click at [737, 177] on li "01-9515 - BNZ 00" at bounding box center [772, 180] width 166 height 12
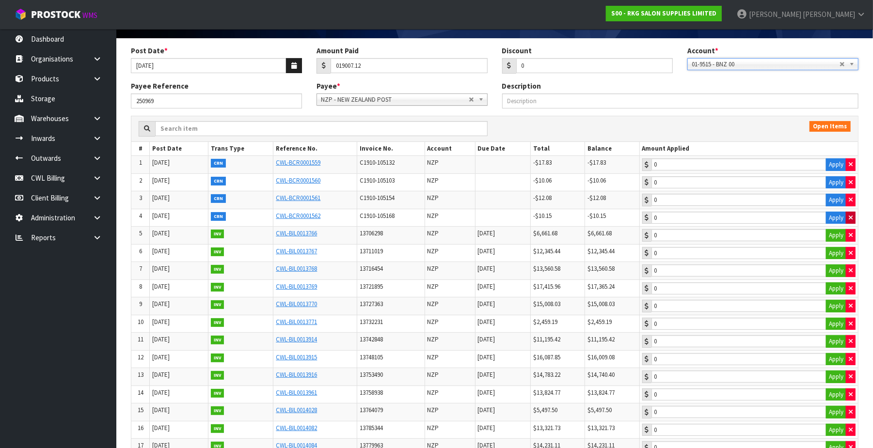
scroll to position [129, 0]
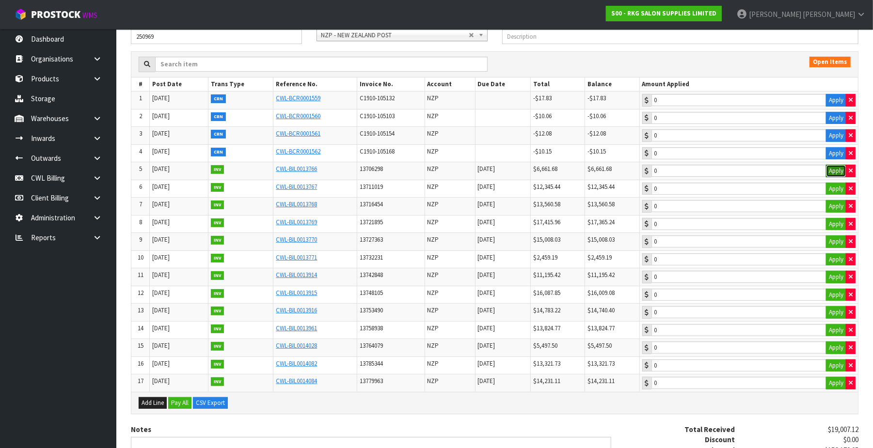
click at [835, 170] on button "Apply" at bounding box center [836, 171] width 20 height 13
type input "6661.68"
click at [832, 190] on button "Apply" at bounding box center [836, 189] width 20 height 13
type input "12345.44"
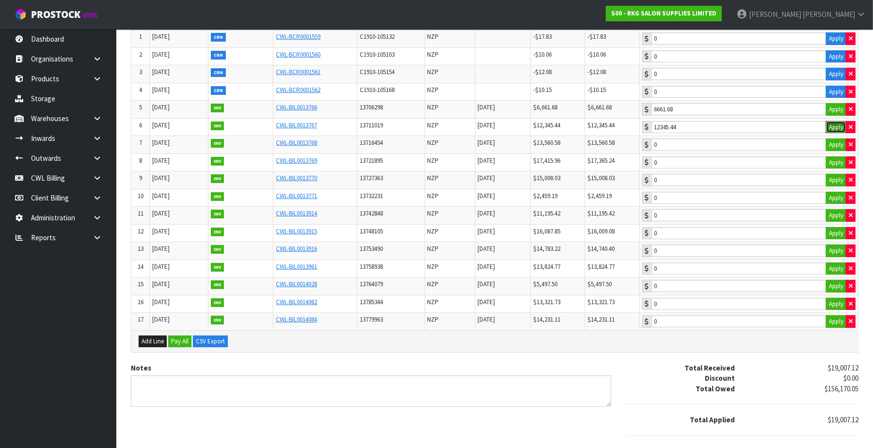
scroll to position [244, 0]
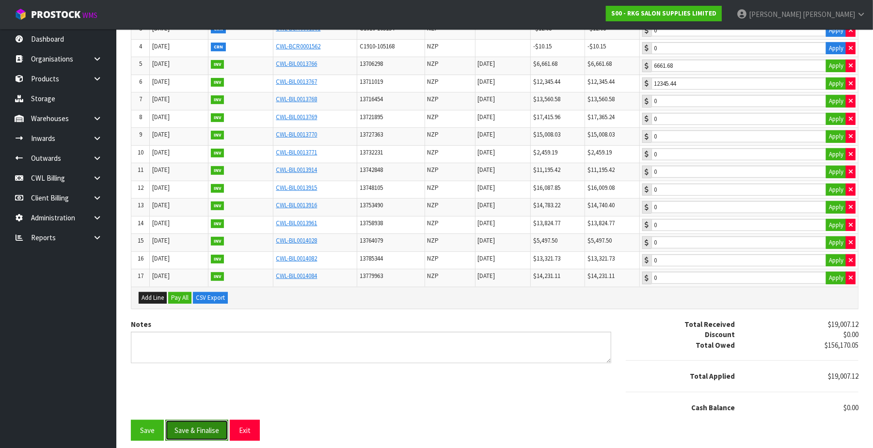
click at [216, 431] on button "Save & Finalise" at bounding box center [196, 430] width 63 height 21
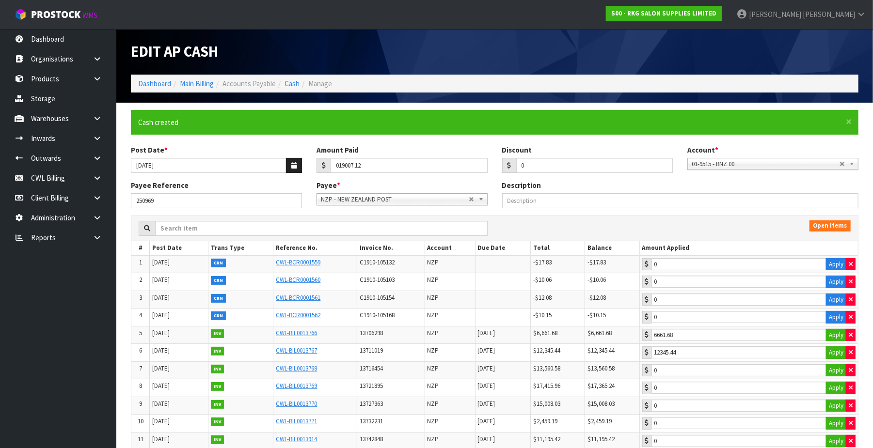
type input "19007.12"
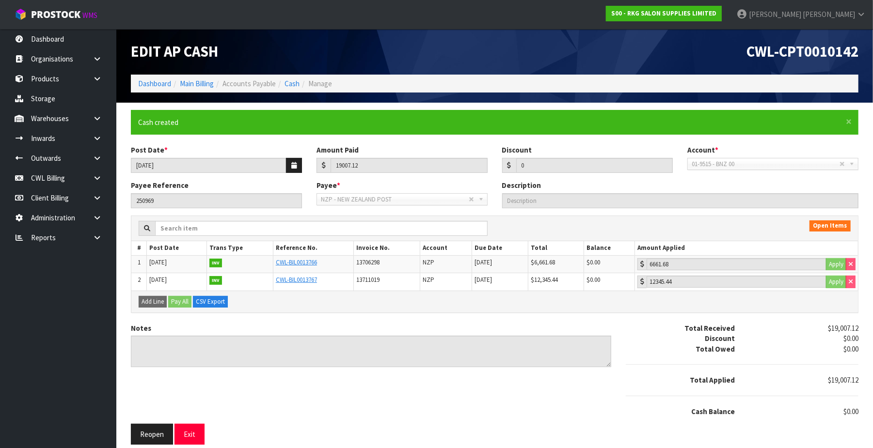
scroll to position [7, 0]
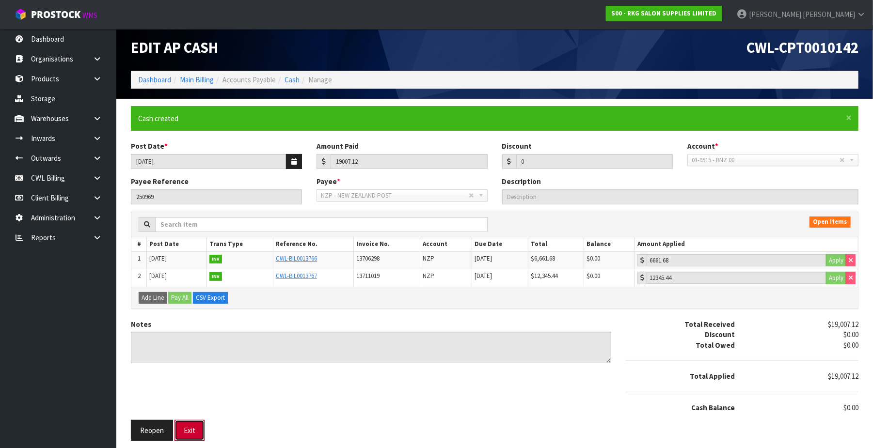
click at [183, 430] on button "Exit" at bounding box center [189, 430] width 30 height 21
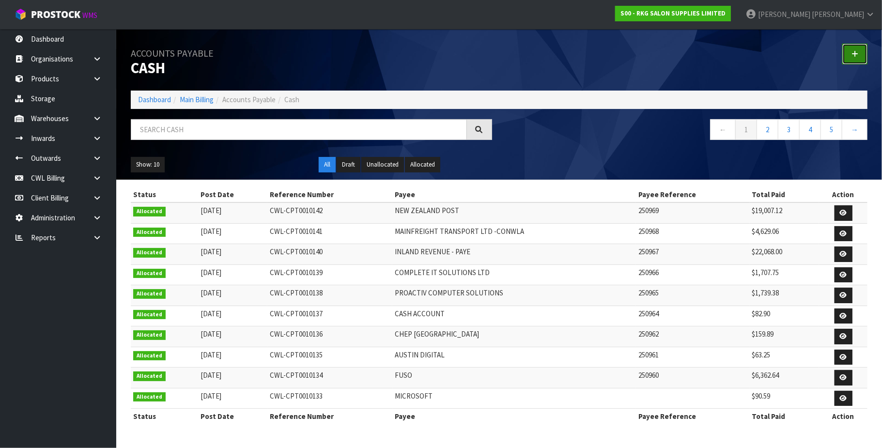
click at [853, 53] on icon at bounding box center [855, 53] width 7 height 7
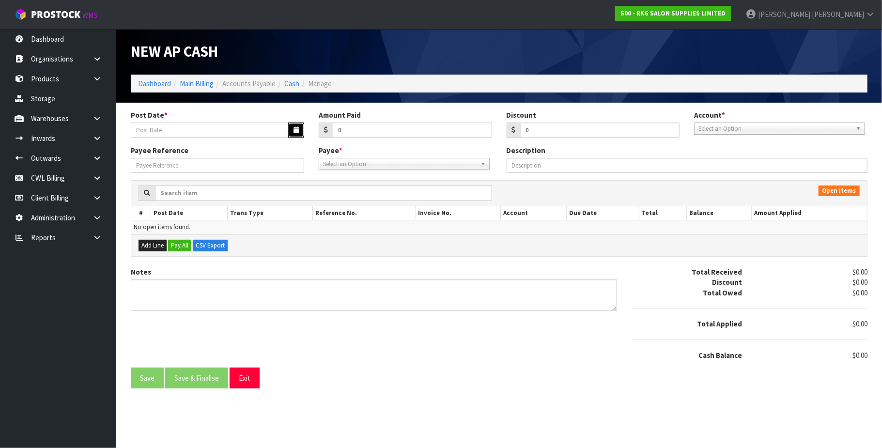
click at [297, 134] on button "button" at bounding box center [296, 130] width 16 height 15
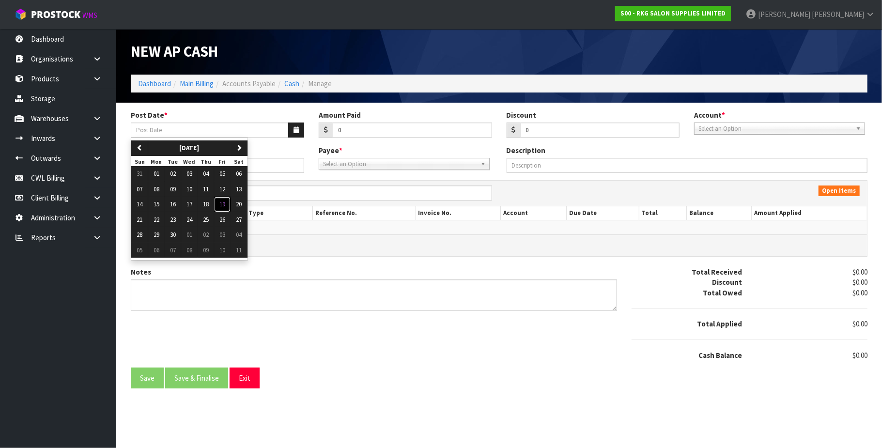
click at [223, 205] on span "19" at bounding box center [222, 204] width 6 height 8
type input "[DATE]"
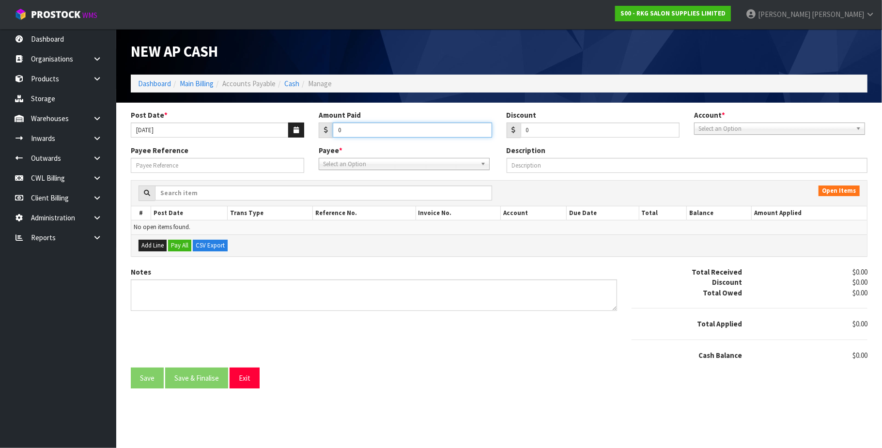
click at [367, 132] on input "0" at bounding box center [412, 130] width 159 height 15
paste input "2000.00"
type input "02000.00"
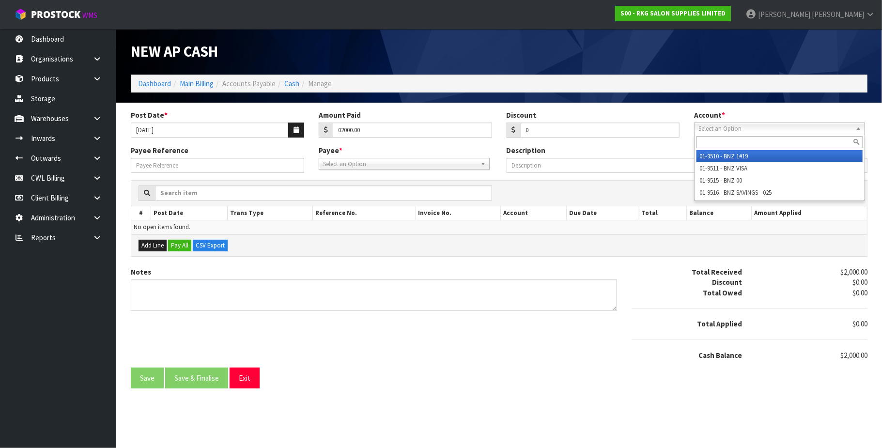
click at [704, 127] on span "Select an Option" at bounding box center [776, 129] width 154 height 12
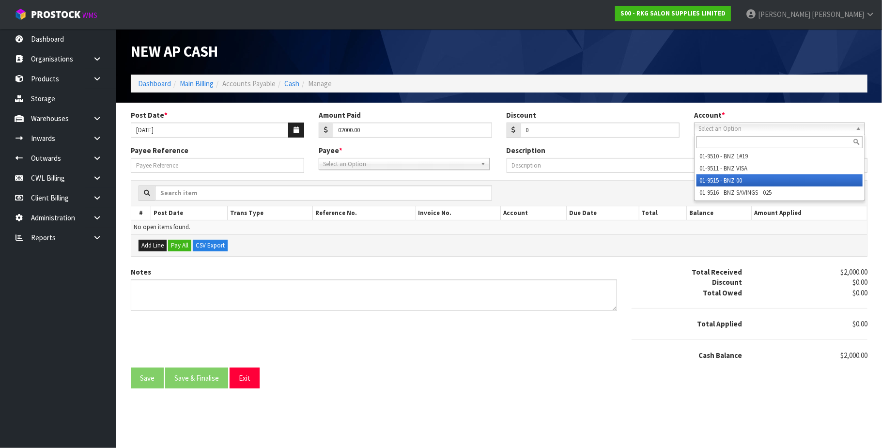
click at [719, 179] on li "01-9515 - BNZ 00" at bounding box center [780, 180] width 166 height 12
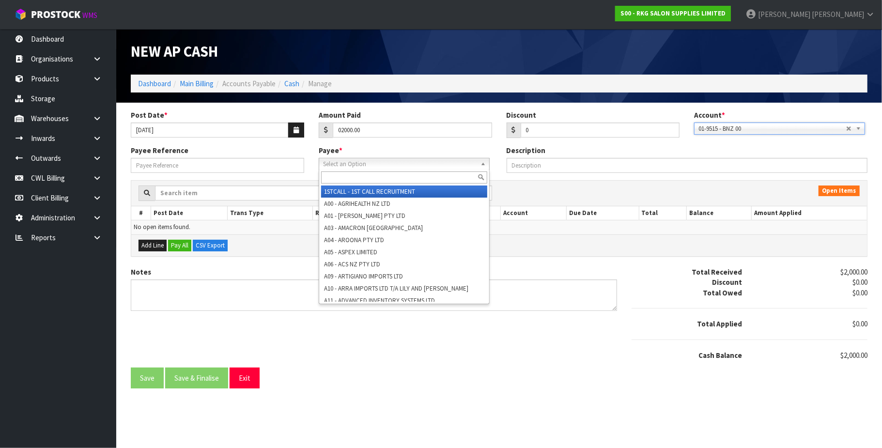
click at [388, 163] on span "Select an Option" at bounding box center [400, 164] width 154 height 12
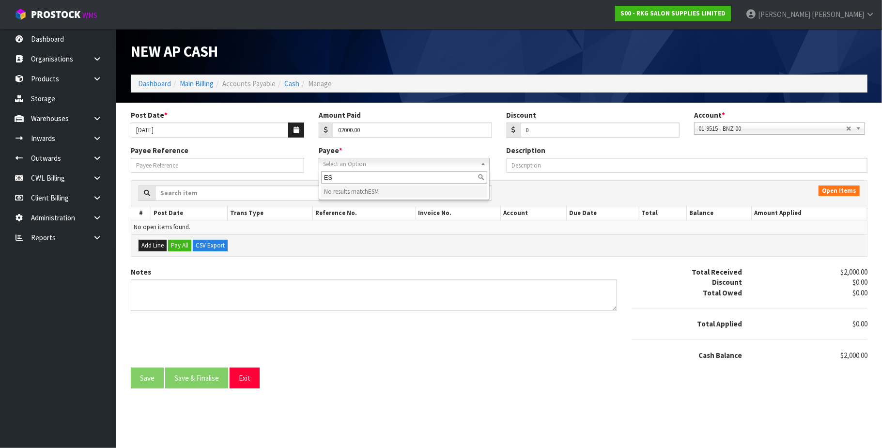
type input "E"
type input "RSM"
click at [360, 196] on li "RMS - RSM NZ LTD" at bounding box center [404, 192] width 166 height 12
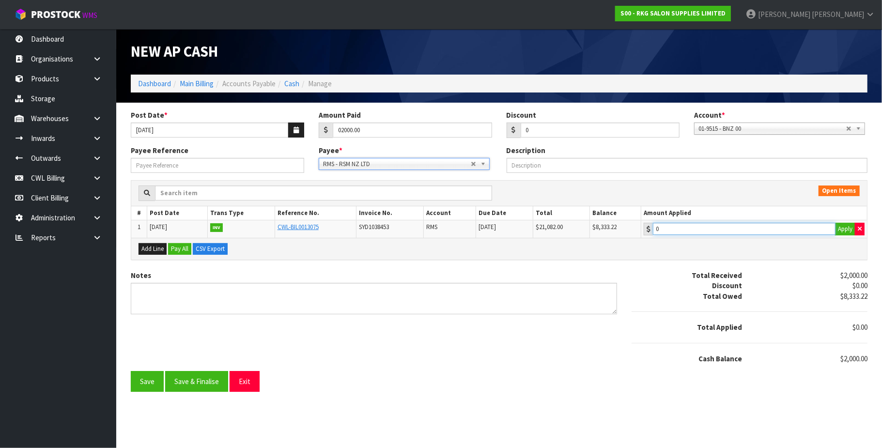
type input "2000"
click at [730, 225] on input "2000" at bounding box center [744, 229] width 183 height 12
click at [206, 387] on button "Save & Finalise" at bounding box center [196, 381] width 63 height 21
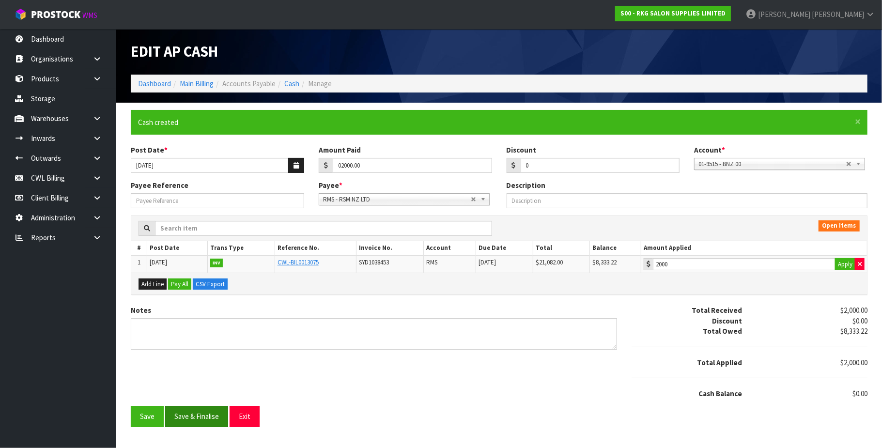
type input "2000"
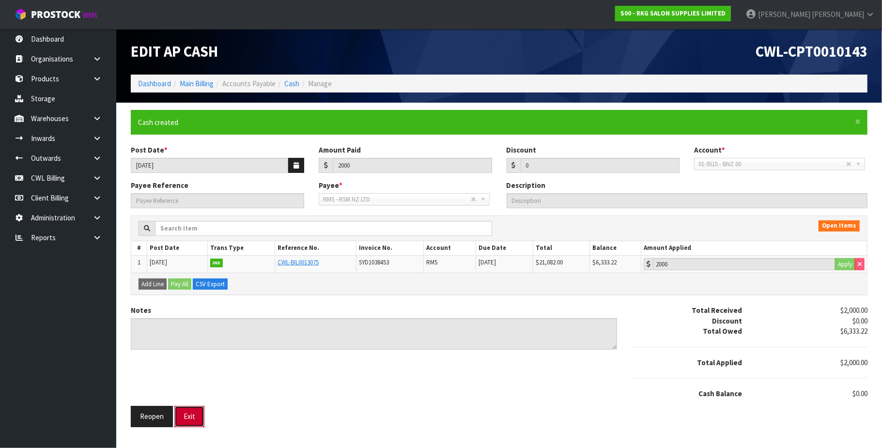
click at [198, 418] on button "Exit" at bounding box center [189, 416] width 30 height 21
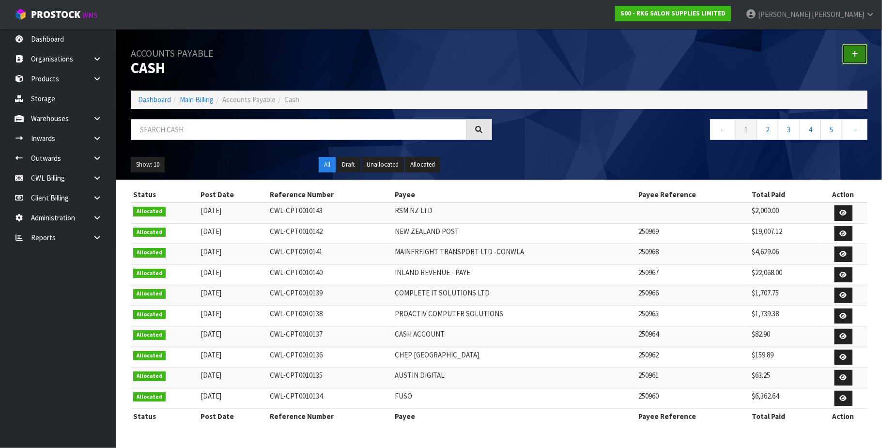
click at [858, 53] on icon at bounding box center [855, 53] width 7 height 7
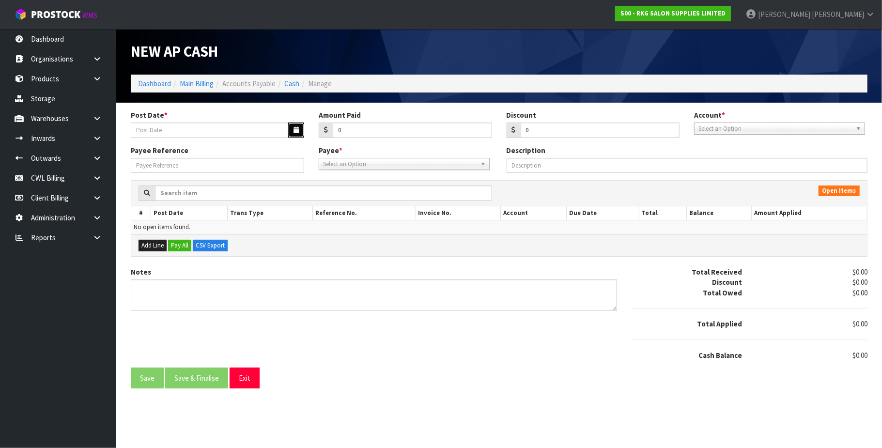
click at [297, 125] on button "button" at bounding box center [296, 130] width 16 height 15
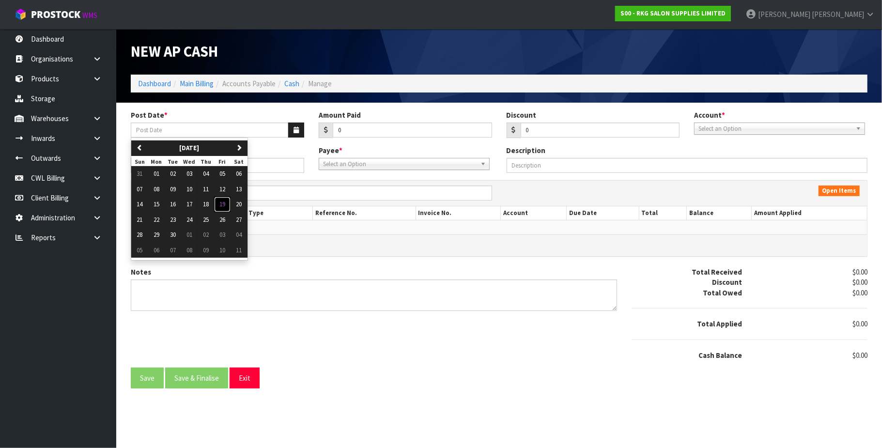
click at [225, 203] on span "19" at bounding box center [222, 204] width 6 height 8
type input "[DATE]"
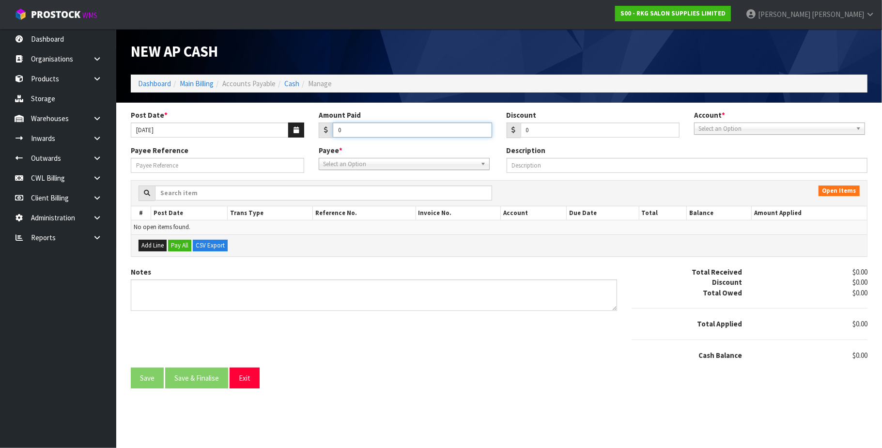
click at [346, 132] on input "0" at bounding box center [412, 130] width 159 height 15
paste input "4447.86"
type input "04447.86"
click at [719, 130] on span "Select an Option" at bounding box center [776, 129] width 154 height 12
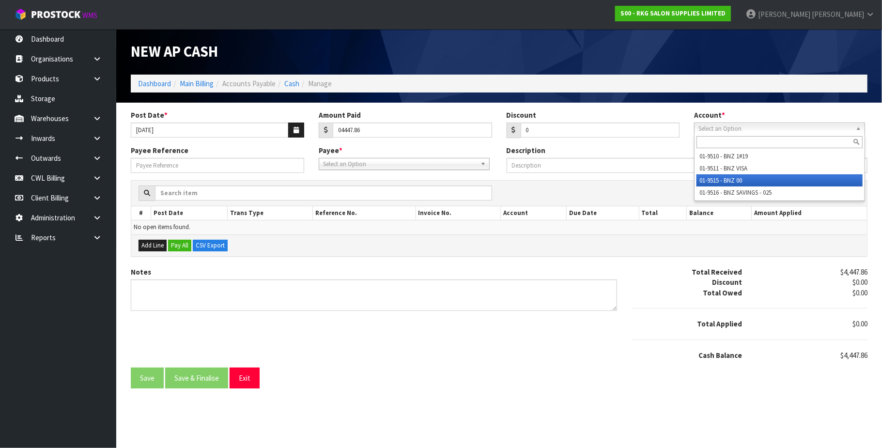
click at [726, 178] on li "01-9515 - BNZ 00" at bounding box center [780, 180] width 166 height 12
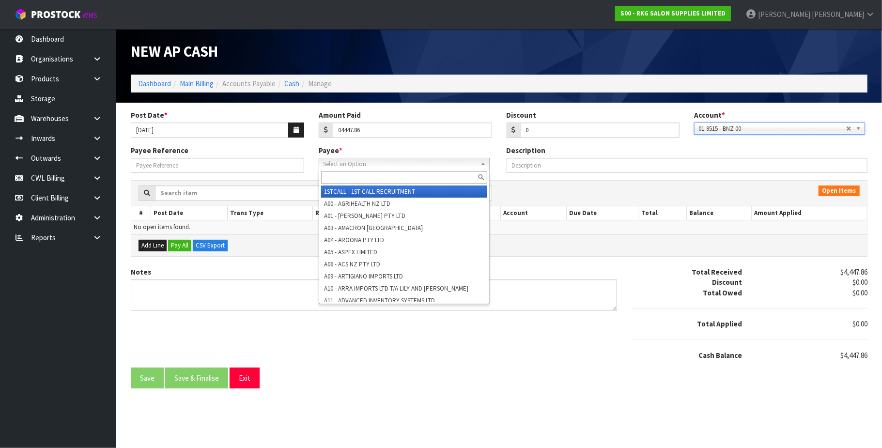
click at [380, 167] on span "Select an Option" at bounding box center [400, 164] width 154 height 12
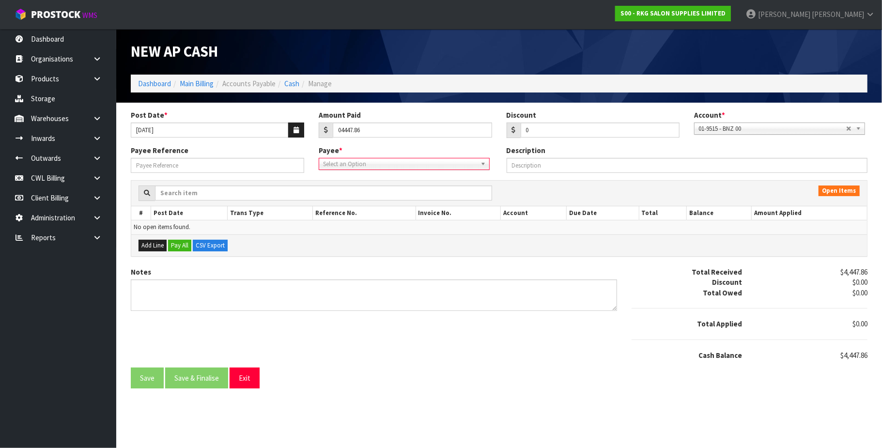
click at [344, 167] on span "Select an Option" at bounding box center [400, 164] width 154 height 12
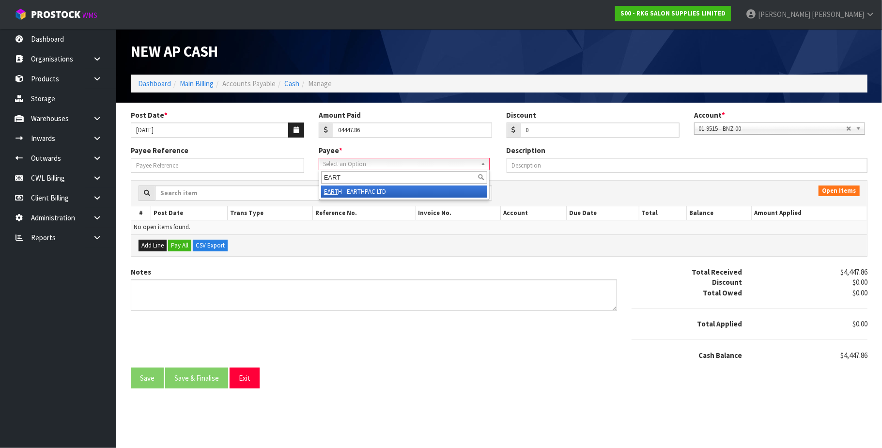
type input "EART"
click at [347, 196] on li "EART H - EARTHPAC LTD" at bounding box center [404, 192] width 166 height 12
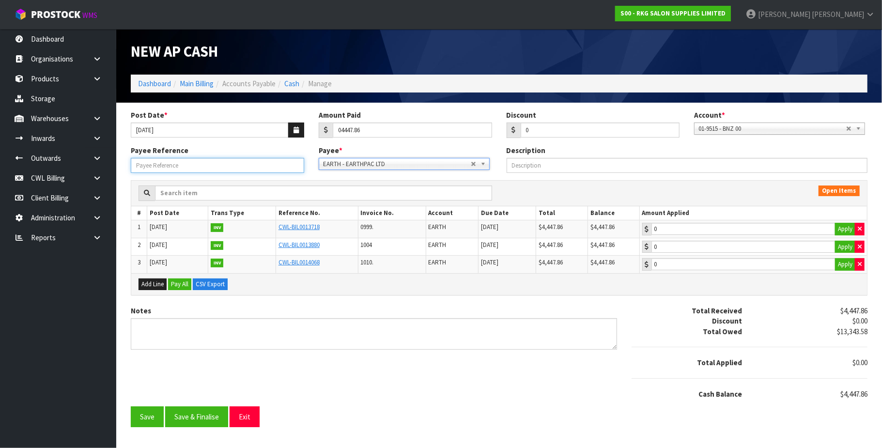
click at [247, 165] on input "Payee Reference" at bounding box center [217, 165] width 173 height 15
type input "250972"
click at [843, 231] on button "Apply" at bounding box center [845, 229] width 20 height 13
type input "4447.86"
click at [188, 419] on button "Save & Finalise" at bounding box center [196, 416] width 63 height 21
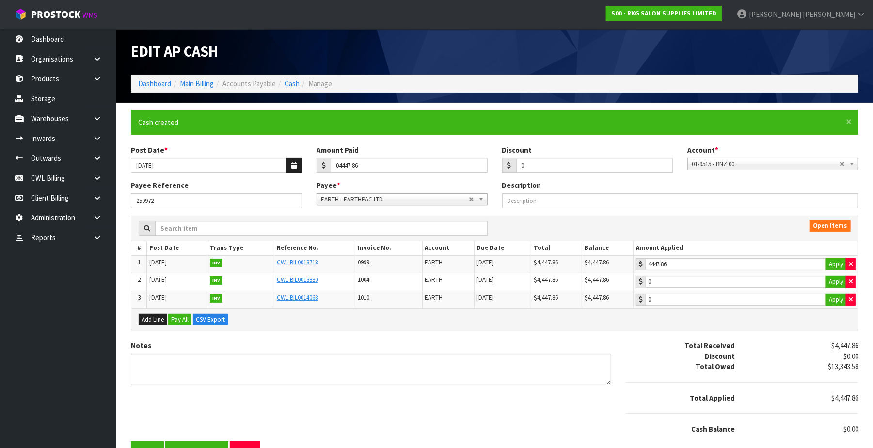
type input "4447.86"
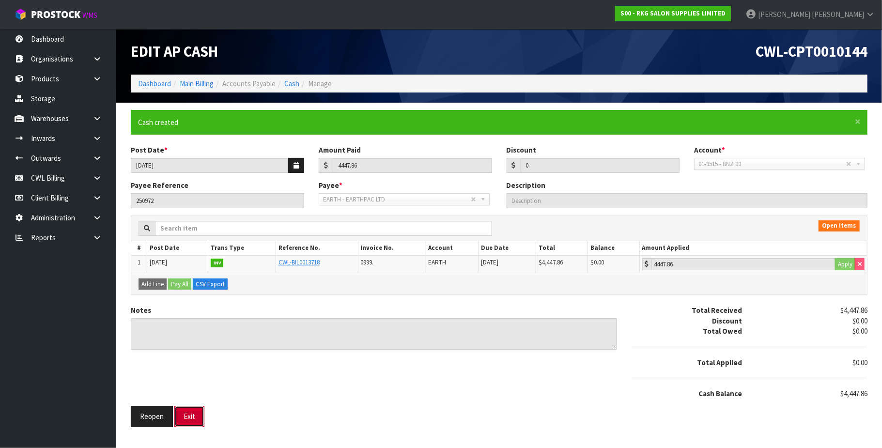
click at [201, 417] on button "Exit" at bounding box center [189, 416] width 30 height 21
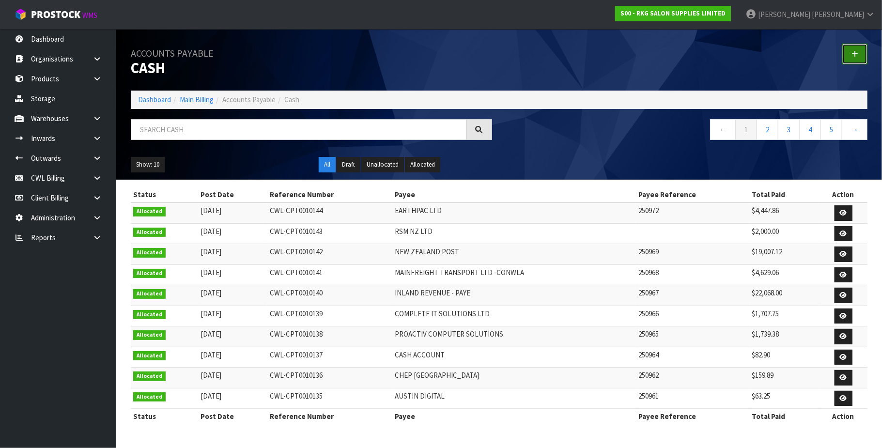
click at [851, 46] on link at bounding box center [855, 54] width 25 height 21
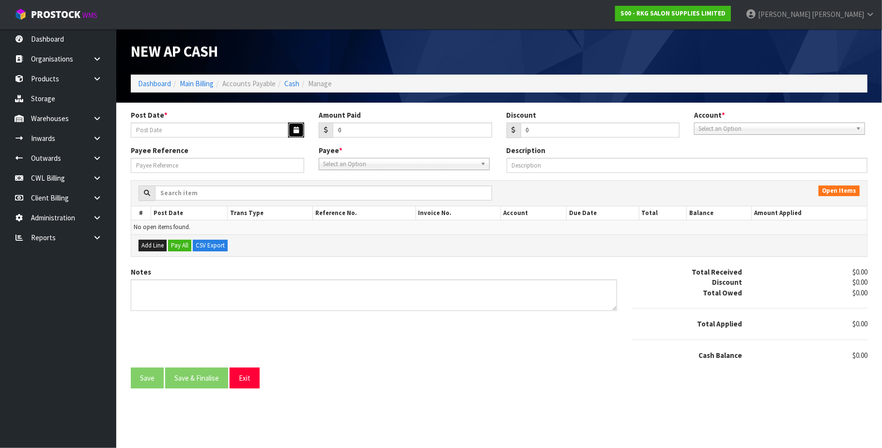
click at [292, 130] on button "button" at bounding box center [296, 130] width 16 height 15
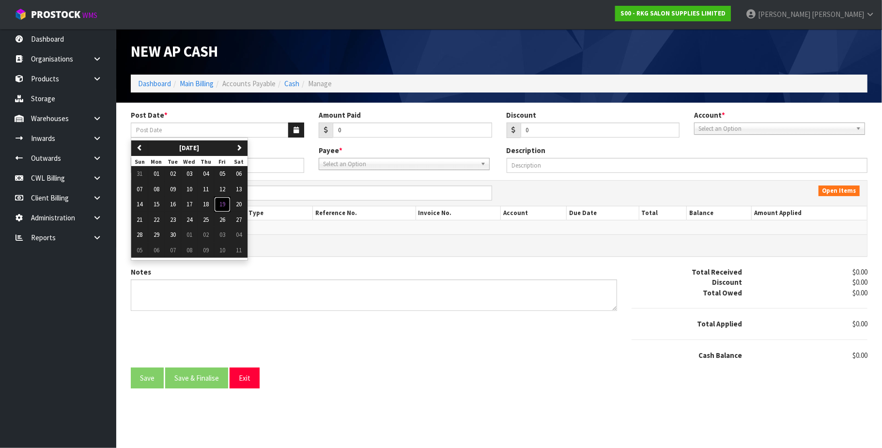
click at [231, 206] on button "19" at bounding box center [222, 205] width 16 height 16
type input "[DATE]"
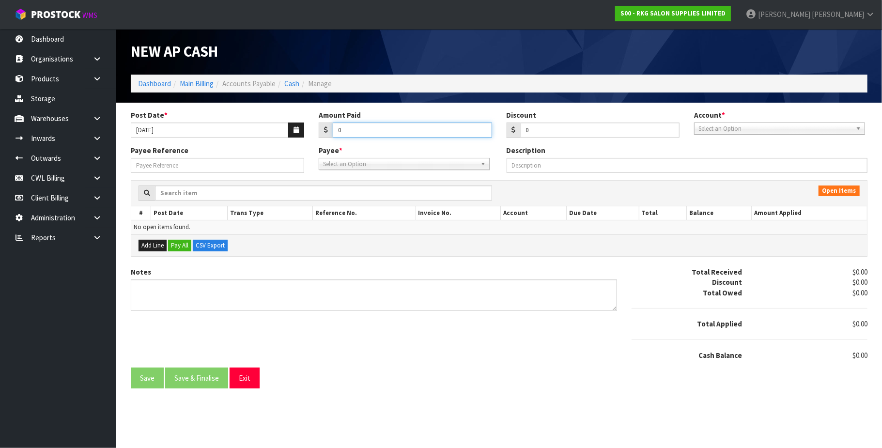
click at [382, 129] on input "0" at bounding box center [412, 130] width 159 height 15
paste input "48.86"
type input "048.86"
click at [714, 127] on span "Select an Option" at bounding box center [776, 129] width 154 height 12
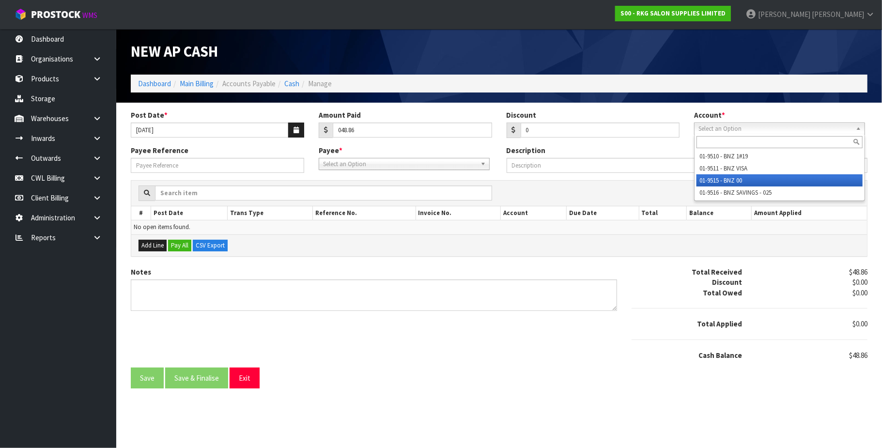
click at [717, 180] on li "01-9515 - BNZ 00" at bounding box center [780, 180] width 166 height 12
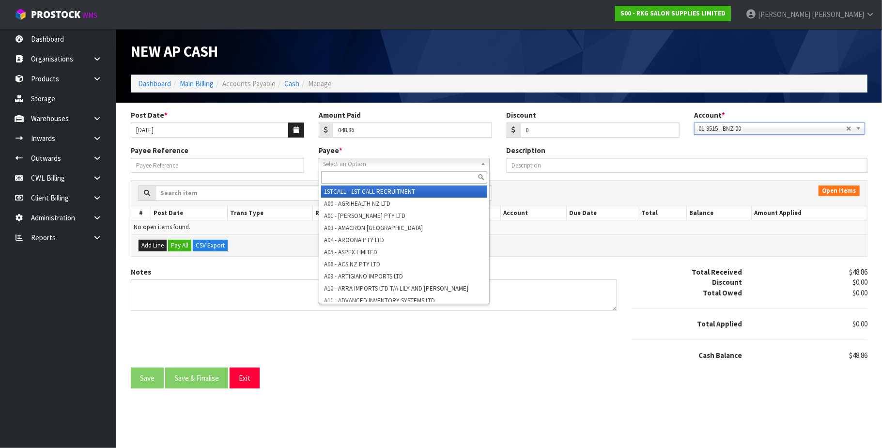
click at [349, 164] on span "Select an Option" at bounding box center [400, 164] width 154 height 12
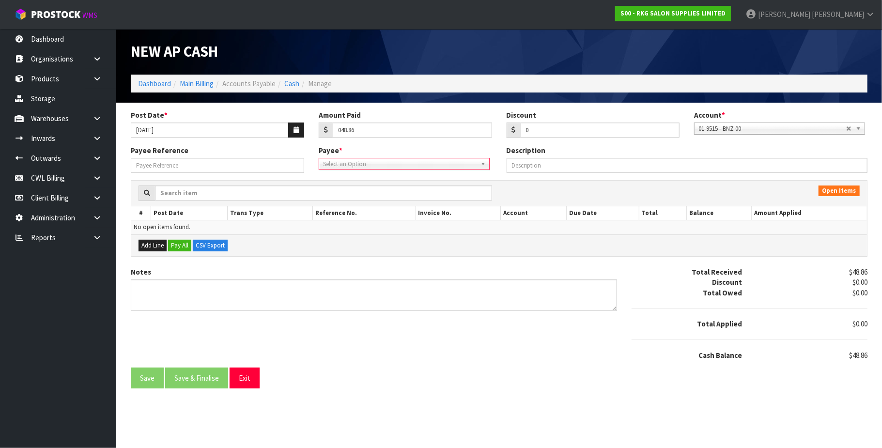
click at [357, 165] on span "Select an Option" at bounding box center [400, 164] width 154 height 12
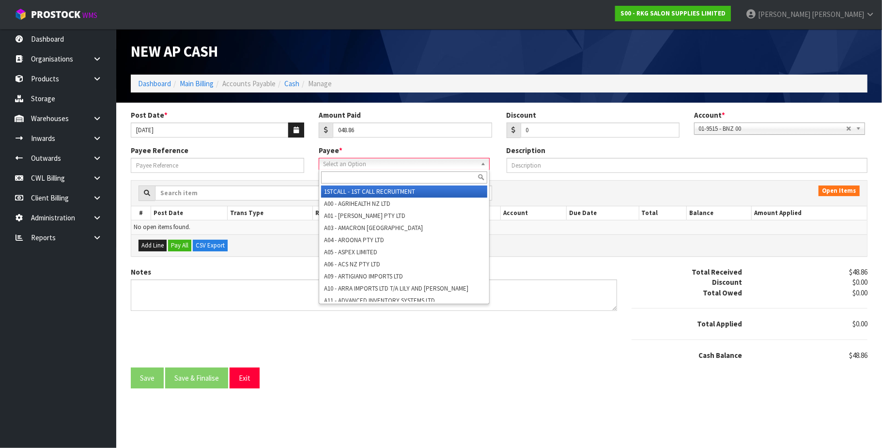
click at [357, 165] on span "Select an Option" at bounding box center [400, 164] width 154 height 12
click at [357, 164] on span "Select an Option" at bounding box center [400, 164] width 154 height 12
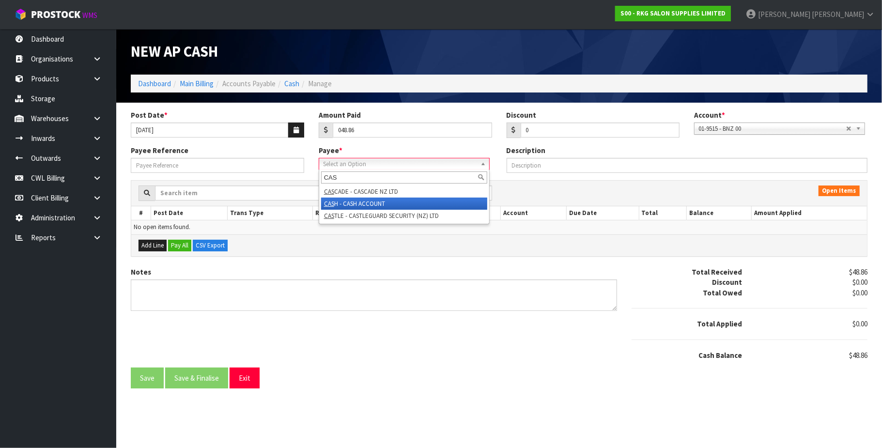
type input "CAS"
click at [359, 200] on li "CAS H - CASH ACCOUNT" at bounding box center [404, 204] width 166 height 12
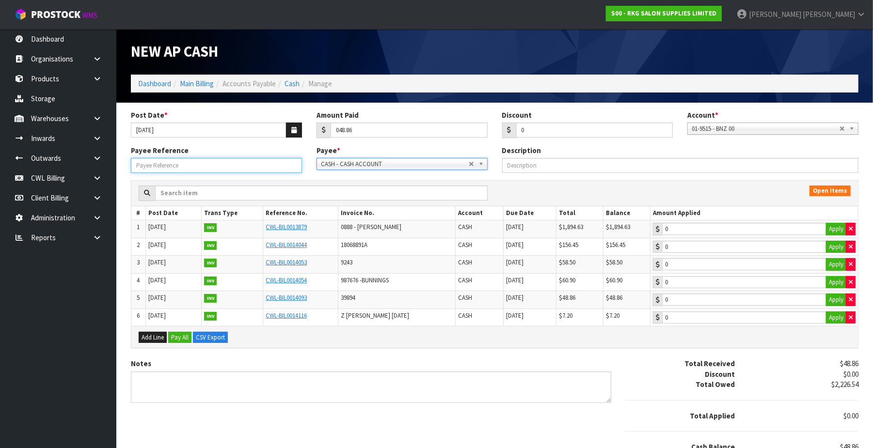
click at [223, 165] on input "Payee Reference" at bounding box center [216, 165] width 171 height 15
type input "250973"
click at [834, 301] on button "Apply" at bounding box center [836, 300] width 20 height 13
type input "48.86"
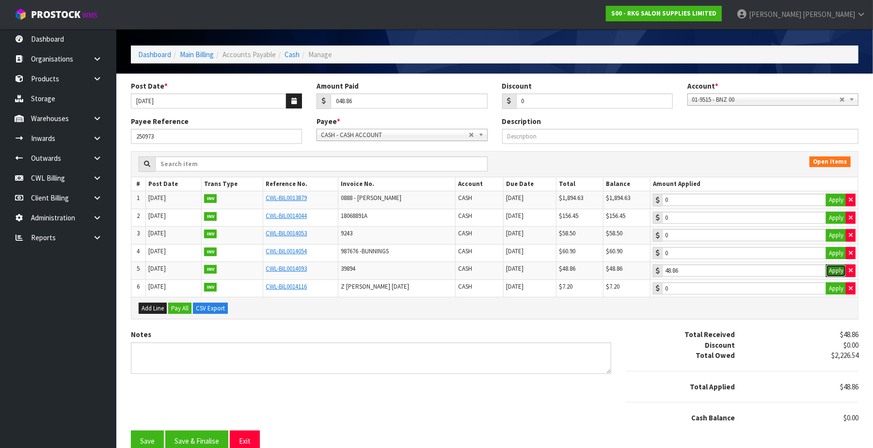
scroll to position [45, 0]
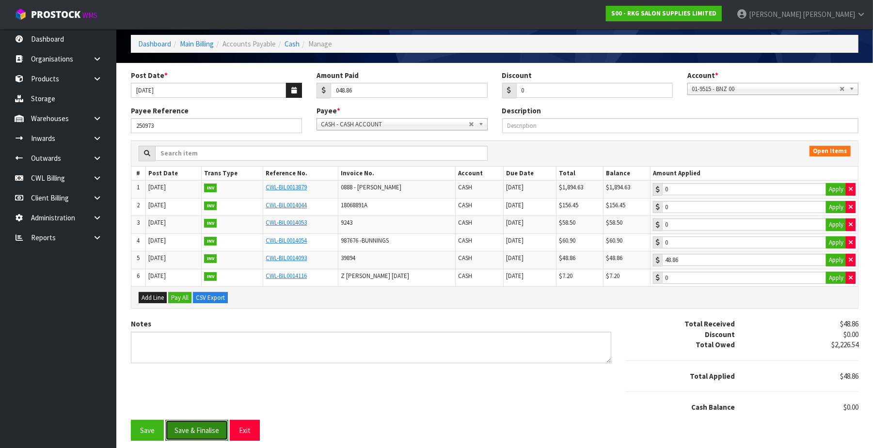
click at [204, 433] on button "Save & Finalise" at bounding box center [196, 430] width 63 height 21
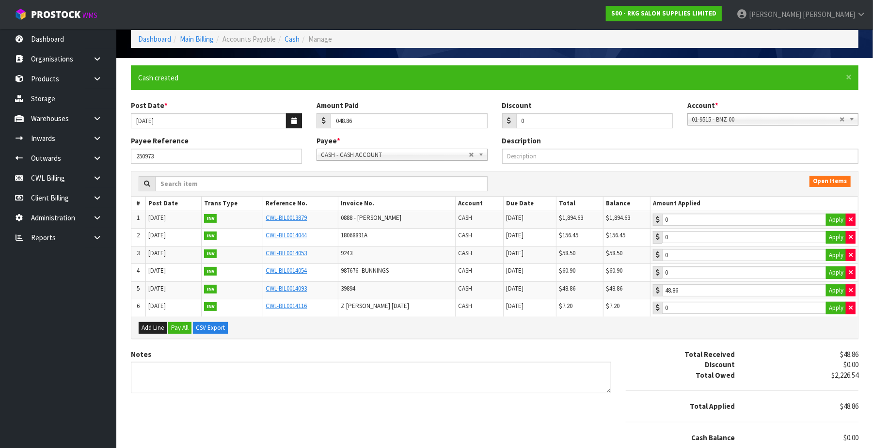
scroll to position [0, 0]
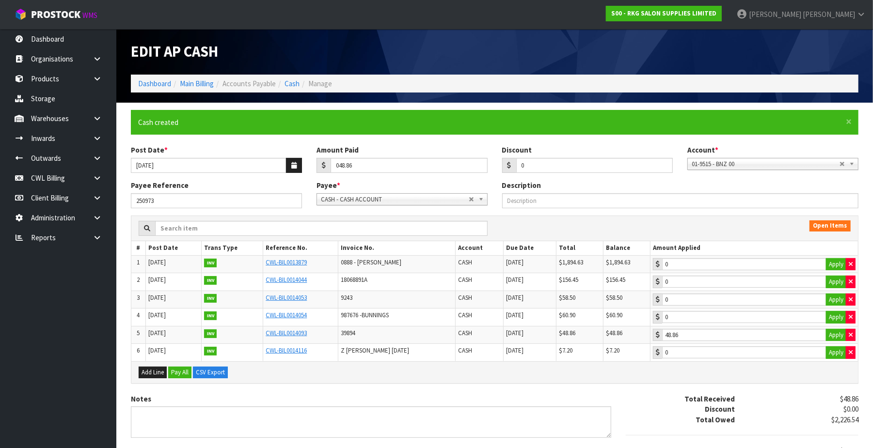
type input "48.86"
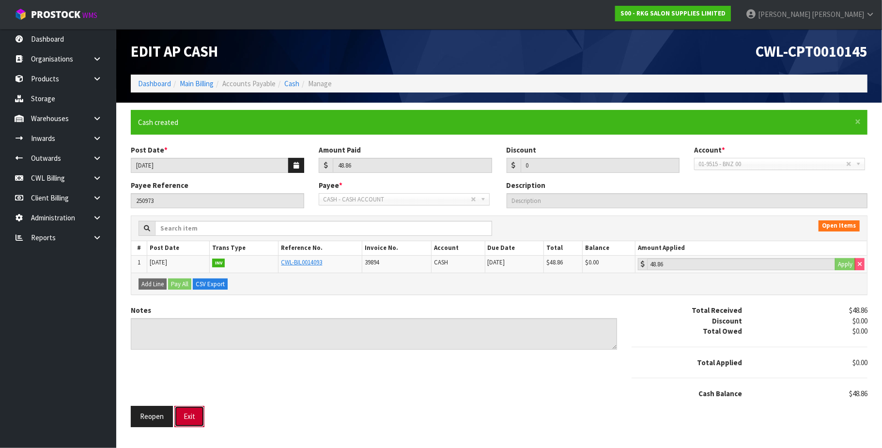
click at [197, 424] on button "Exit" at bounding box center [189, 416] width 30 height 21
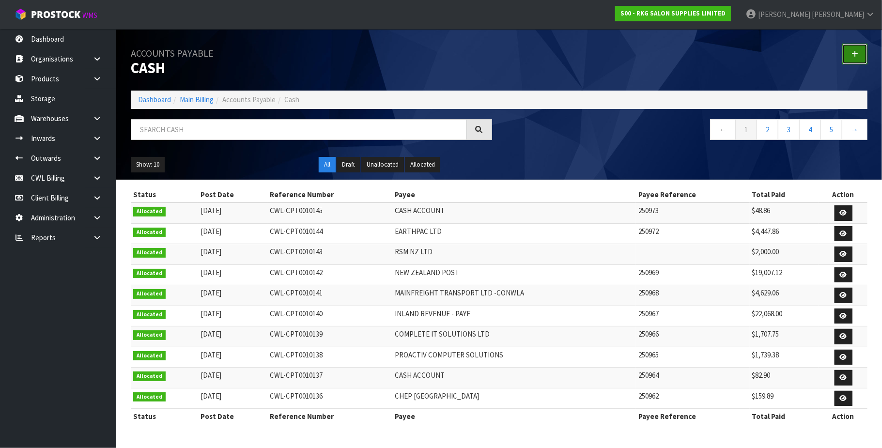
click at [849, 53] on link at bounding box center [855, 54] width 25 height 21
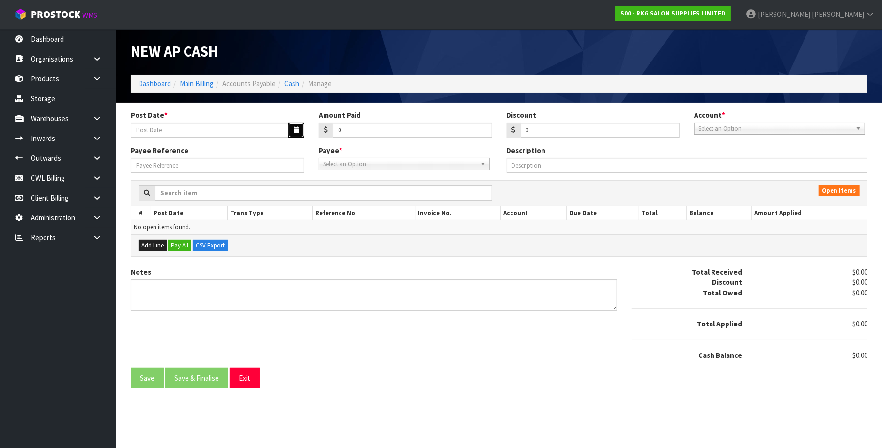
click at [296, 129] on icon "button" at bounding box center [296, 130] width 5 height 6
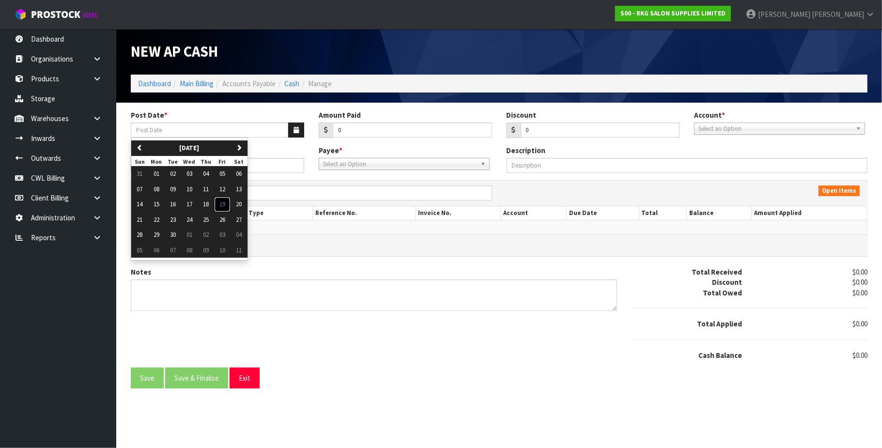
click at [225, 204] on span "19" at bounding box center [222, 204] width 6 height 8
type input "[DATE]"
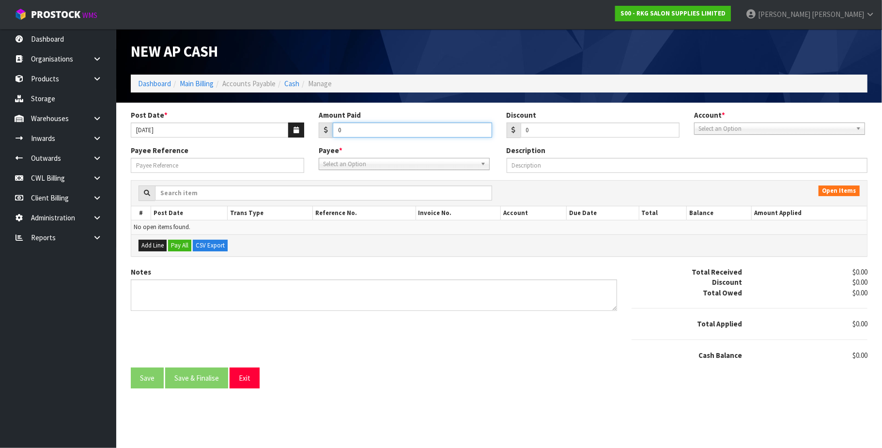
click at [364, 126] on input "0" at bounding box center [412, 130] width 159 height 15
paste input "7.20"
type input "07.20"
click at [397, 168] on span "Select an Option" at bounding box center [400, 164] width 154 height 12
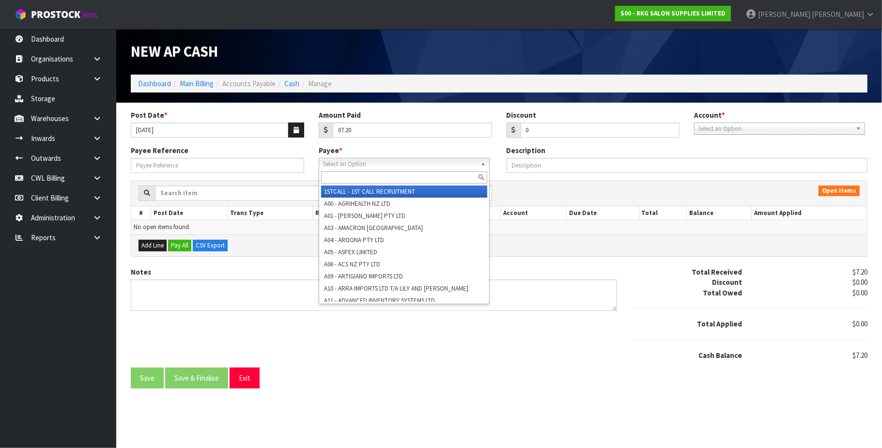
click at [710, 133] on span "Select an Option" at bounding box center [776, 129] width 154 height 12
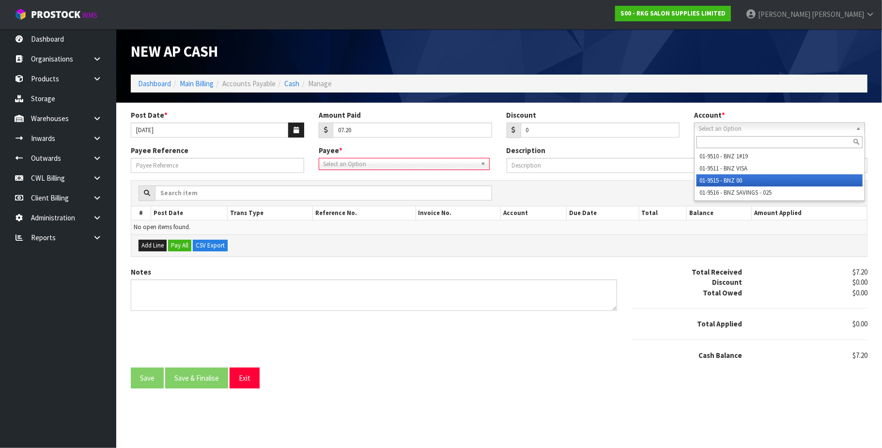
click at [726, 179] on li "01-9515 - BNZ 00" at bounding box center [780, 180] width 166 height 12
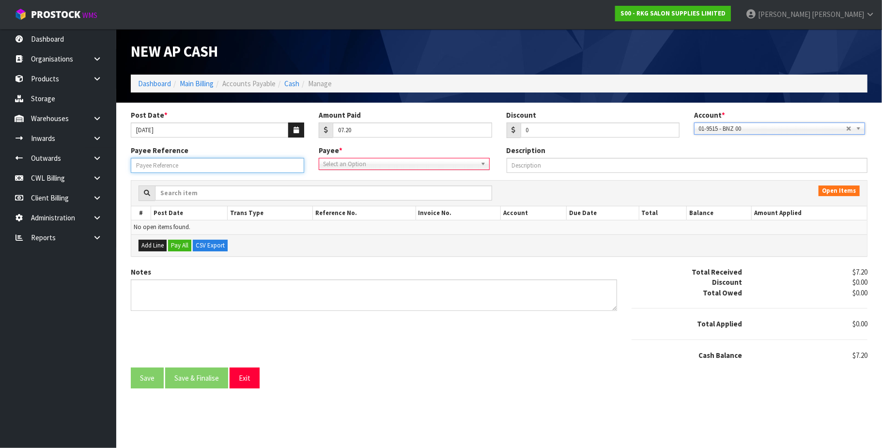
click at [233, 163] on input "Payee Reference" at bounding box center [217, 165] width 173 height 15
type input "250974"
click at [363, 166] on span "Select an Option" at bounding box center [400, 164] width 154 height 12
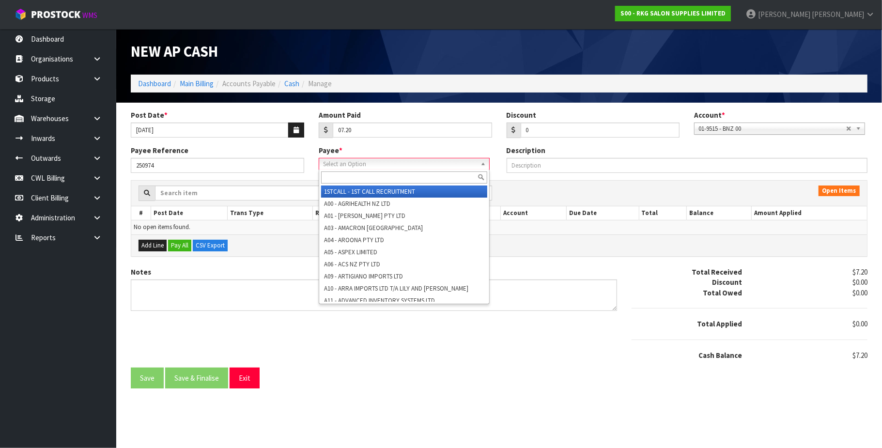
click at [363, 166] on span "Select an Option" at bounding box center [400, 164] width 154 height 12
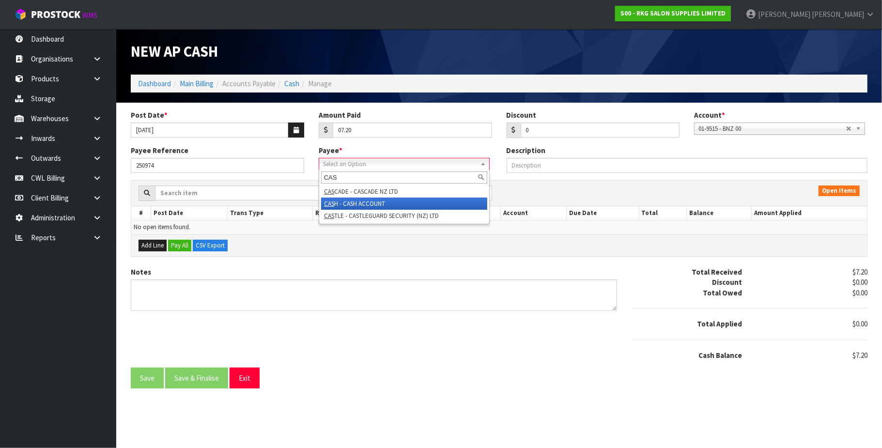
type input "CAS"
click at [357, 200] on li "CAS H - CASH ACCOUNT" at bounding box center [404, 204] width 166 height 12
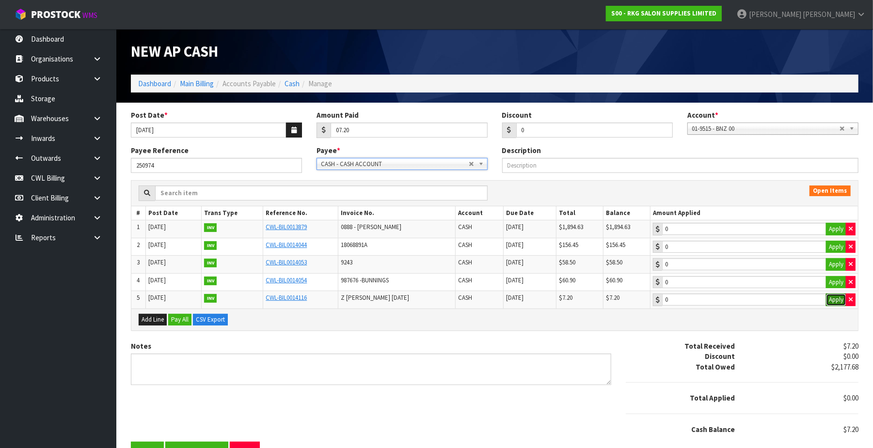
click at [830, 302] on button "Apply" at bounding box center [836, 300] width 20 height 13
type input "7.2"
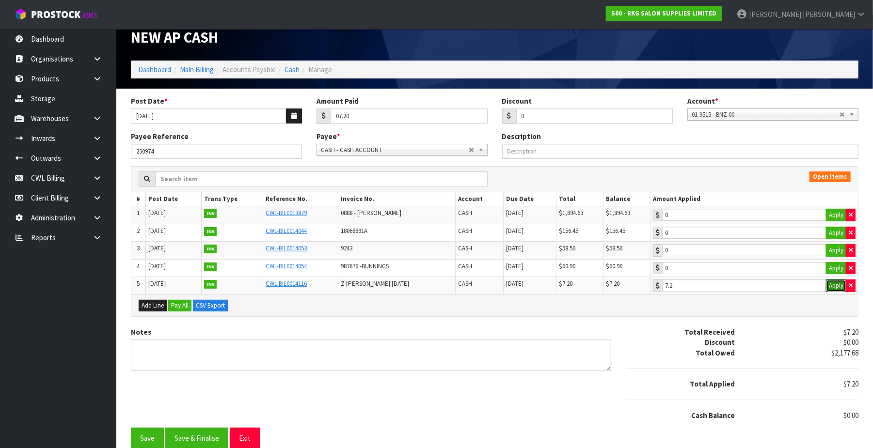
scroll to position [26, 0]
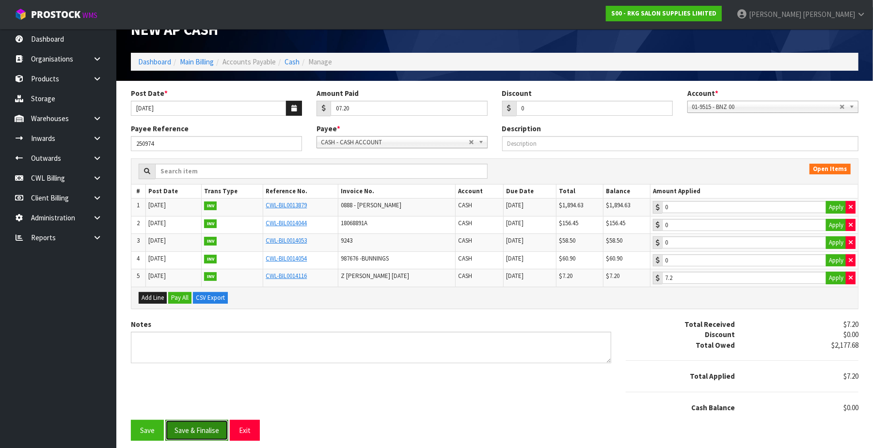
click at [212, 428] on button "Save & Finalise" at bounding box center [196, 430] width 63 height 21
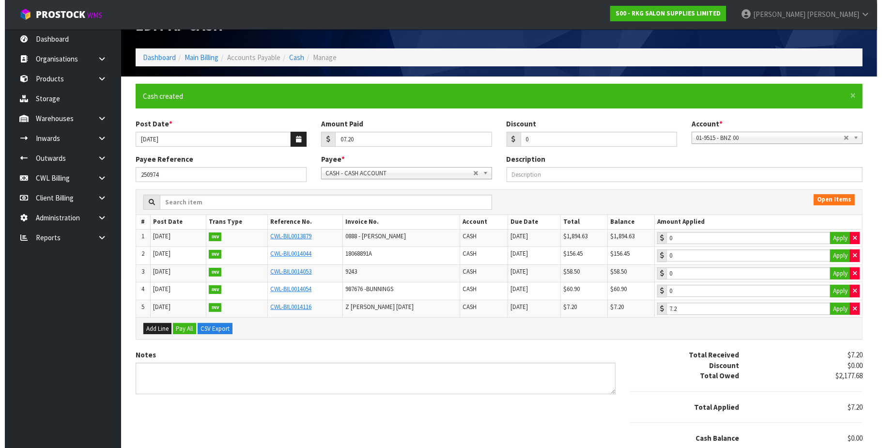
scroll to position [0, 0]
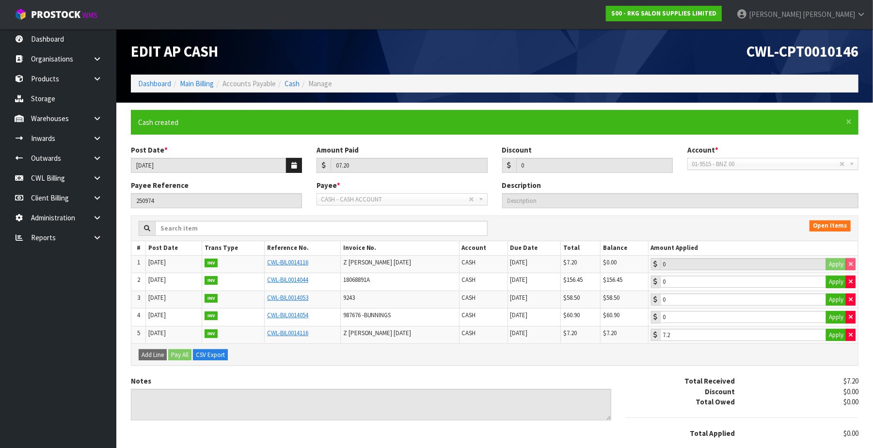
type input "7.2"
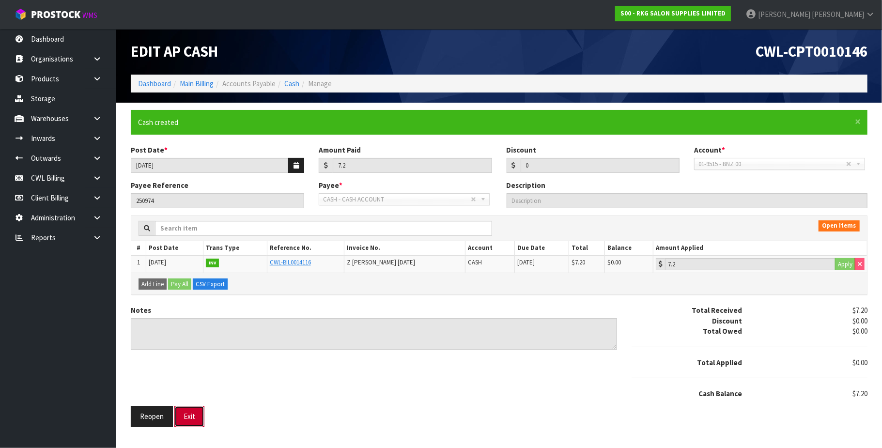
click at [190, 418] on button "Exit" at bounding box center [189, 416] width 30 height 21
